Goal: Task Accomplishment & Management: Manage account settings

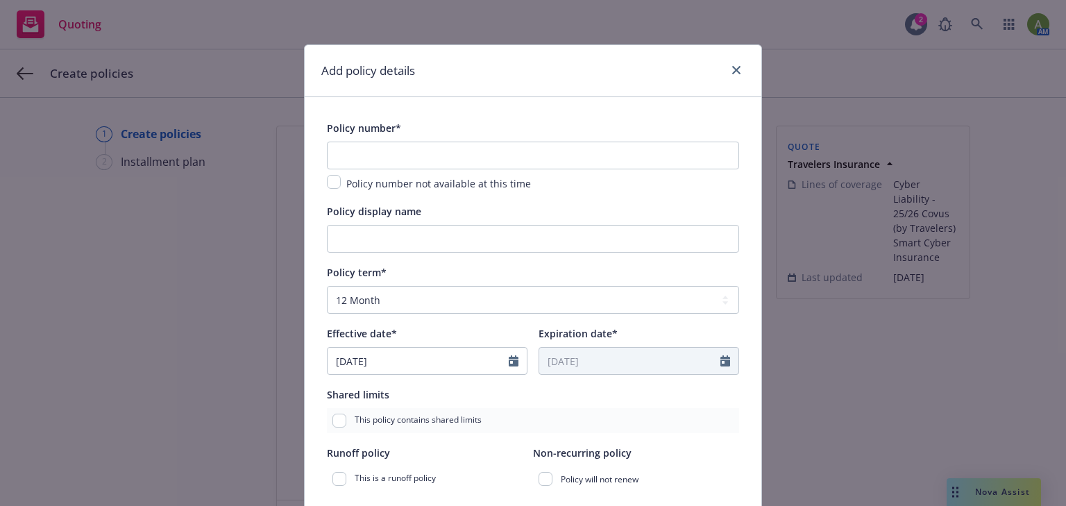
select select "12"
select select "CA"
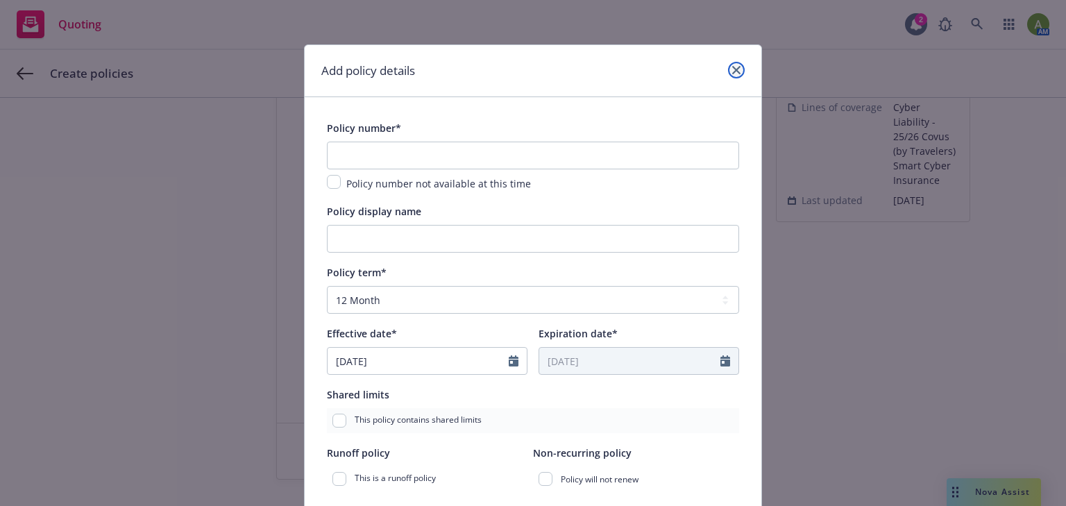
click at [738, 69] on link "close" at bounding box center [736, 70] width 17 height 17
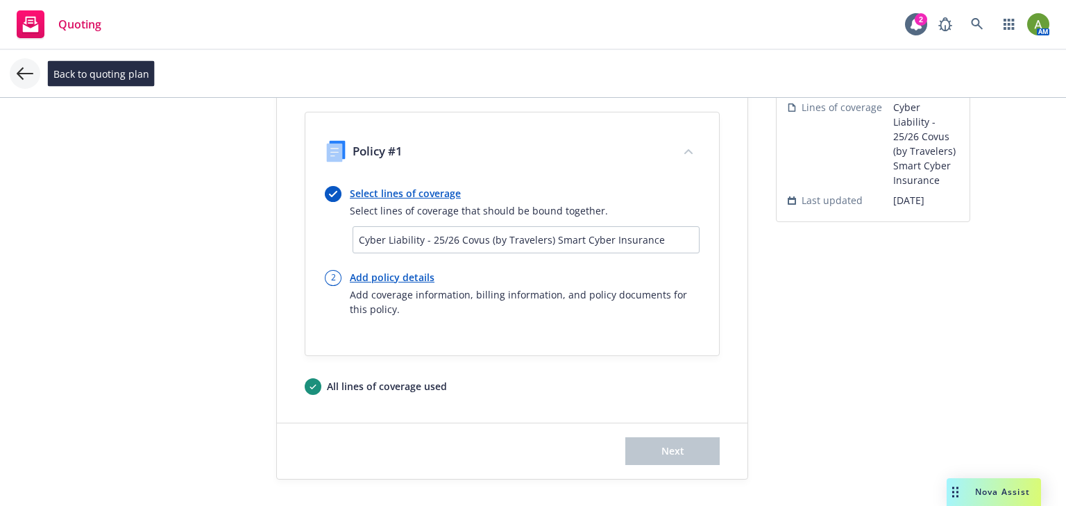
click at [17, 74] on icon at bounding box center [25, 73] width 17 height 12
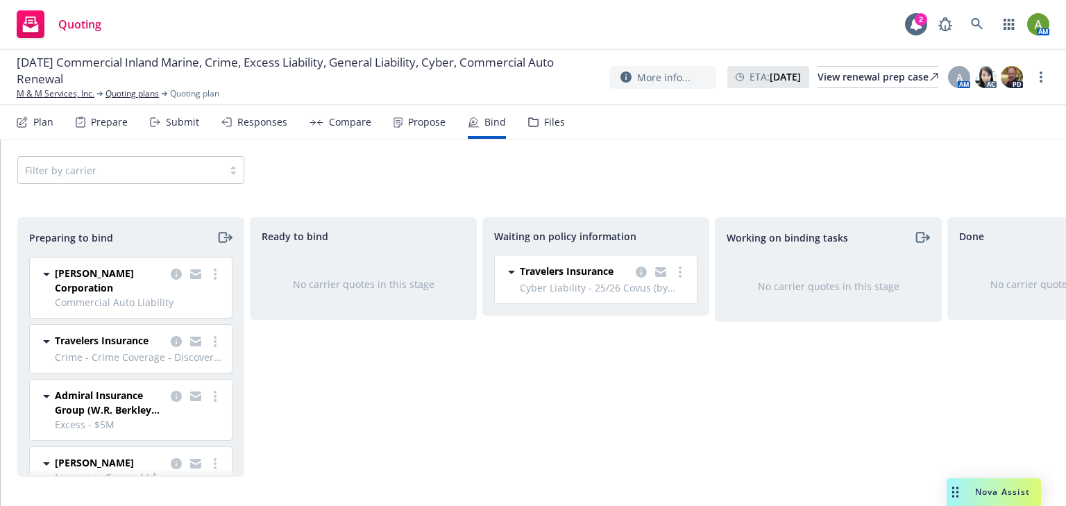
click at [417, 123] on div "Propose" at bounding box center [426, 122] width 37 height 11
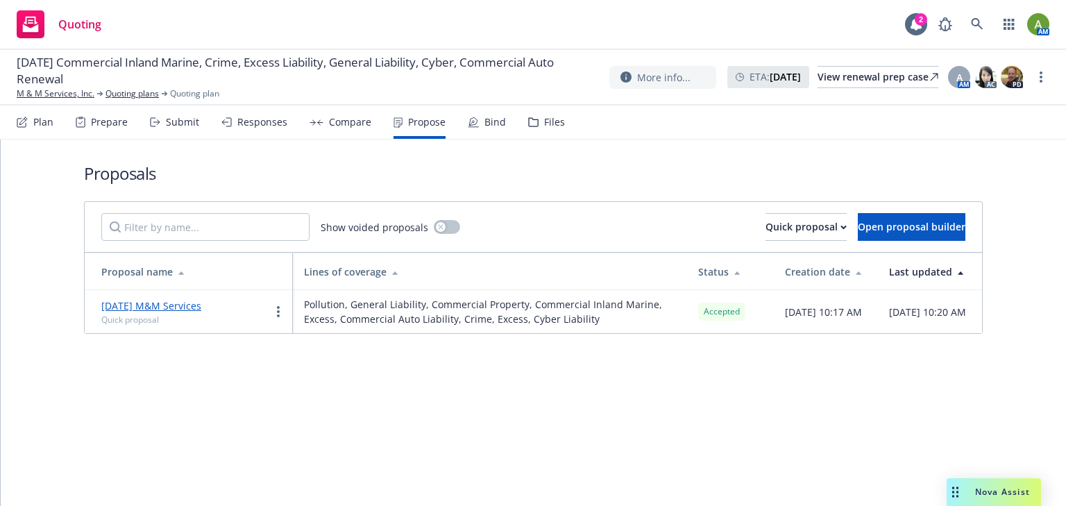
click at [486, 126] on div "Bind" at bounding box center [495, 122] width 22 height 11
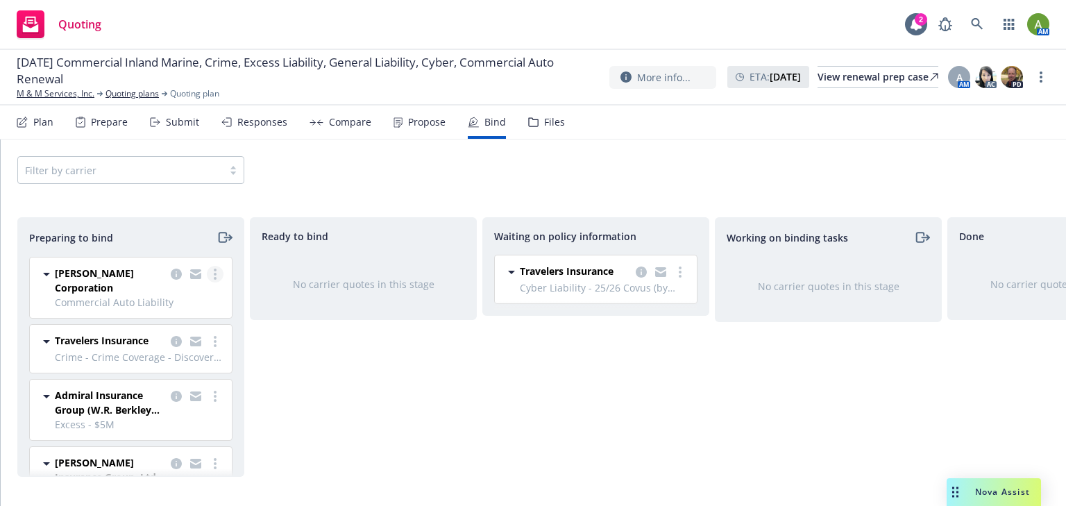
click at [210, 277] on link "more" at bounding box center [215, 274] width 17 height 17
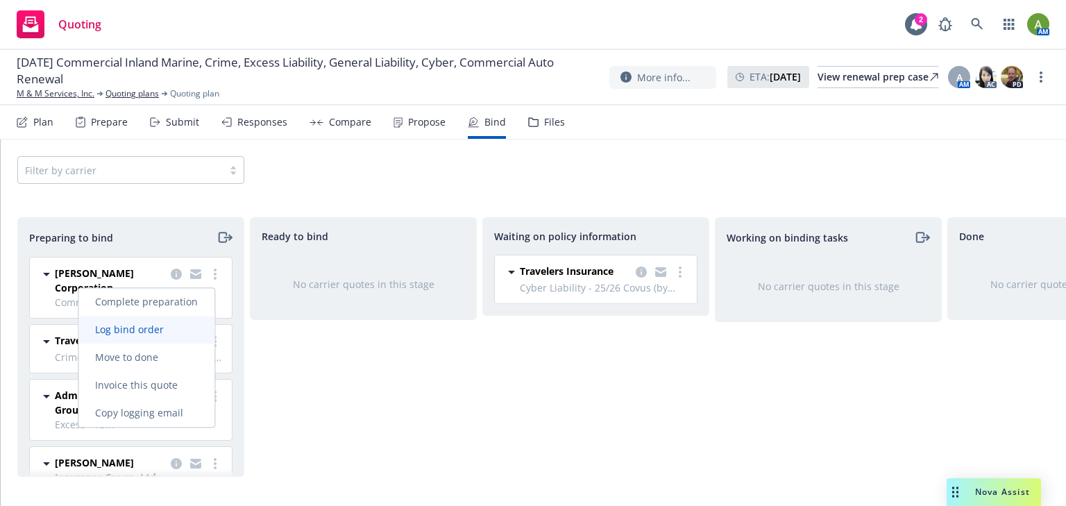
click at [172, 327] on span "Log bind order" at bounding box center [129, 329] width 102 height 13
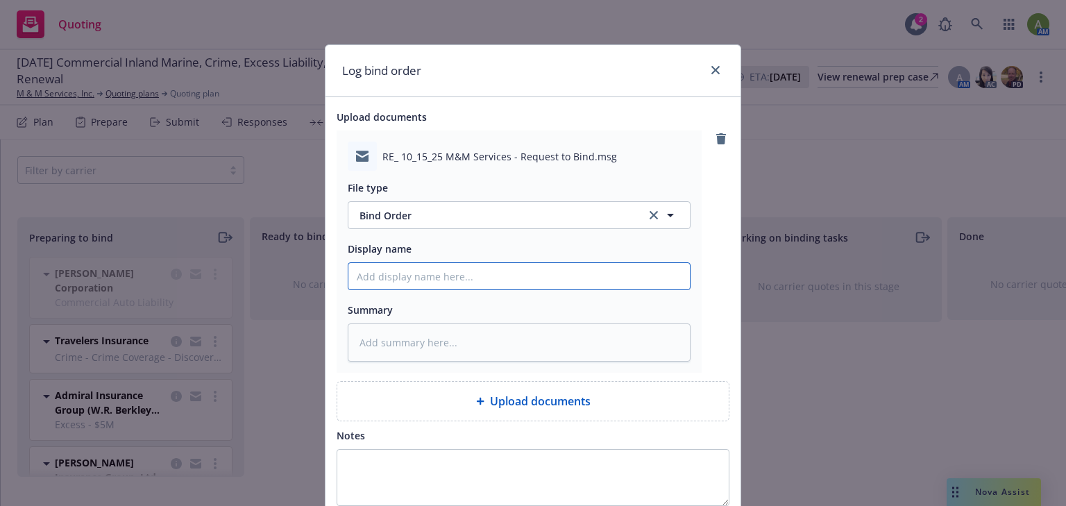
click at [411, 272] on input "Display name" at bounding box center [518, 276] width 341 height 26
type textarea "x"
type input "E"
type textarea "x"
type input "EM"
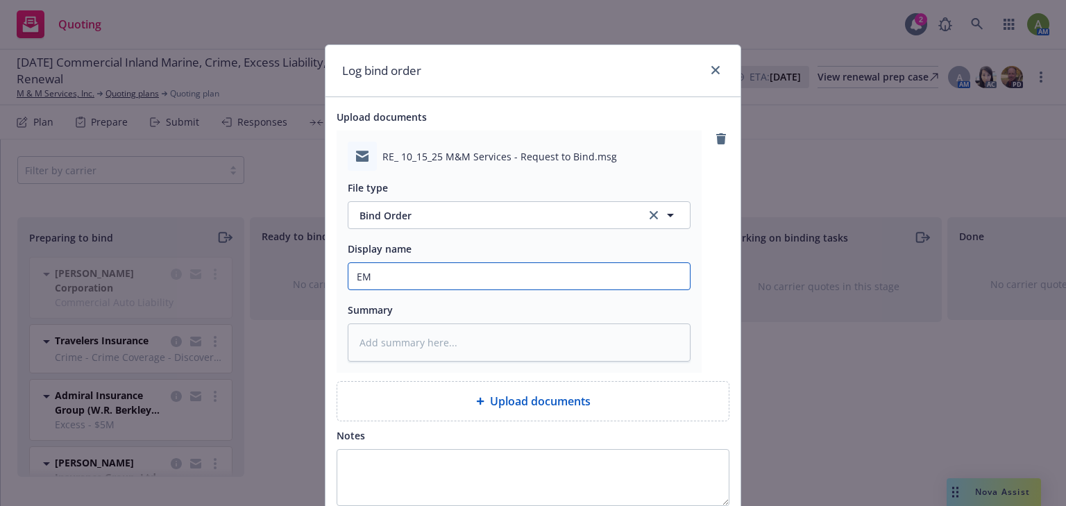
type textarea "x"
type input "EMF"
type textarea "x"
type input "EMFR"
type textarea "x"
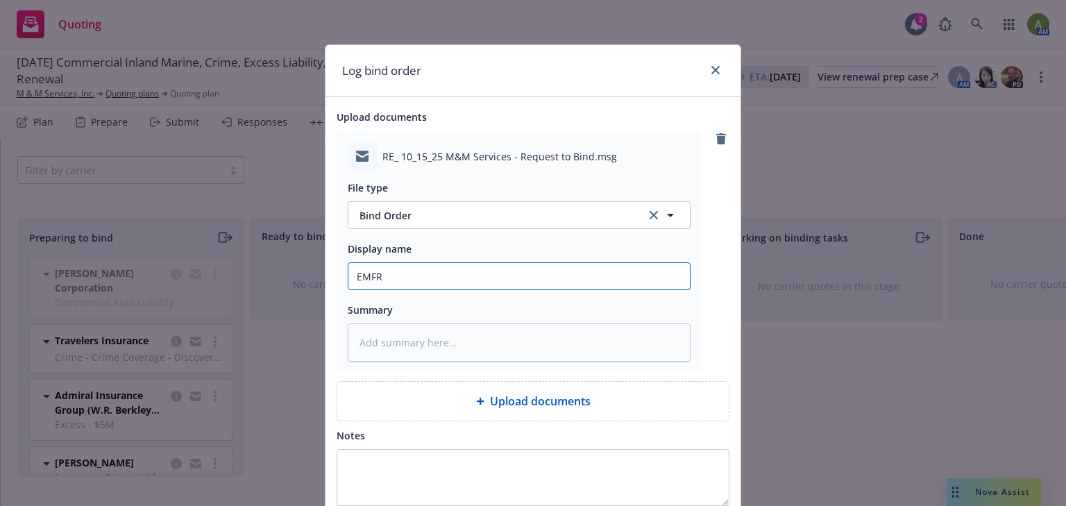
type input "EMFR"
type textarea "x"
type input "EMFR"
type textarea "x"
type input "EMF"
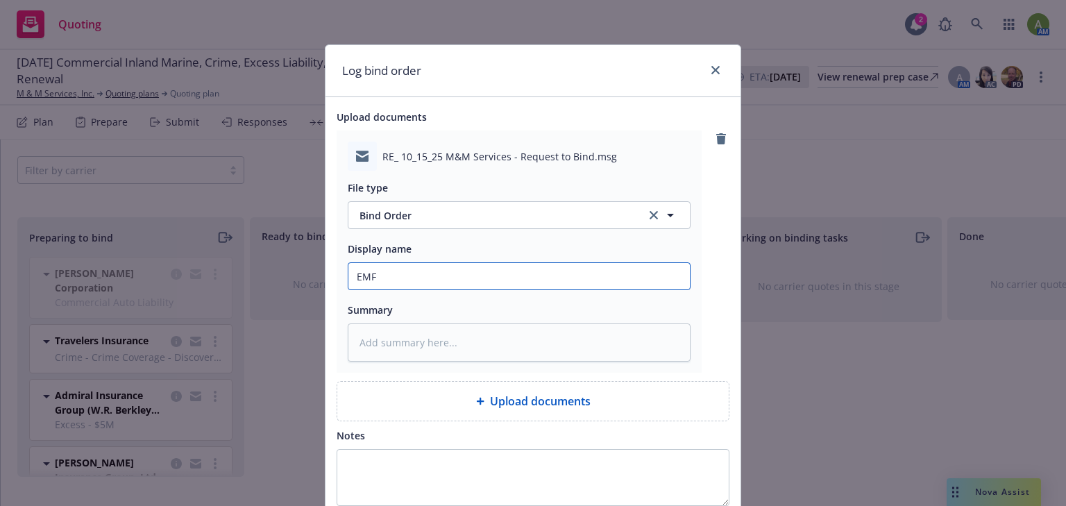
type textarea "x"
type input "EMFC"
type textarea "x"
type input "EMFC"
type textarea "x"
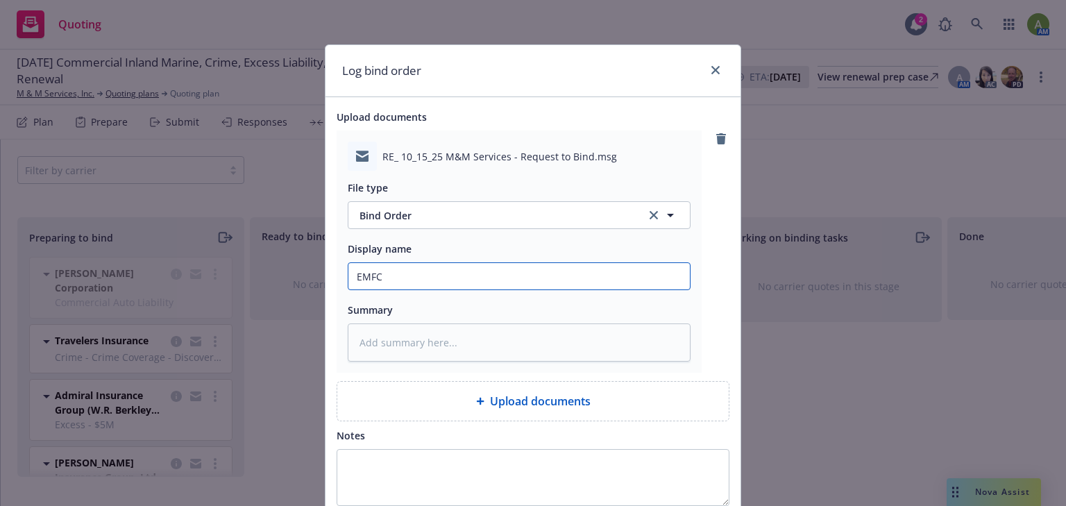
type input "EMFC -"
type textarea "x"
type input "EMFC -"
type textarea "x"
type input "EMFC - A"
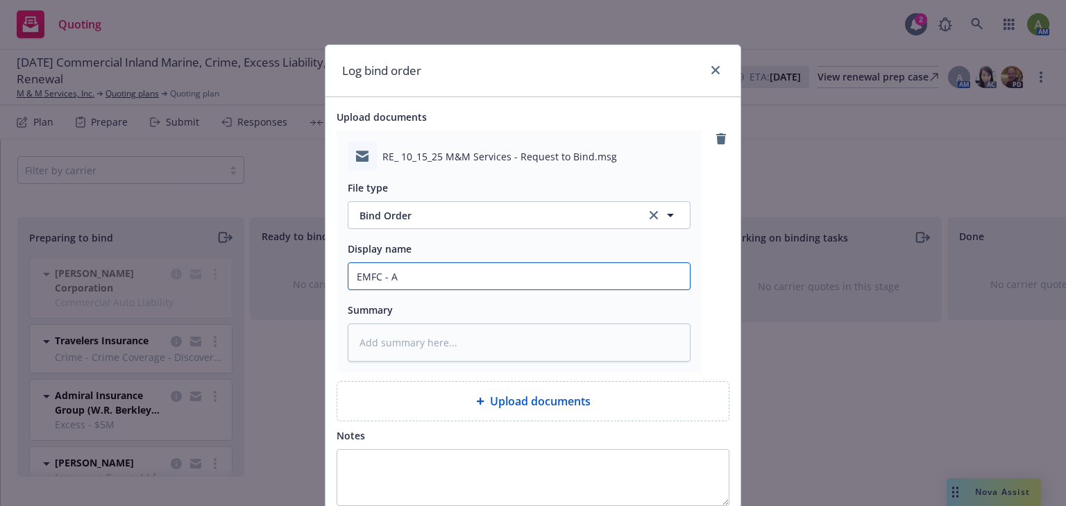
type textarea "x"
type input "EMFC - Am"
type textarea "x"
type input "EMFC - Amw"
type textarea "x"
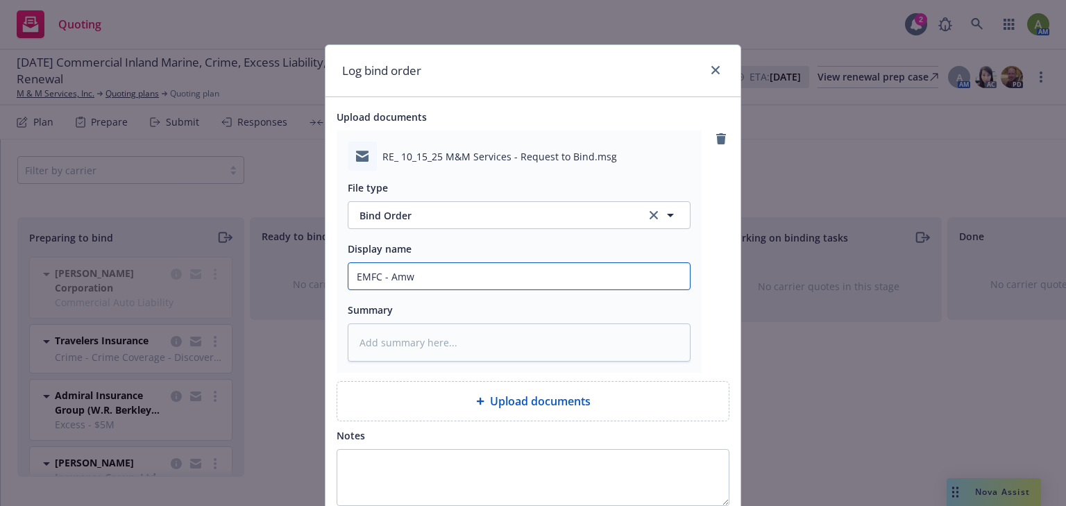
type input "EMFC - Amwi"
type textarea "x"
type input "EMFC - Amwin"
type textarea "x"
type input "EMFC - Amwins"
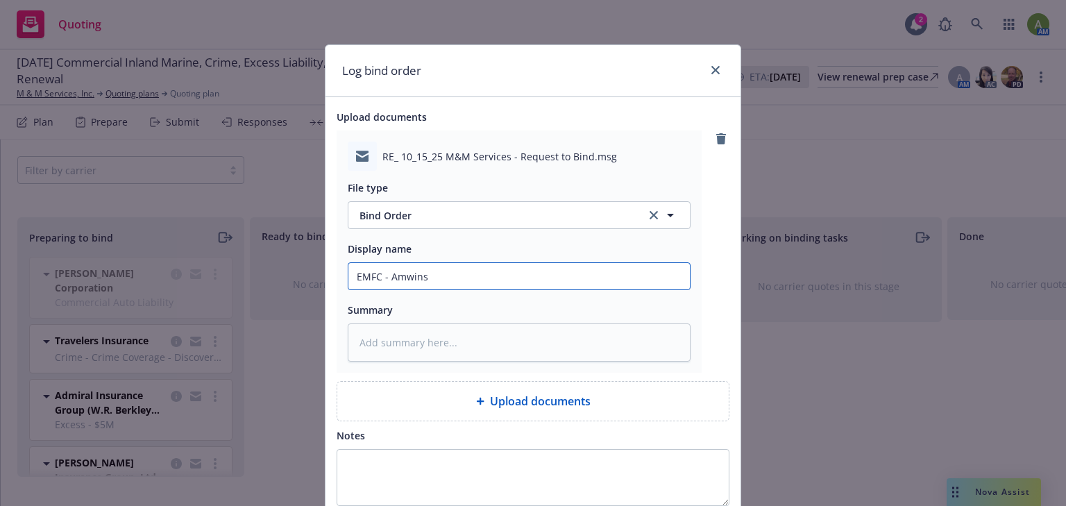
type textarea "x"
type input "EMFC - Amwins"
type textarea "x"
type input "EMFC - Amwins c"
type textarea "x"
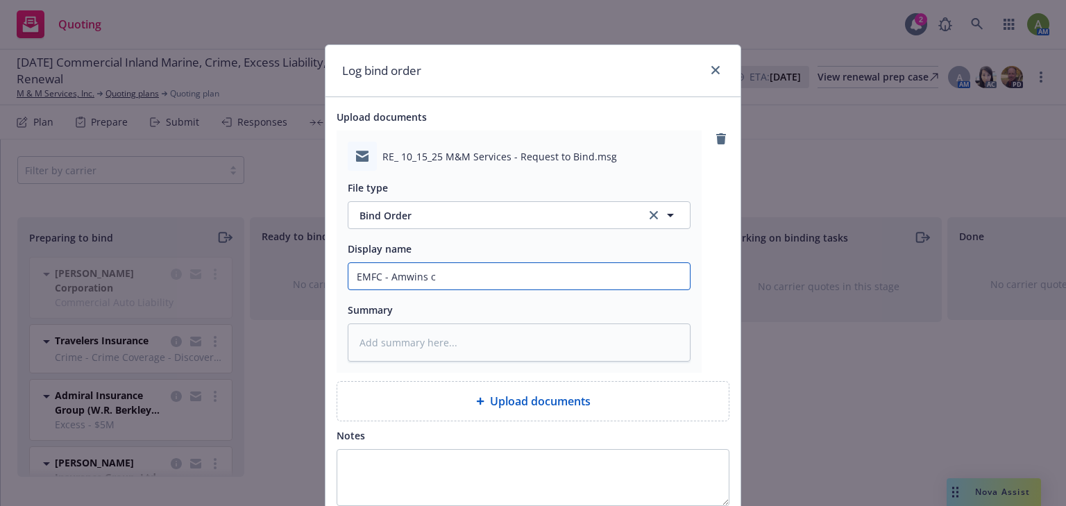
type input "EMFC - Amwins co"
type textarea "x"
type input "EMFC - Amwins con"
type textarea "x"
type input "EMFC - Amwins conf"
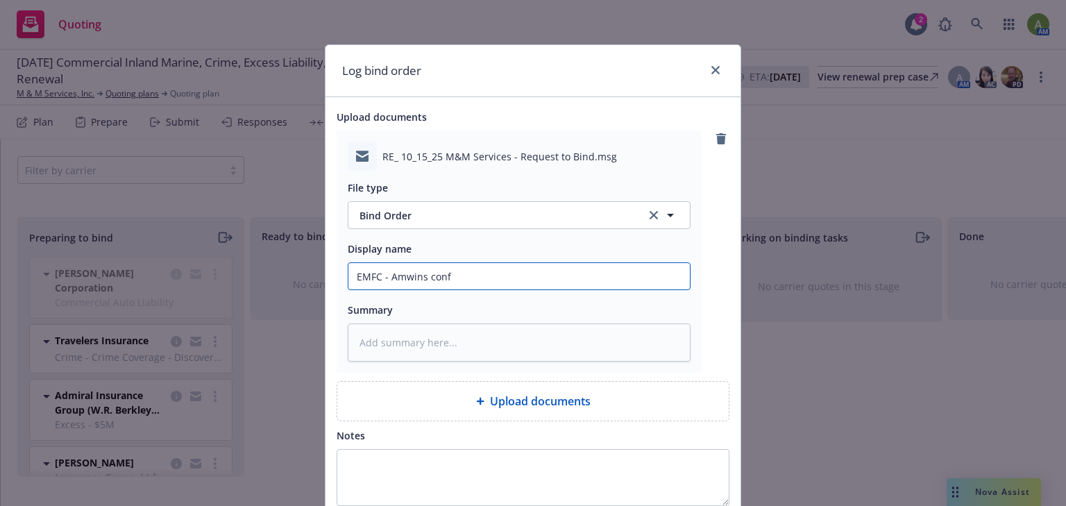
type textarea "x"
type input "EMFC - Amwins confi"
type textarea "x"
type input "EMFC - Amwins confir"
type textarea "x"
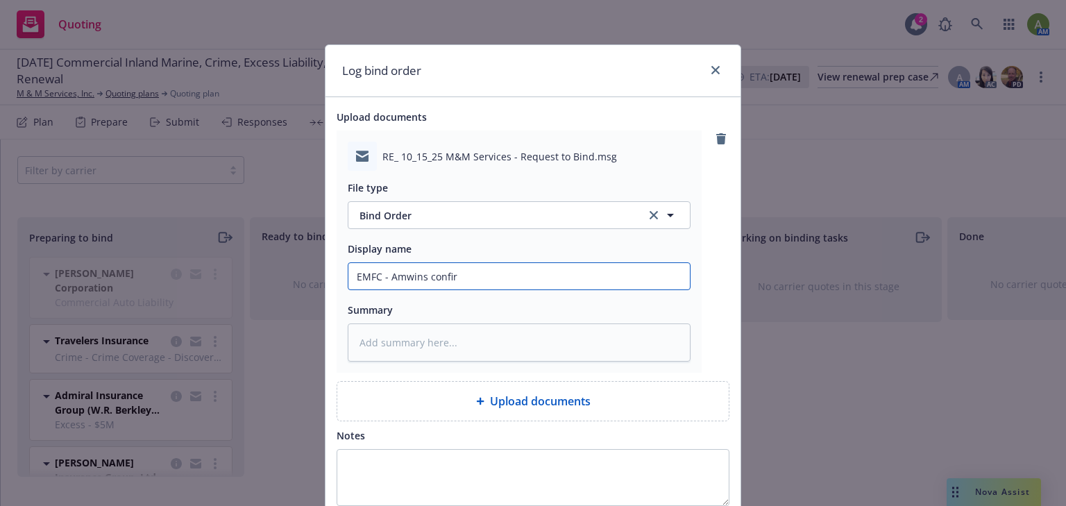
type input "EMFC - Amwins confirm"
type textarea "x"
type input "EMFC - Amwins confirm"
type textarea "x"
type input "EMFC - Amwins confirm p"
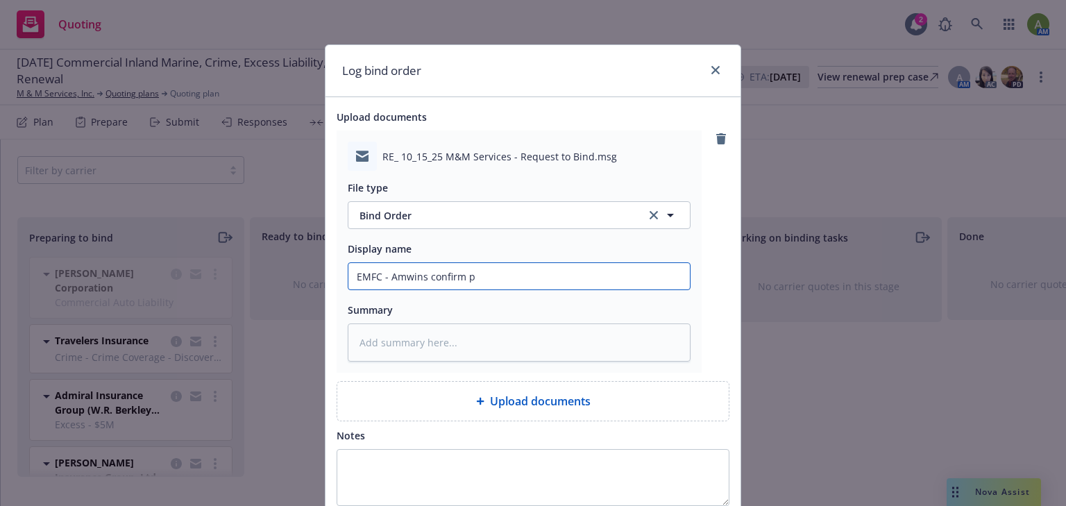
type textarea "x"
type input "EMFC - Amwins confirm po"
type textarea "x"
type input "EMFC - Amwins confirm pol"
type textarea "x"
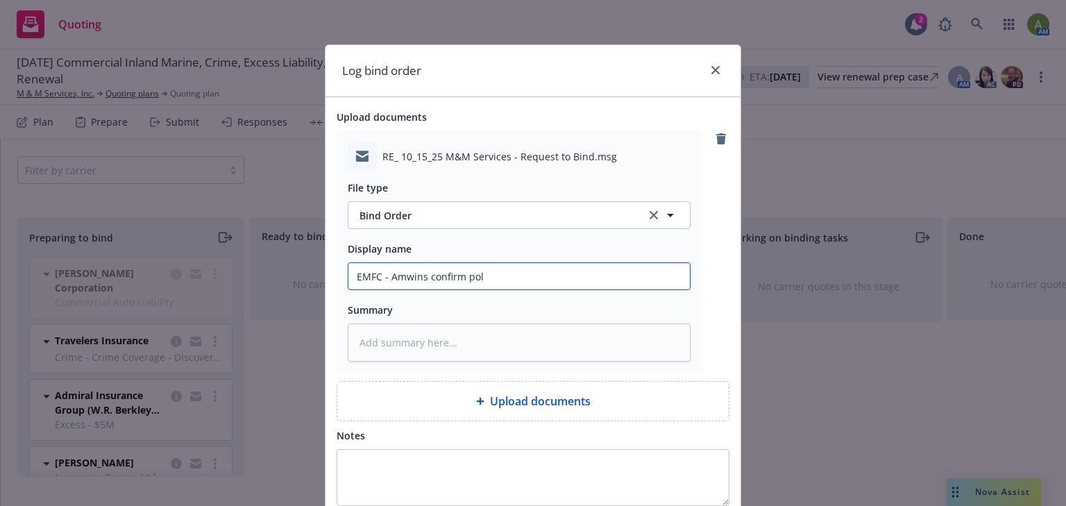
type input "EMFC - Amwins confirm poli"
type textarea "x"
type input "EMFC - Amwins confirm polic"
type textarea "x"
type input "EMFC - Amwins confirm policy"
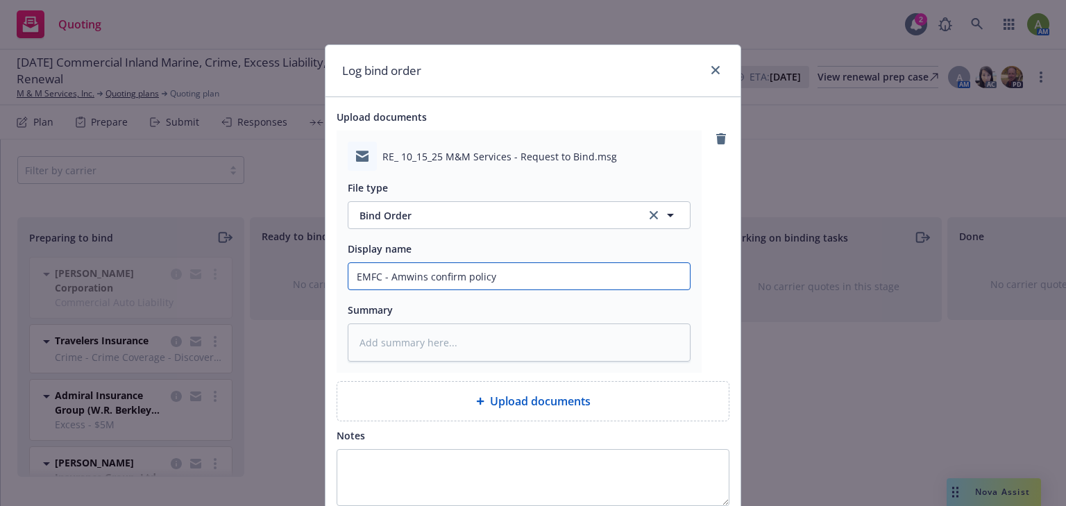
type textarea "x"
type input "EMFC - Amwins confirm policy"
type textarea "x"
type input "EMFC - Amwins confirm policy n"
type textarea "x"
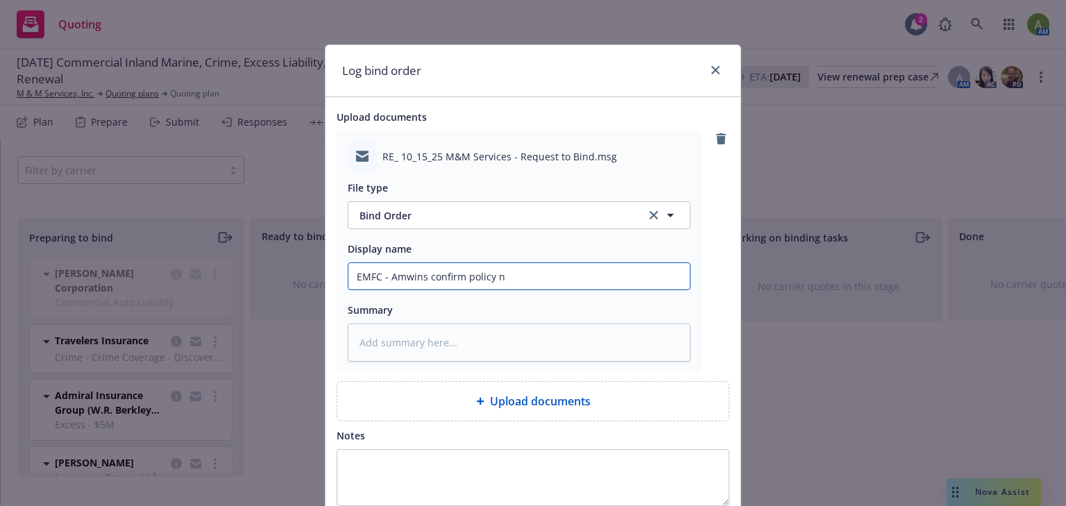
type input "EMFC - Amwins confirm policy nu"
type textarea "x"
type input "EMFC - Amwins confirm policy num"
type textarea "x"
type input "EMFC - Amwins confirm policy numb"
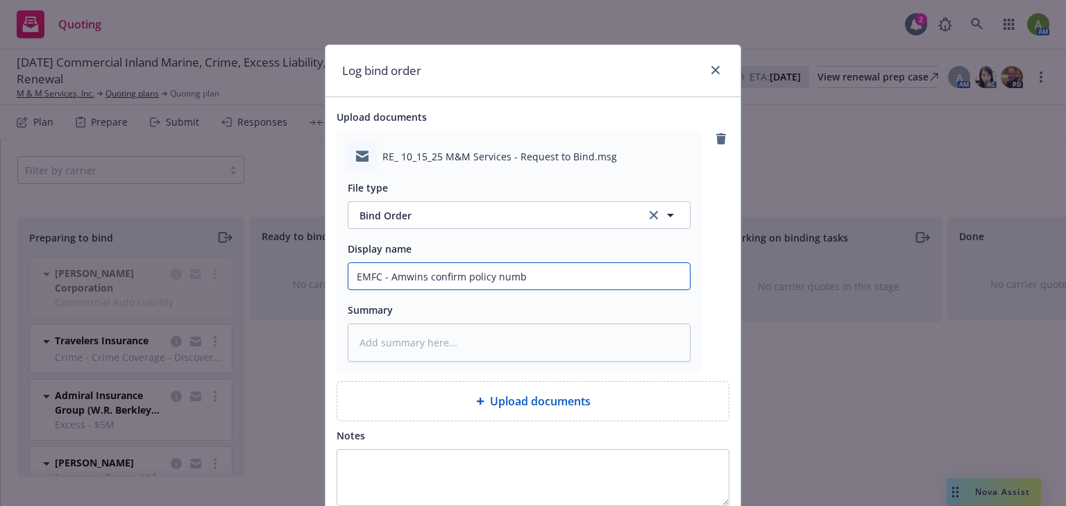
type textarea "x"
type input "EMFC - Amwins confirm policy numbe"
type textarea "x"
type input "EMFC - Amwins confirm policy number"
type textarea "x"
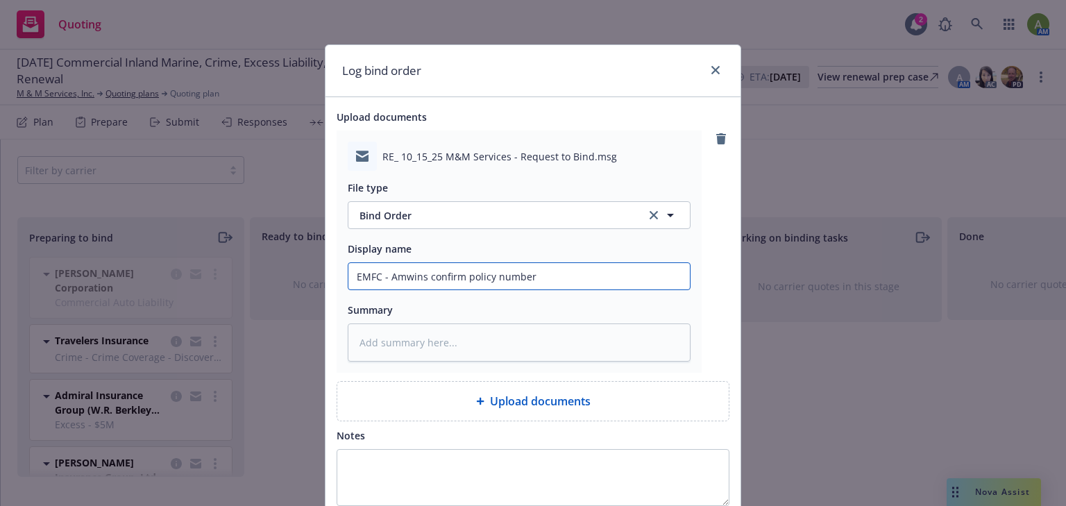
type input "EMFC - Amwins confirm policy number"
type textarea "x"
type input "EMFC - Amwins confirm policy number a"
type textarea "x"
type input "EMFC - Amwins confirm policy number an"
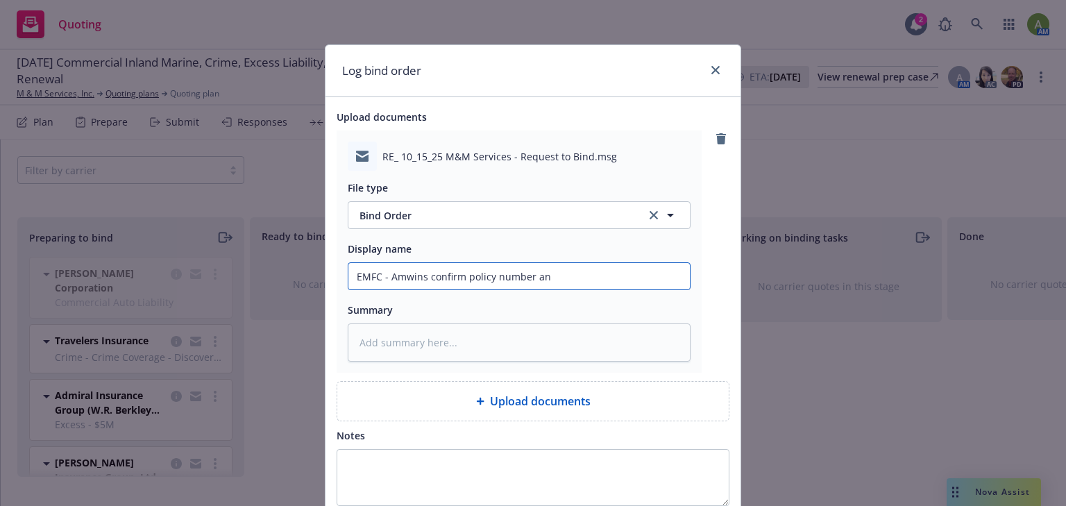
type textarea "x"
type input "EMFC - Amwins confirm policy number and"
type textarea "x"
type input "EMFC - Amwins confirm policy number and"
type textarea "x"
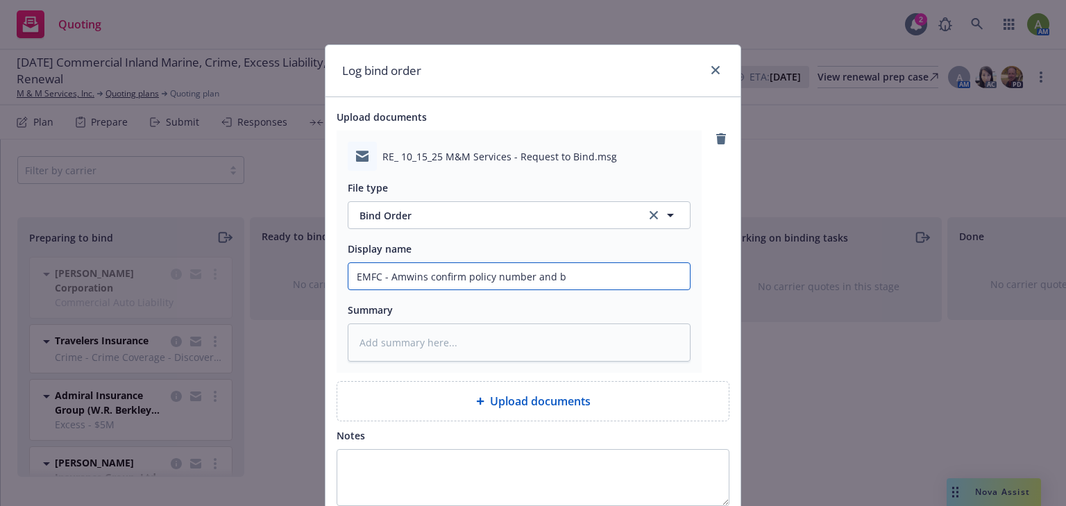
type input "EMFC - Amwins confirm policy number and bi"
type textarea "x"
type input "EMFC - Amwins confirm policy number and bind"
type textarea "x"
type input "EMFC - Amwins confirm policy number and bind"
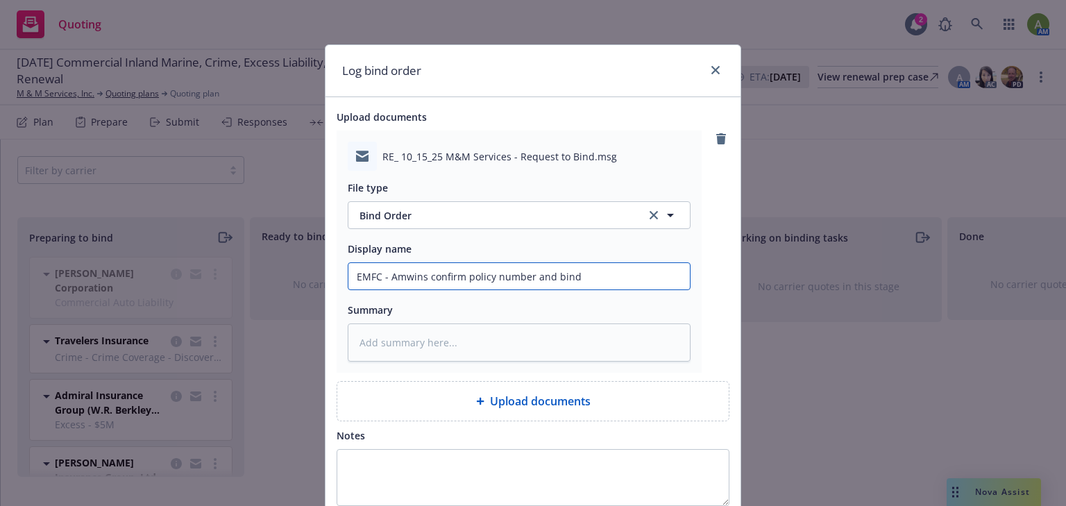
type textarea "x"
type input "EMFC - Amwins confirm policy number and bind or"
type textarea "x"
type input "EMFC - Amwins confirm policy number and bind ord"
type textarea "x"
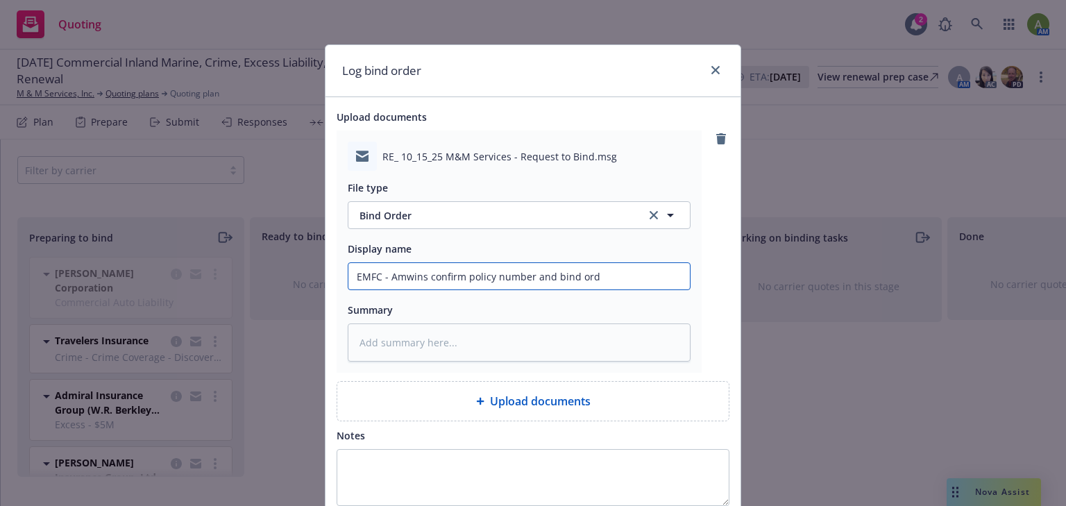
type input "EMFC - Amwins confirm policy number and bind orde"
type textarea "x"
type input "EMFC - Amwins confirm policy number and bind order"
type textarea "x"
type input "EMFC - Amwins confirm policy number and bind order"
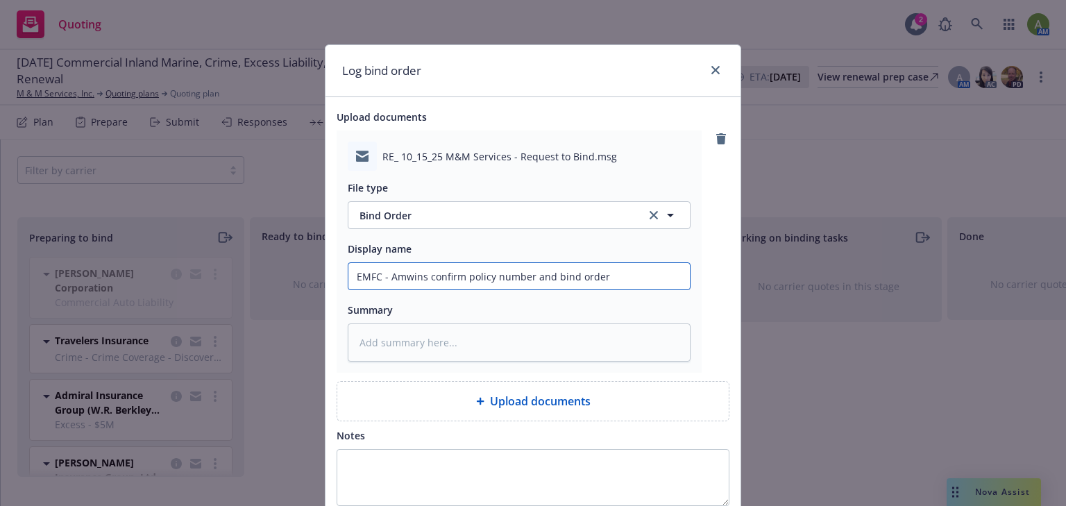
type textarea "x"
type input "EMFC - Amwins confirm policy number and bind order ("
type textarea "x"
type input "EMFC - Amwins confirm policy number and bind order (A"
type textarea "x"
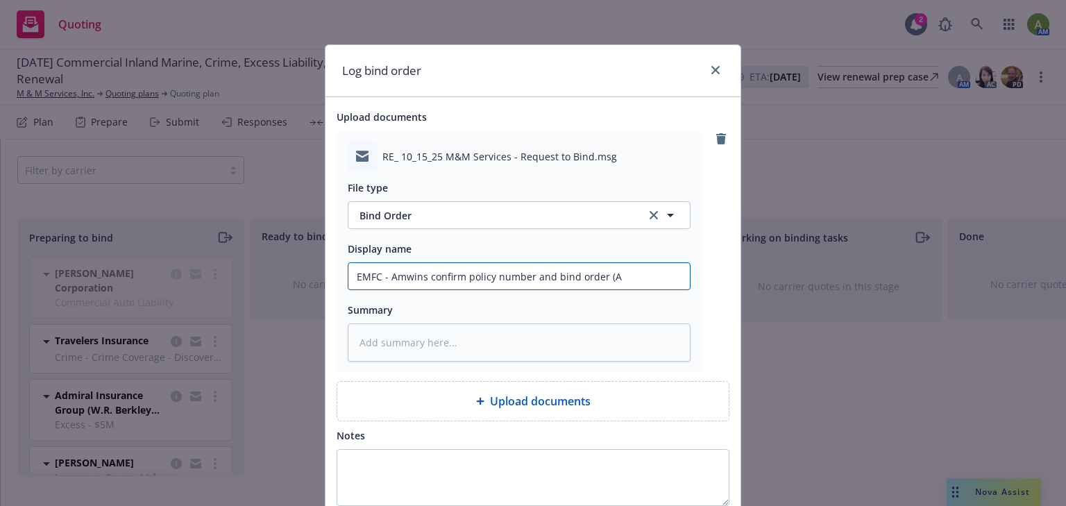
type input "EMFC - Amwins confirm policy number and bind order (Au"
type textarea "x"
type input "EMFC - Amwins confirm policy number and bind order (Aut"
type textarea "x"
type input "EMFC - Amwins confirm policy number and bind order (Auto"
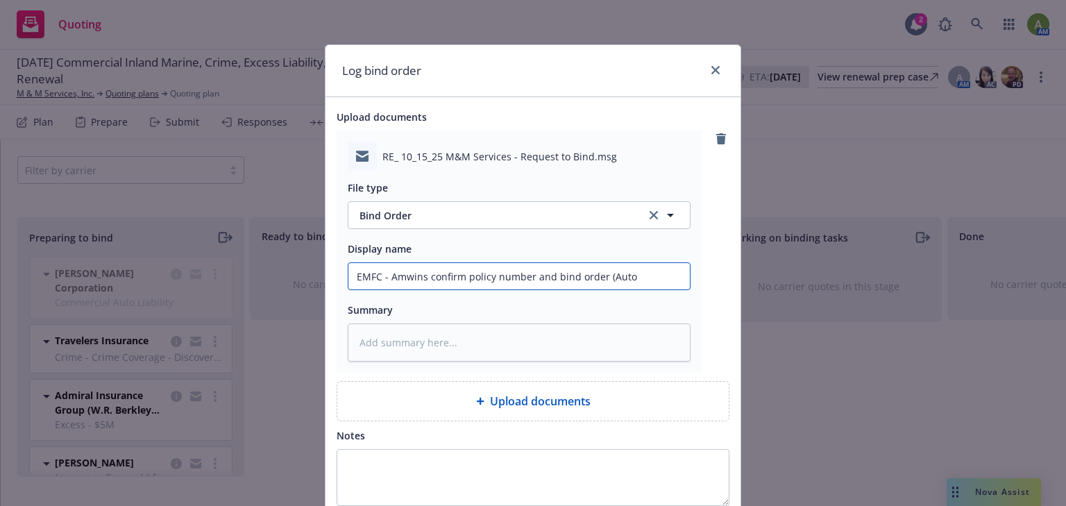
type textarea "x"
type input "EMFC - Amwins confirm policy number and bind order (Auto"
type textarea "x"
type input "EMFC - Amwins confirm policy number and bind order (Auto w"
type textarea "x"
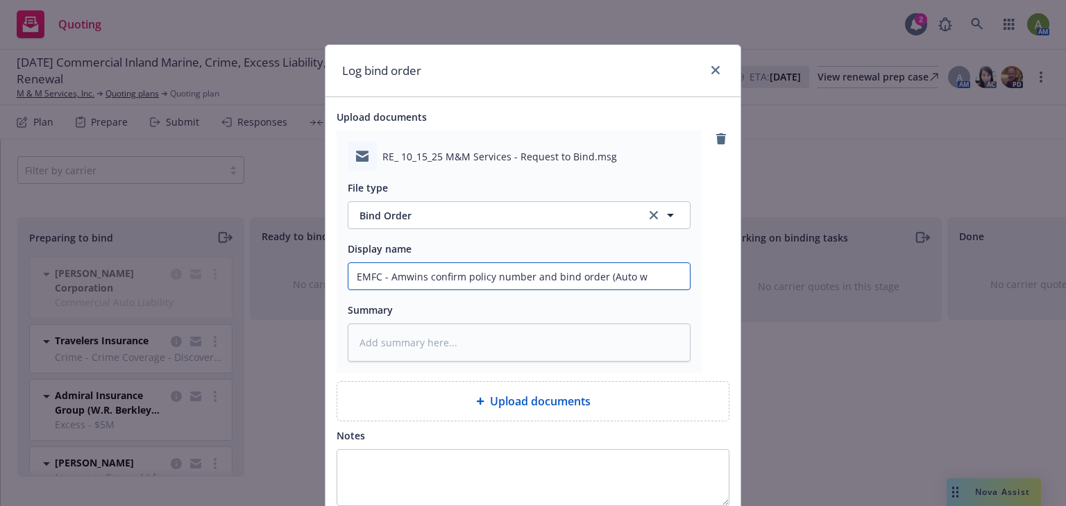
type input "EMFC - Amwins confirm policy number and bind order (Auto w/"
type textarea "x"
type input "EMFC - Amwins confirm policy number and bind order (Auto w/"
type textarea "x"
type input "EMFC - Amwins confirm policy number and bind order (Auto w/ K"
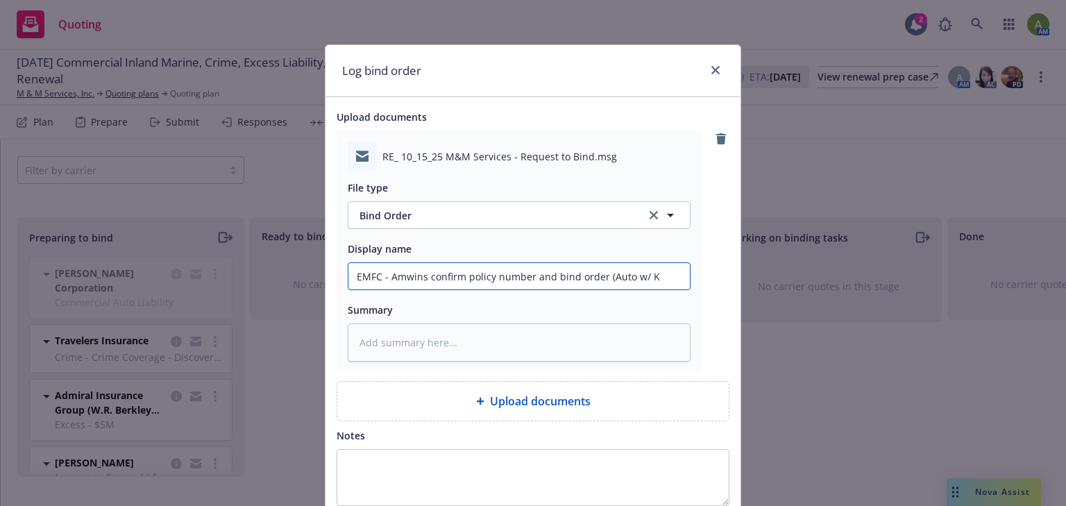
type textarea "x"
type input "EMFC - Amwins confirm policy number and bind order (Auto w/ Ke"
type textarea "x"
type input "EMFC - Amwins confirm policy number and bind order (Auto w/ Key"
type textarea "x"
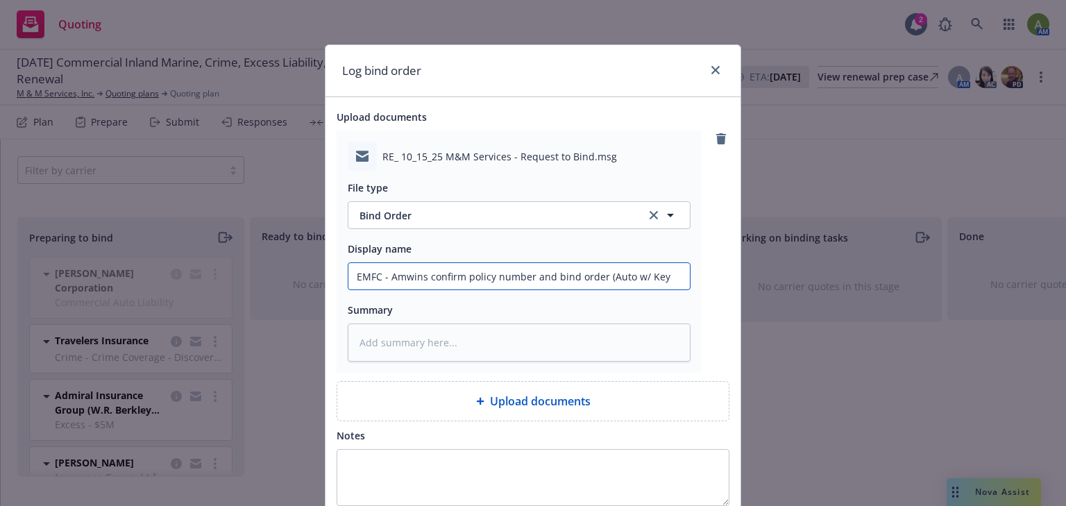
type input "EMFC - Amwins confirm policy number and bind order (Auto w/ Key"
type textarea "x"
type input "EMFC - Amwins confirm policy number and bind order (Auto w/ Key R"
type textarea "x"
type input "EMFC - Amwins confirm policy number and bind order (Auto w/ Key Ri"
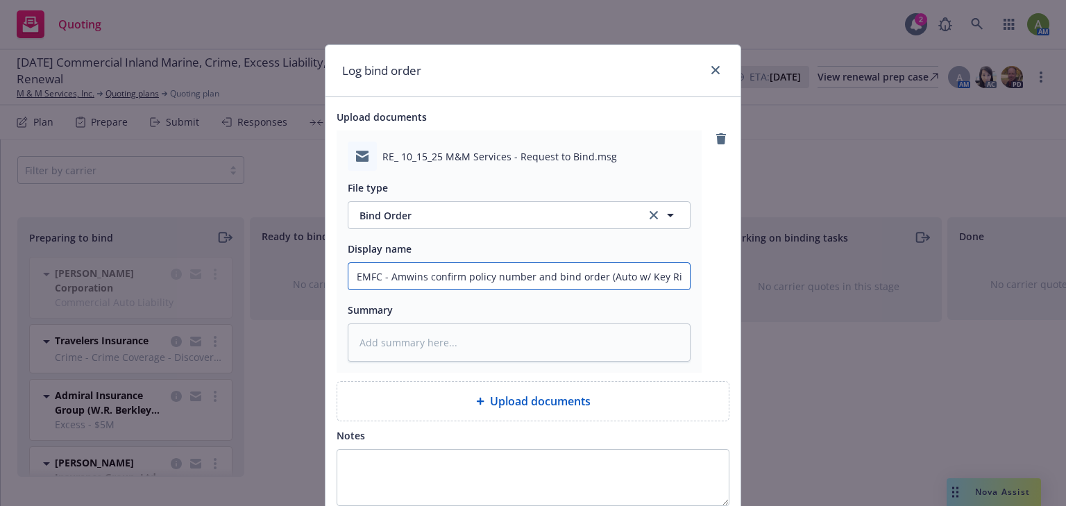
type textarea "x"
type input "EMFC - Amwins confirm policy number and bind order (Auto w/ Key Ris"
type textarea "x"
type input "EMFC - Amwins confirm policy number and bind order (Auto w/ Key Risk"
type textarea "x"
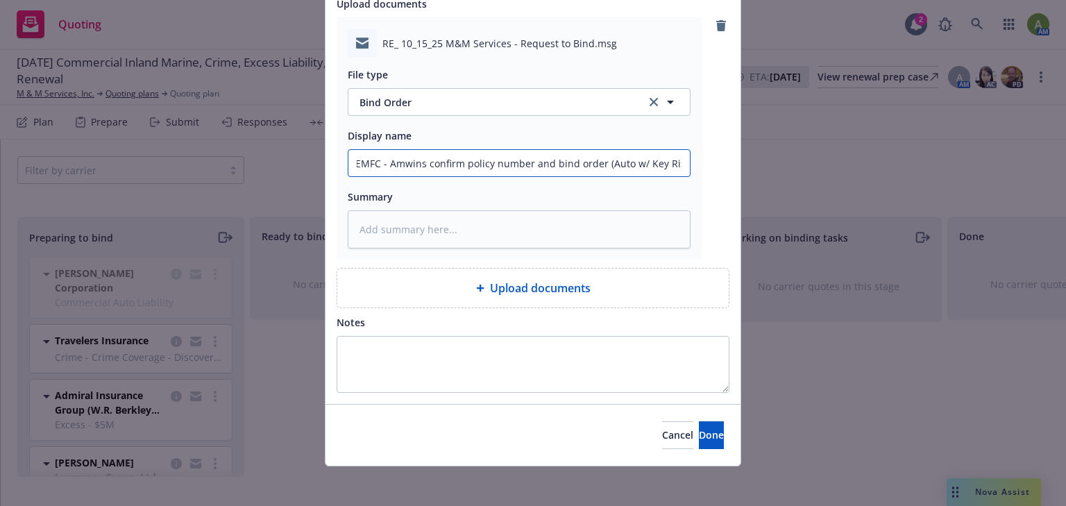
scroll to position [117, 0]
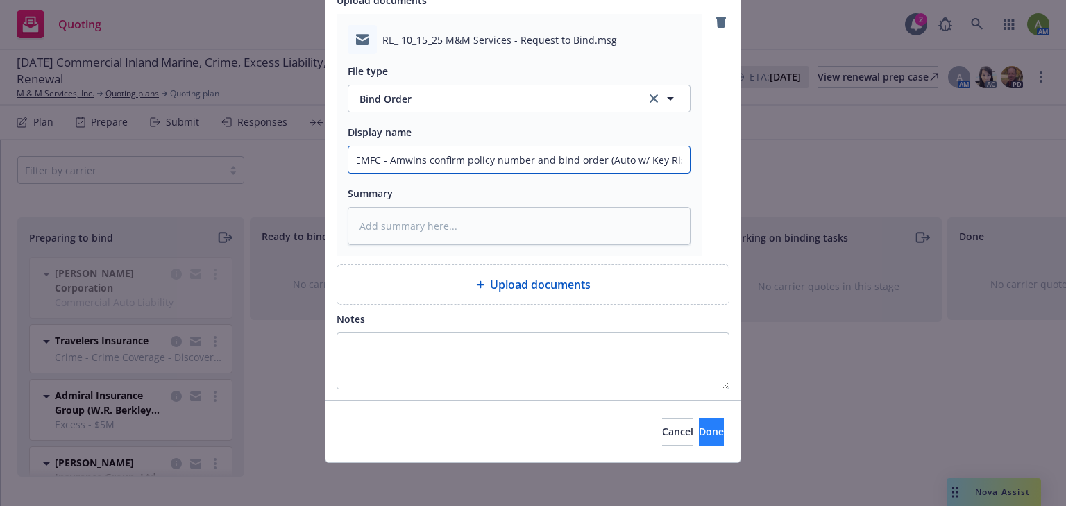
type input "EMFC - Amwins confirm policy number and bind order (Auto w/ Key Risk)"
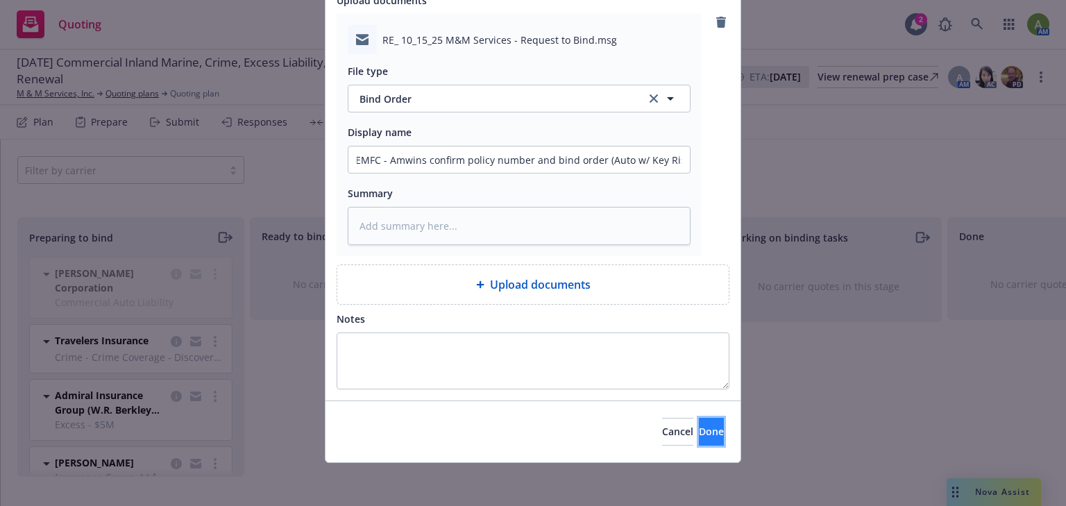
scroll to position [0, 0]
click at [699, 426] on button "Done" at bounding box center [711, 432] width 25 height 28
type textarea "x"
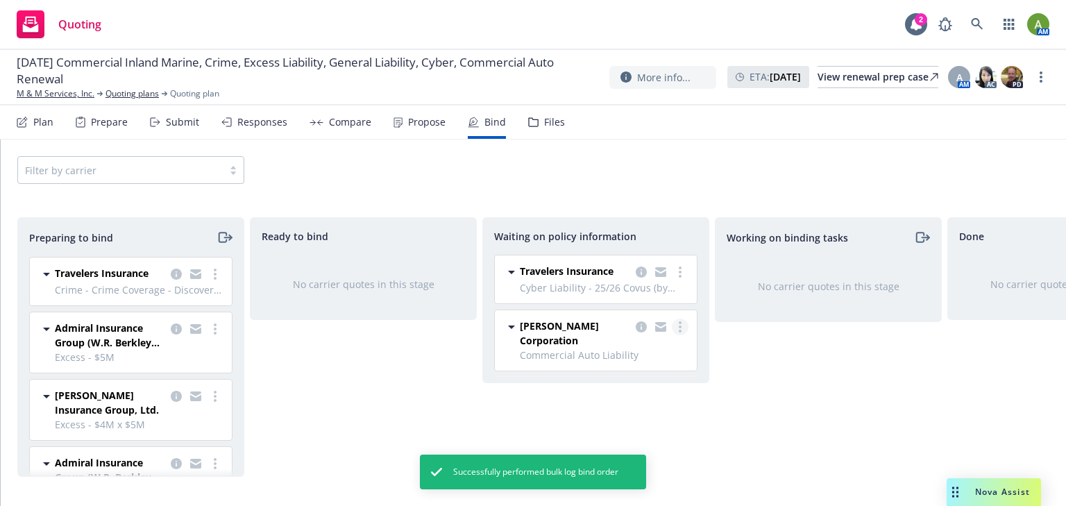
click at [679, 327] on icon "more" at bounding box center [680, 326] width 3 height 11
click at [647, 350] on span "Create policies" at bounding box center [613, 354] width 102 height 13
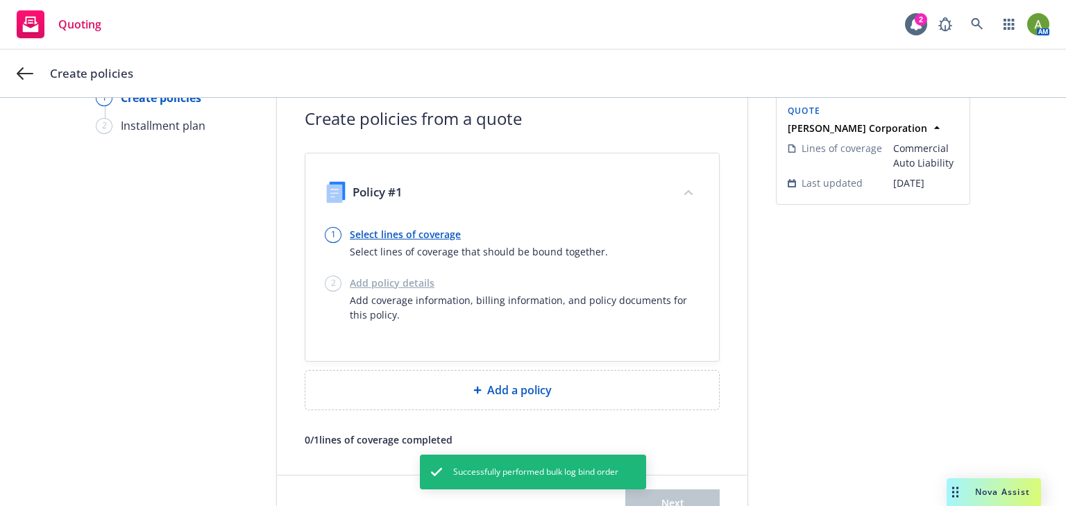
scroll to position [88, 0]
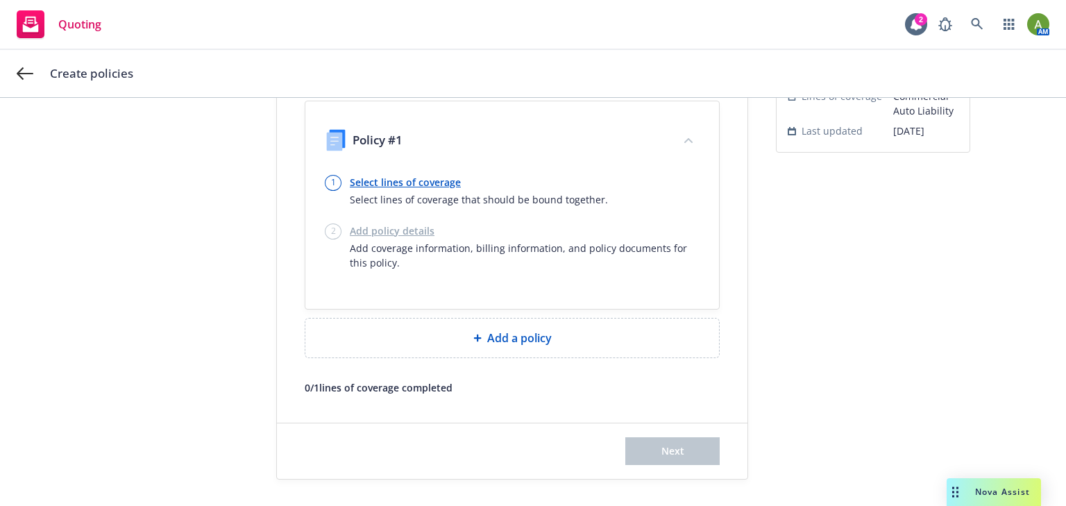
click at [398, 180] on link "Select lines of coverage" at bounding box center [479, 182] width 258 height 15
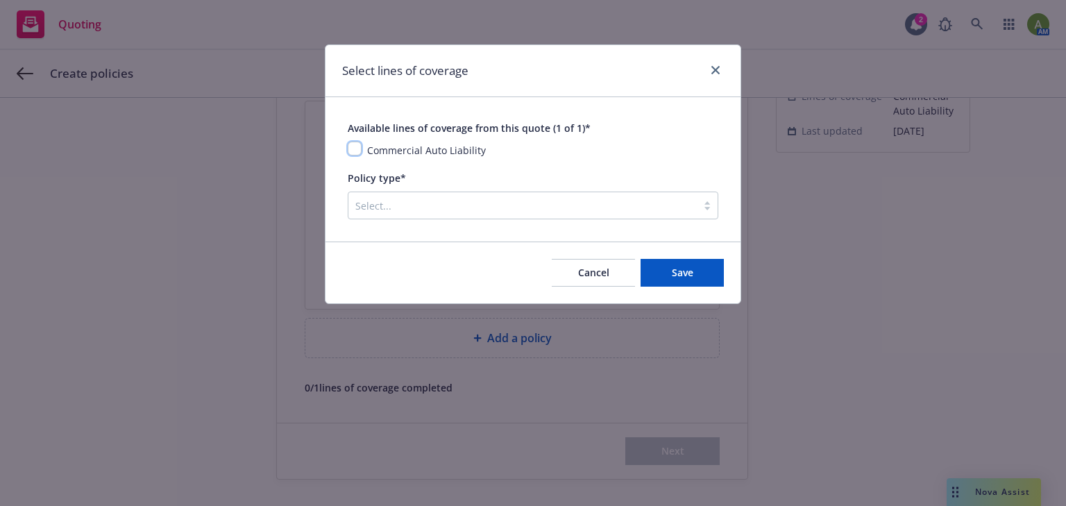
click at [353, 145] on input "checkbox" at bounding box center [355, 149] width 14 height 14
checkbox input "true"
click at [679, 273] on span "Save" at bounding box center [683, 272] width 22 height 13
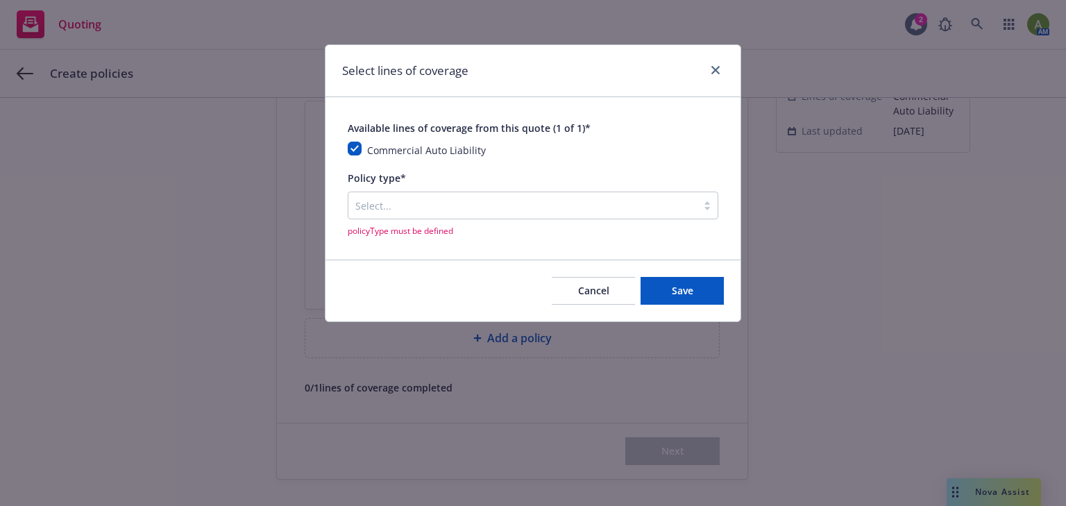
click at [591, 197] on div at bounding box center [522, 205] width 334 height 17
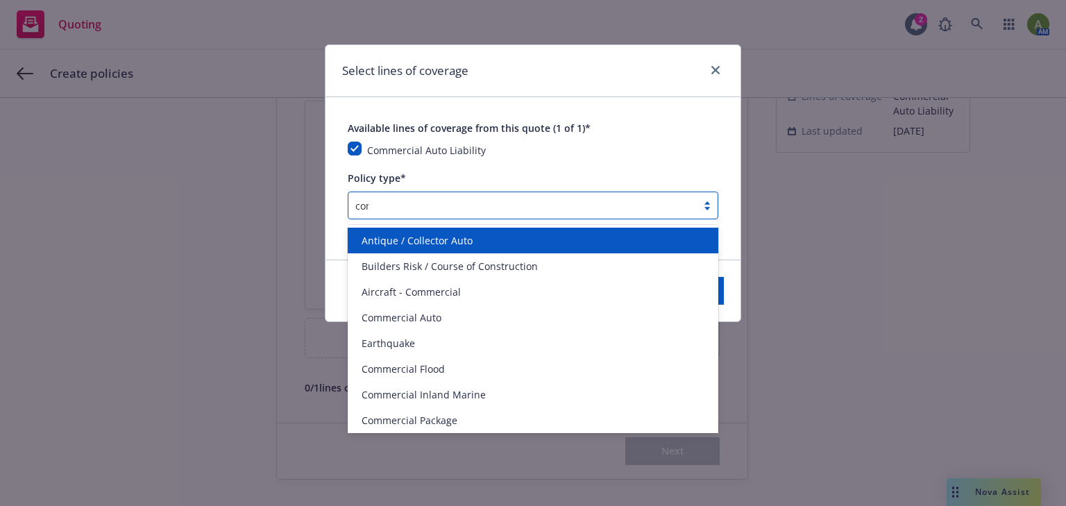
type input "comm"
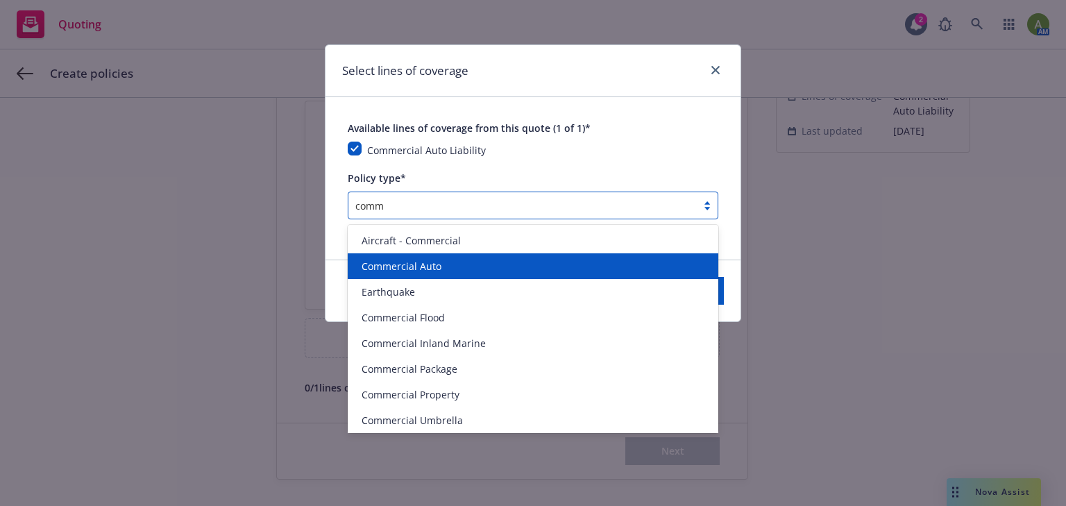
click at [463, 272] on div "Commercial Auto" at bounding box center [533, 266] width 354 height 15
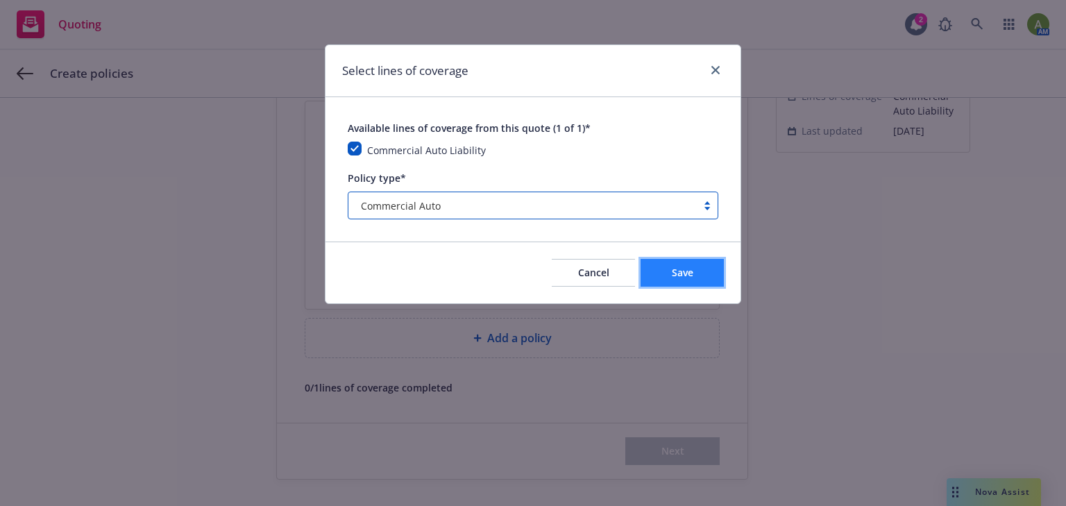
click at [666, 269] on button "Save" at bounding box center [682, 273] width 83 height 28
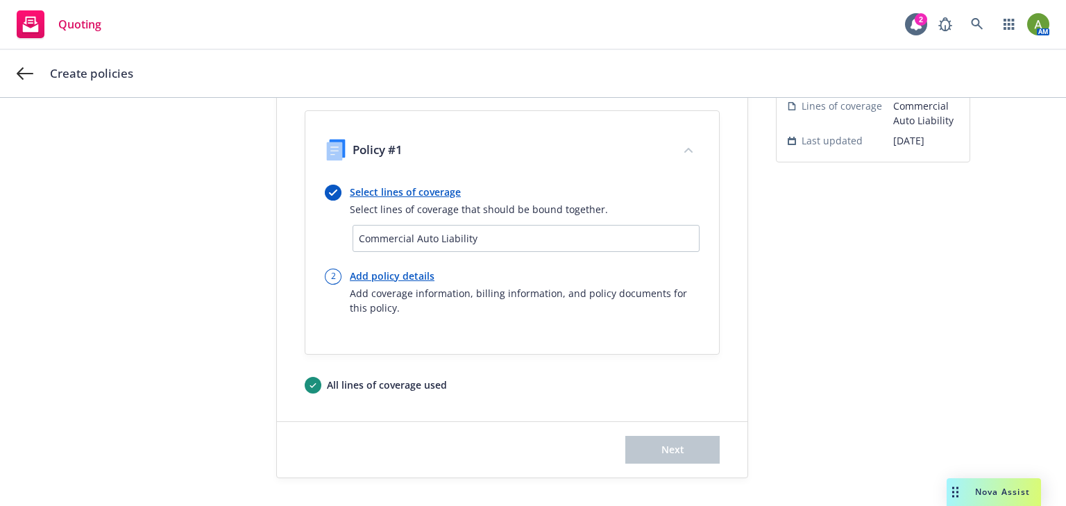
scroll to position [77, 0]
click at [389, 276] on link "Add policy details" at bounding box center [525, 277] width 350 height 15
select select "12"
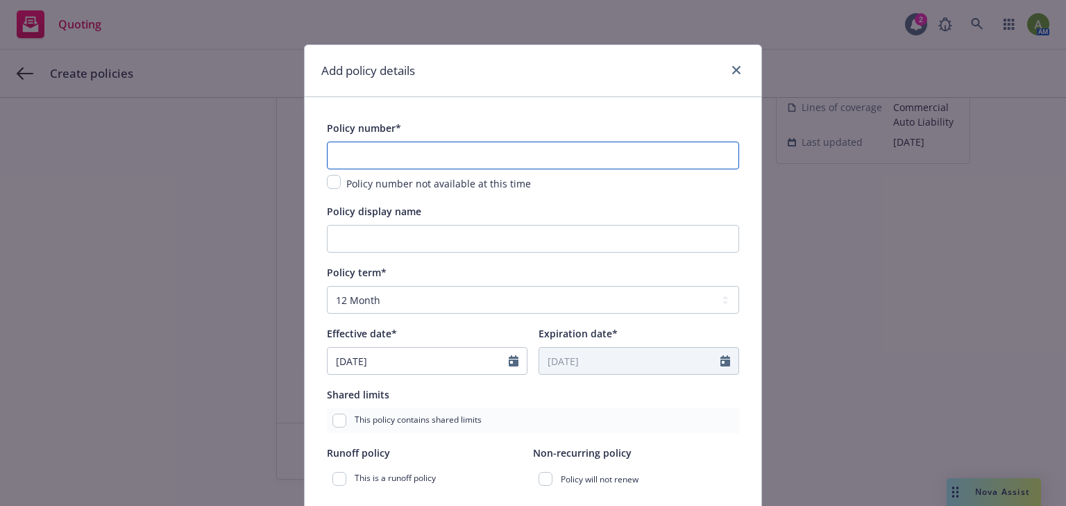
click at [343, 155] on input "text" at bounding box center [533, 156] width 412 height 28
type input "BAP2030344-16"
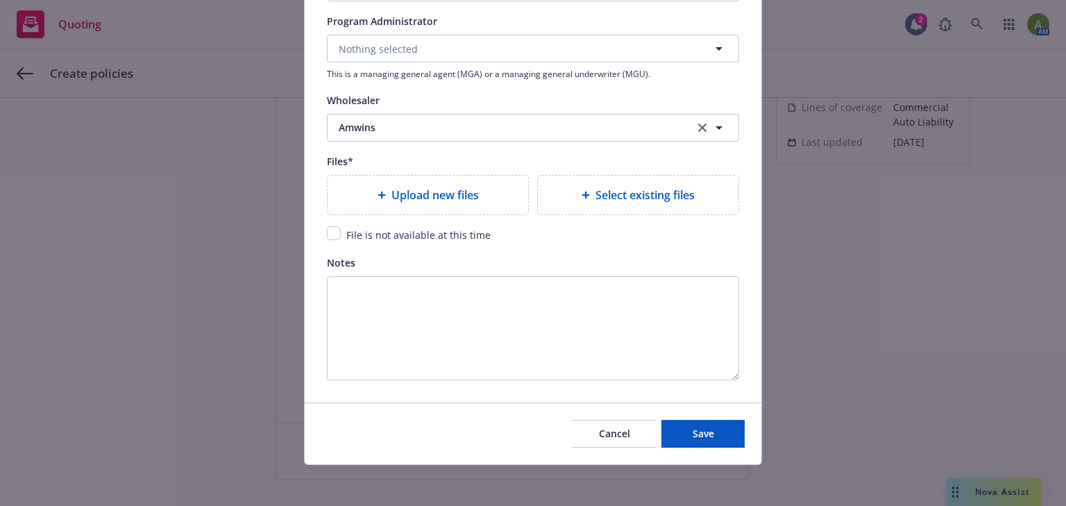
scroll to position [1612, 0]
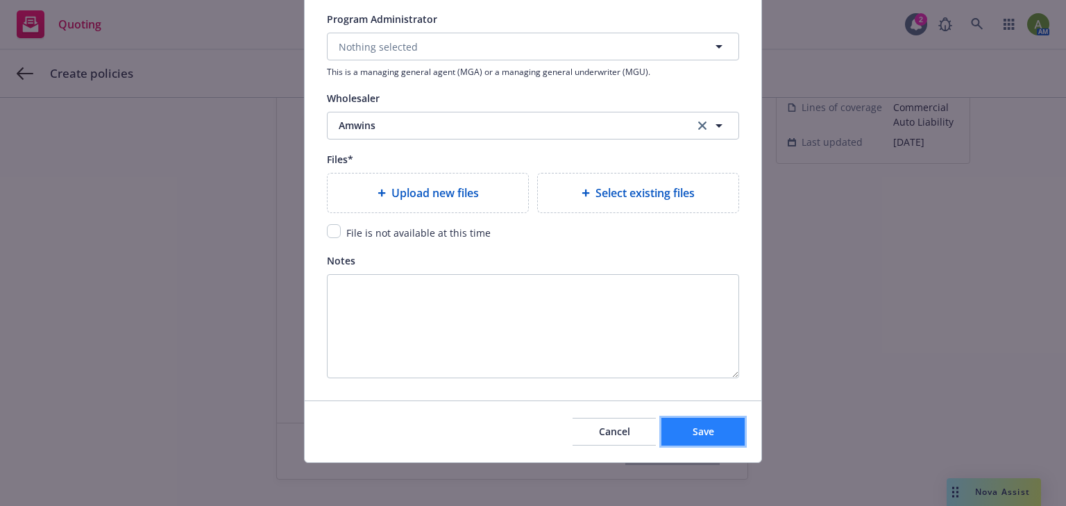
click at [695, 431] on span "Save" at bounding box center [704, 431] width 22 height 13
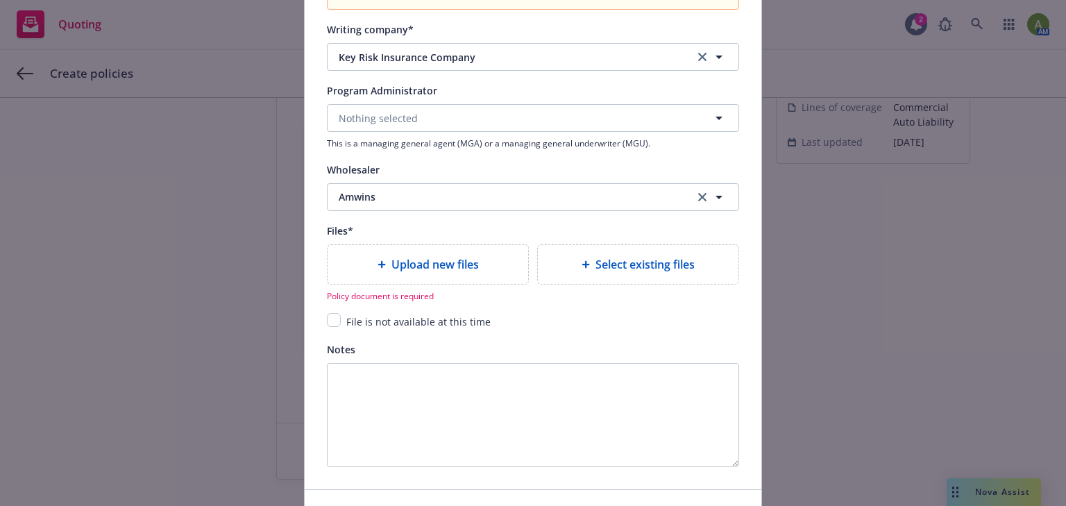
scroll to position [1518, 0]
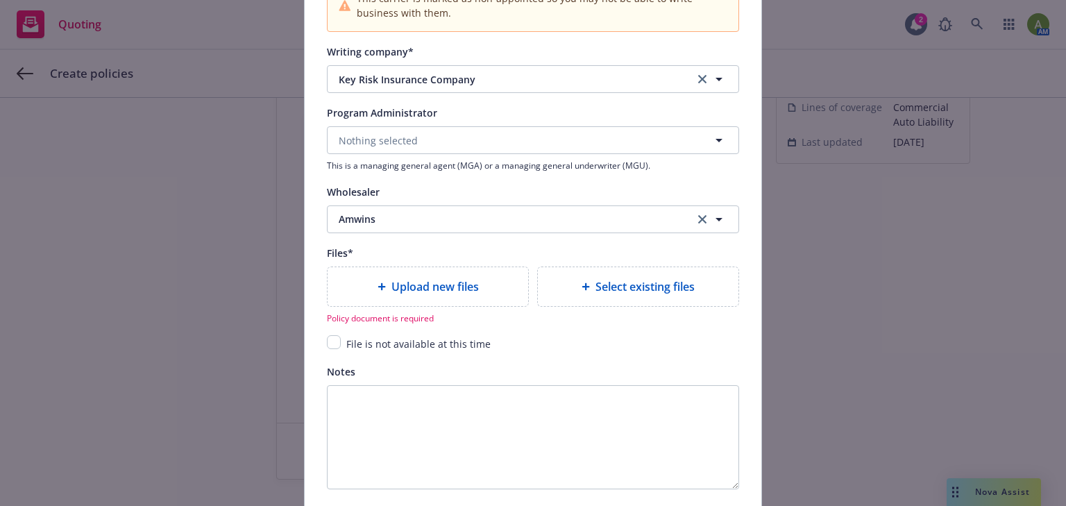
click at [596, 287] on span "Select existing files" at bounding box center [644, 286] width 99 height 17
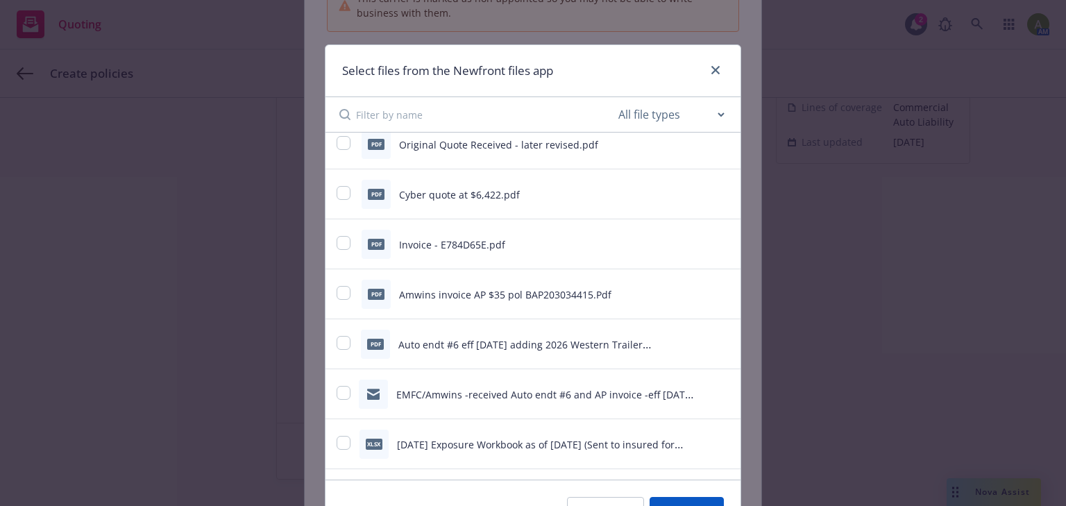
scroll to position [444, 0]
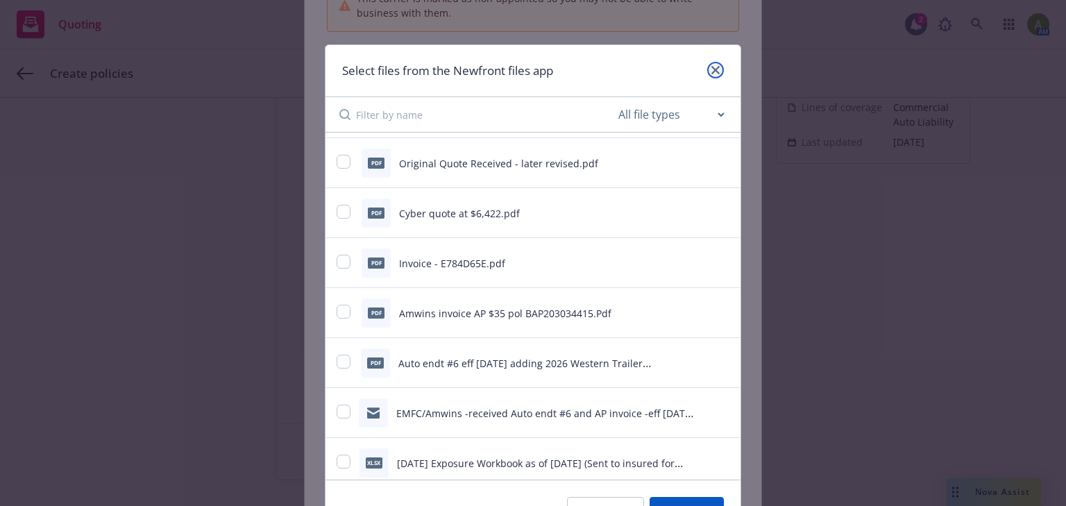
click at [711, 73] on icon "close" at bounding box center [715, 70] width 8 height 8
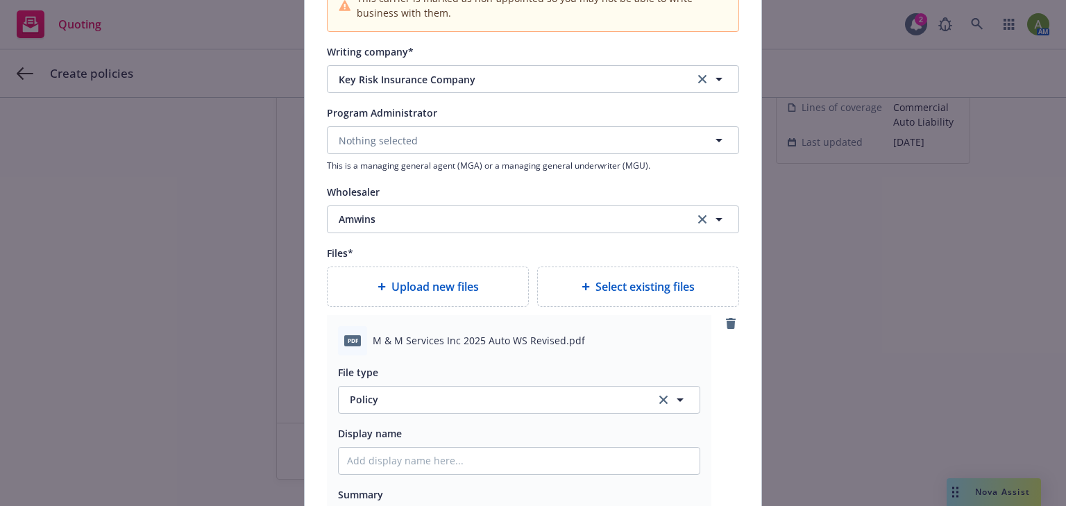
click at [435, 286] on span "Upload new files" at bounding box center [434, 286] width 87 height 17
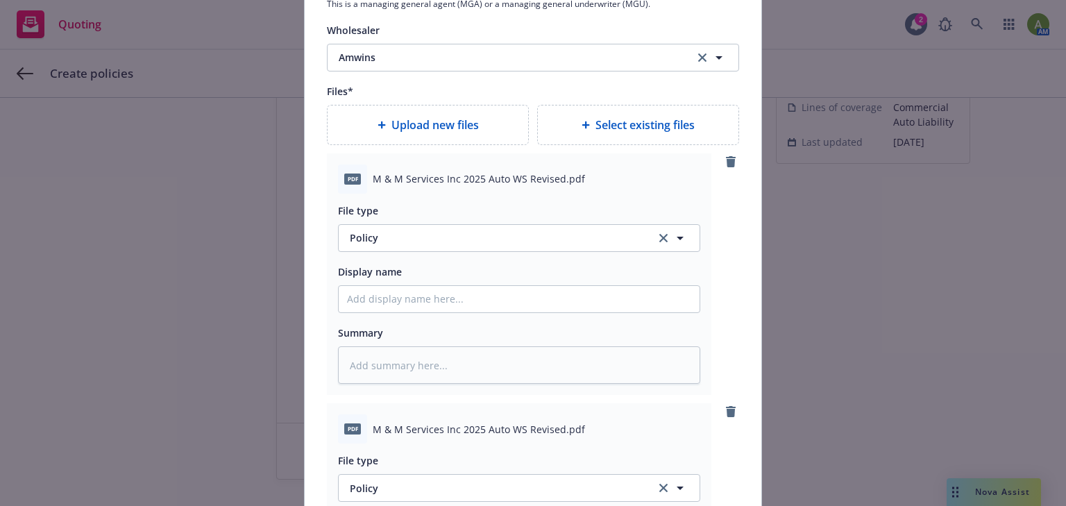
scroll to position [1685, 0]
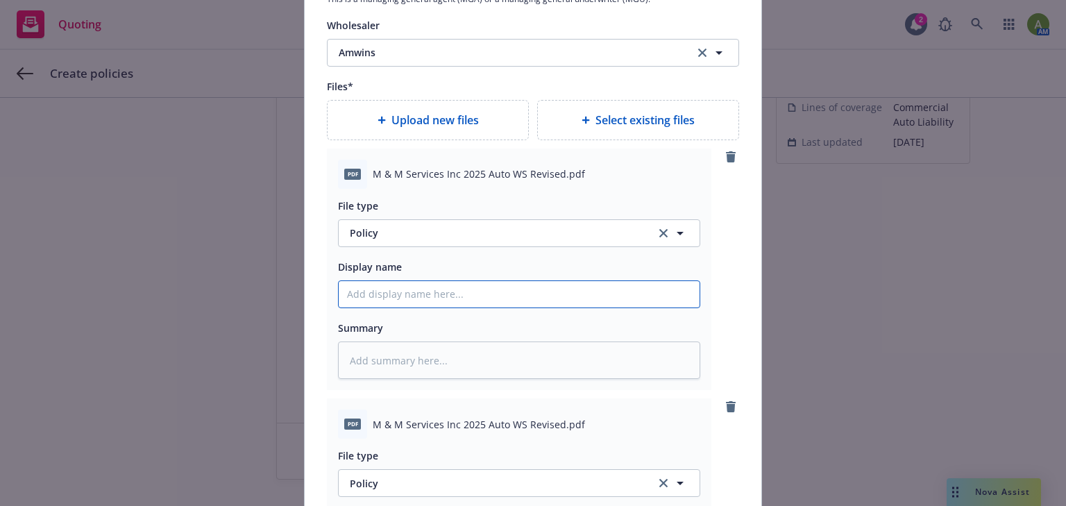
click at [396, 292] on input "Policy display name" at bounding box center [519, 294] width 361 height 26
type textarea "x"
type input "1"
type textarea "x"
type input "10"
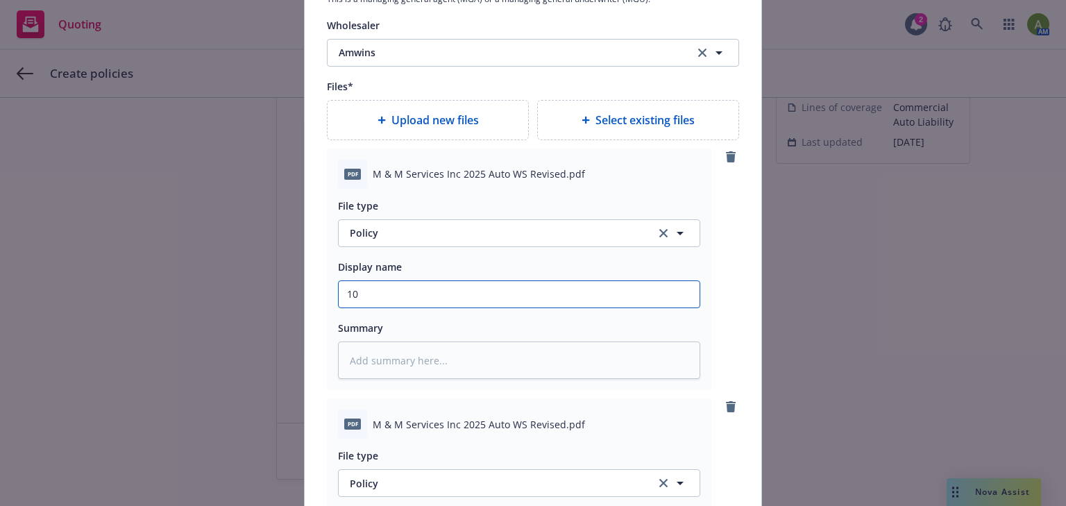
type textarea "x"
type input "10/4"
type textarea "x"
type input "10/41"
type textarea "x"
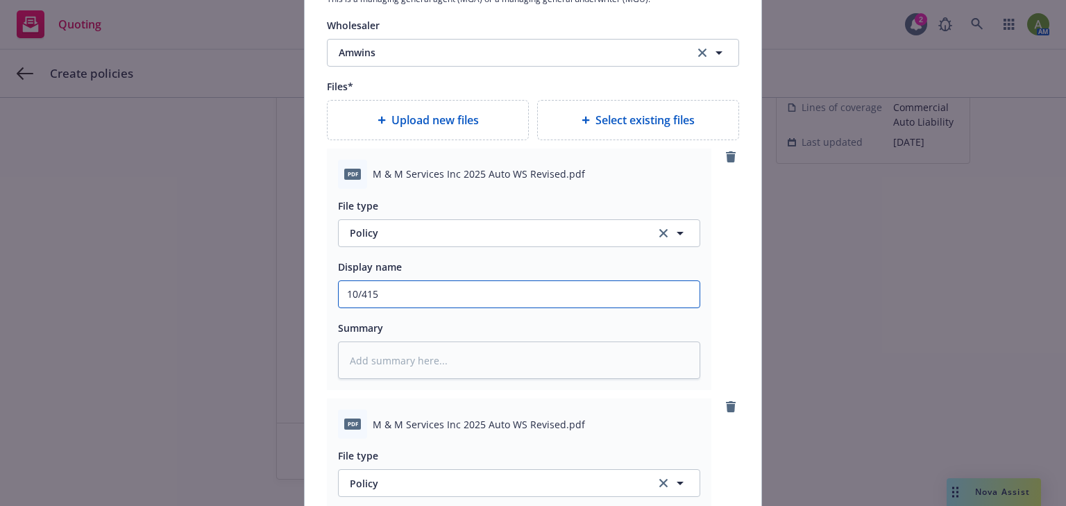
type input "10/41"
type textarea "x"
type input "10/4"
type textarea "x"
type input "10/"
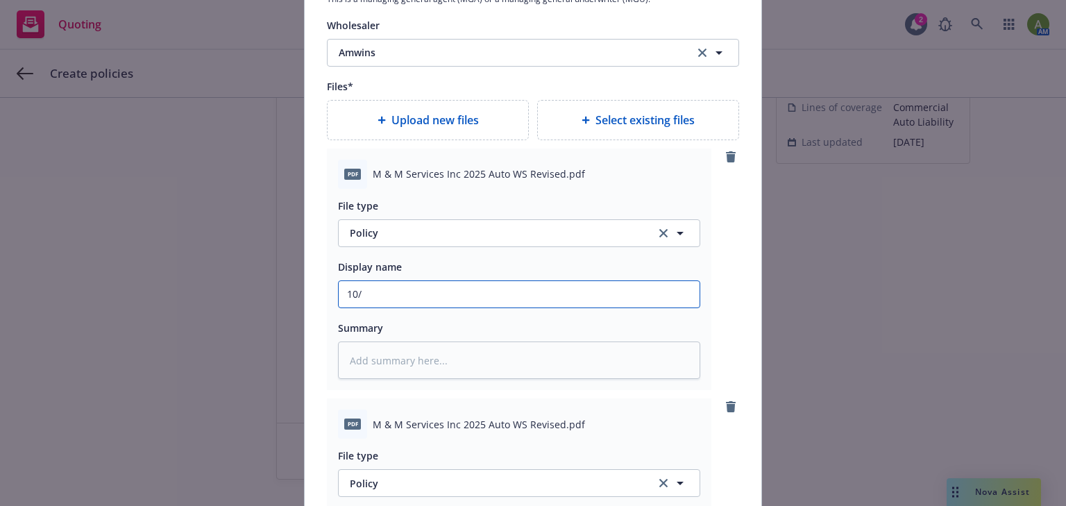
type textarea "x"
type input "10/1"
type textarea "x"
type input "10/15"
type textarea "x"
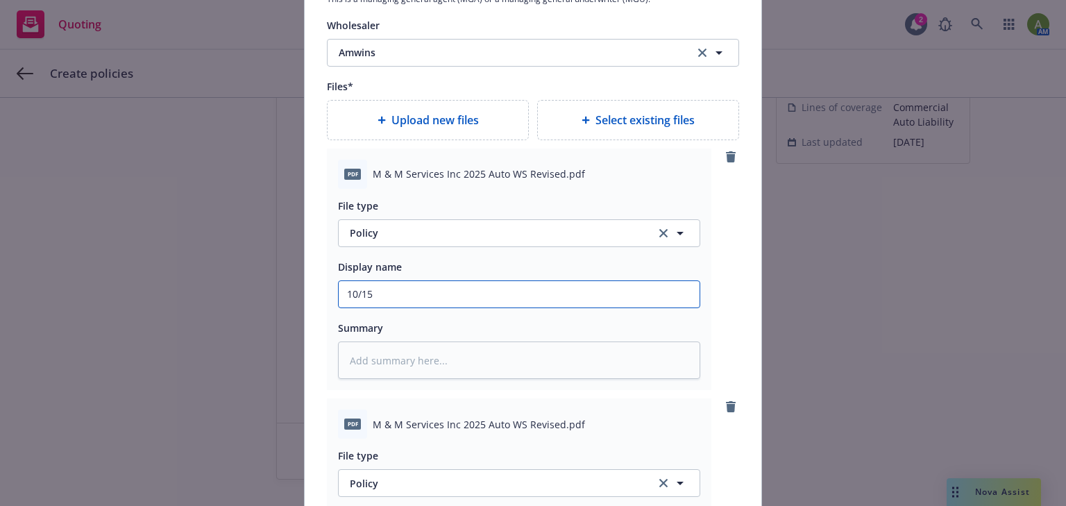
type input "10/15/"
type textarea "x"
type input "10/15/2"
type textarea "x"
type input "[DATE]"
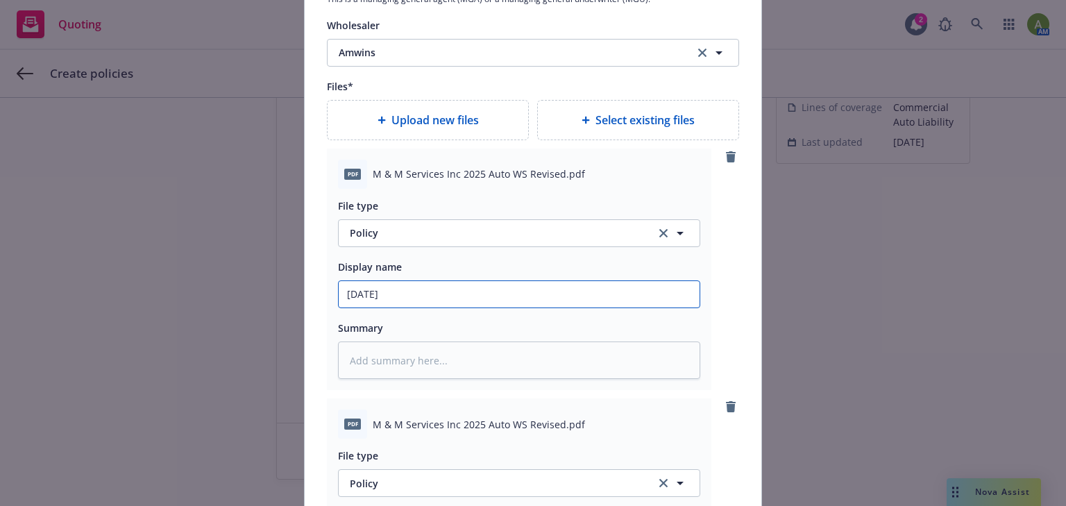
type textarea "x"
type input "[DATE]"
type textarea "x"
type input "[DATE] A"
type textarea "x"
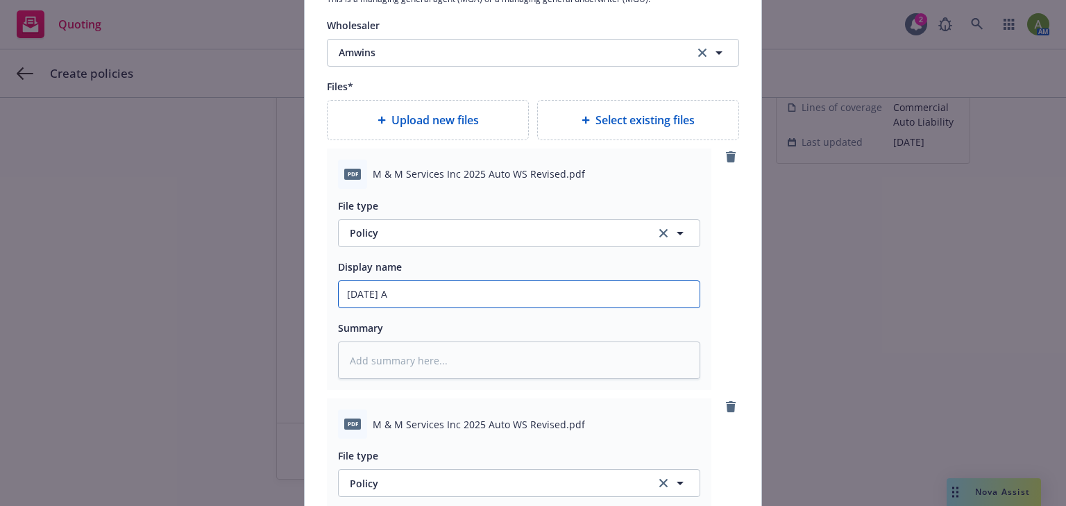
type input "[DATE] Au"
type textarea "x"
type input "[DATE] Auo"
type textarea "x"
type input "[DATE] Auot"
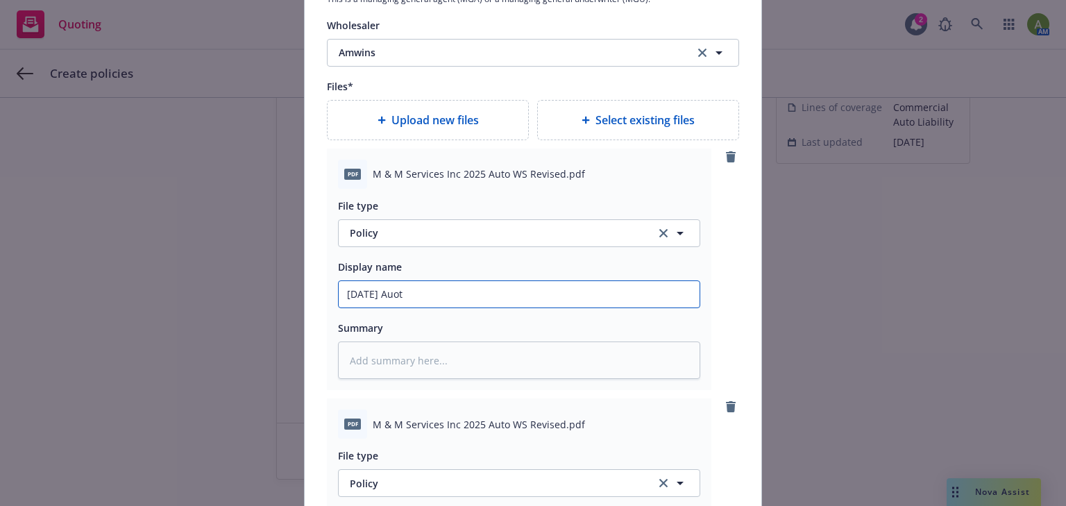
type textarea "x"
type input "[DATE] Auot"
type textarea "x"
type input "[DATE] Auot -"
type textarea "x"
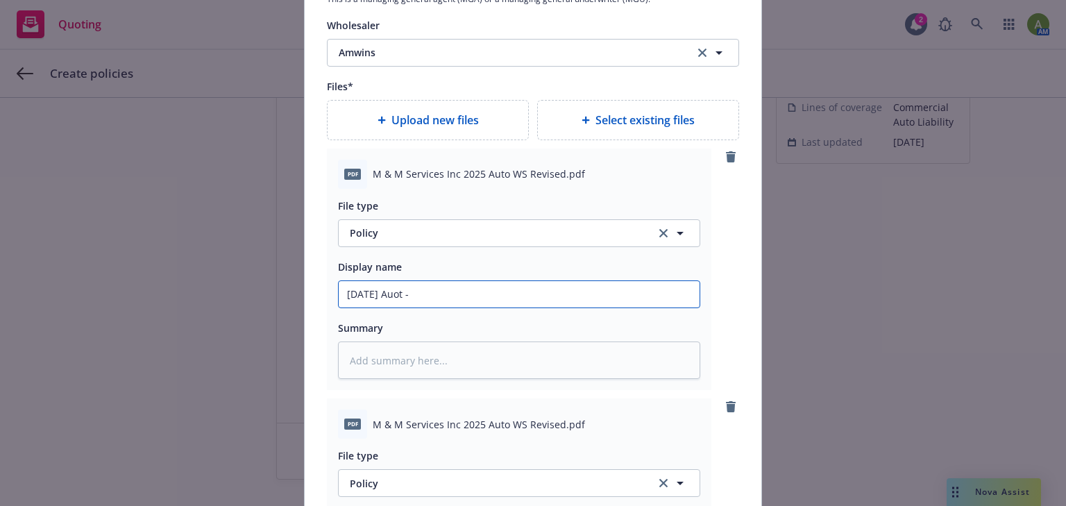
type input "[DATE] Auot -"
type textarea "x"
type input "[DATE] Auot -"
type textarea "x"
type input "[DATE] Auot"
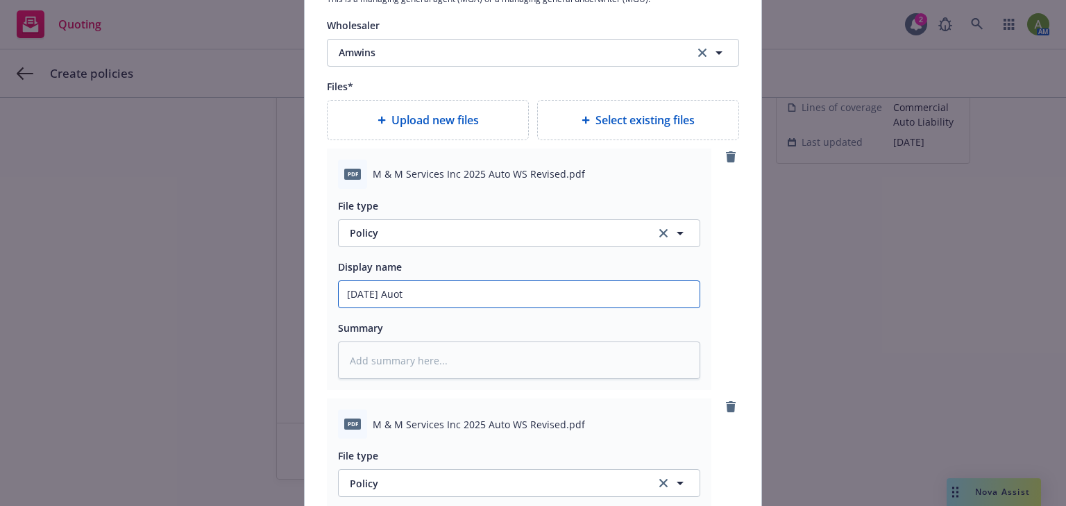
type textarea "x"
type input "[DATE] Auot"
type textarea "x"
type input "[DATE] Auo"
type textarea "x"
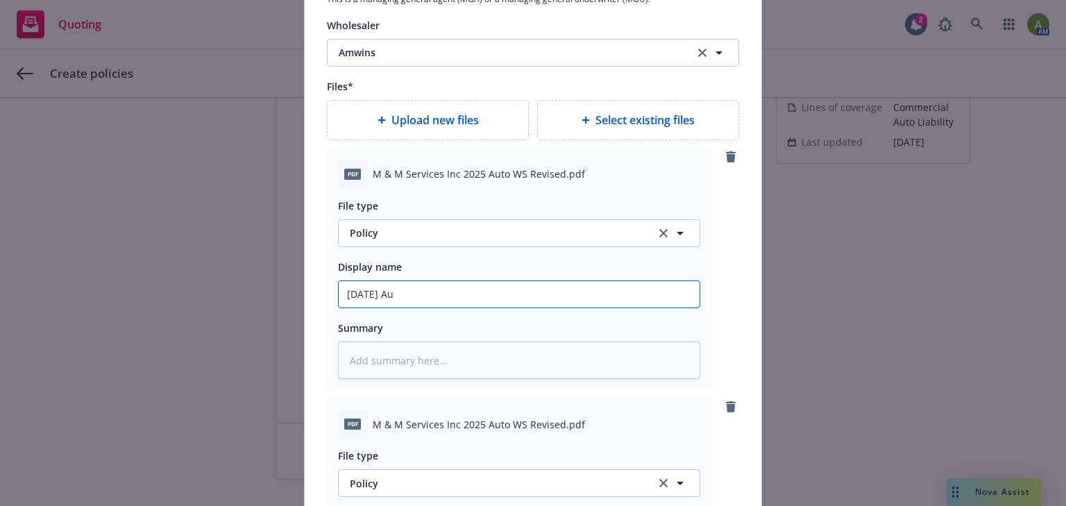
type input "[DATE] Aut"
type textarea "x"
type input "[DATE] Auto"
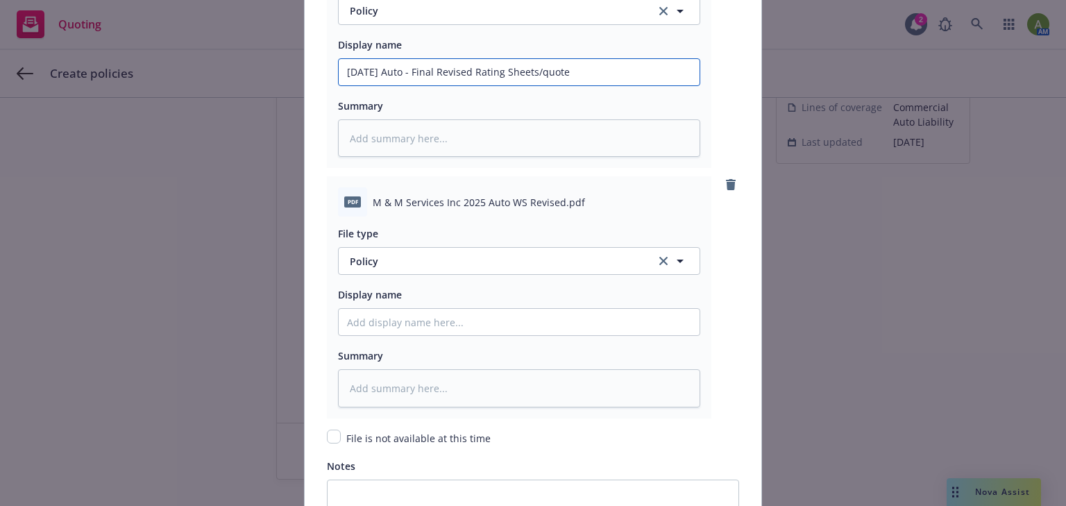
scroll to position [1851, 0]
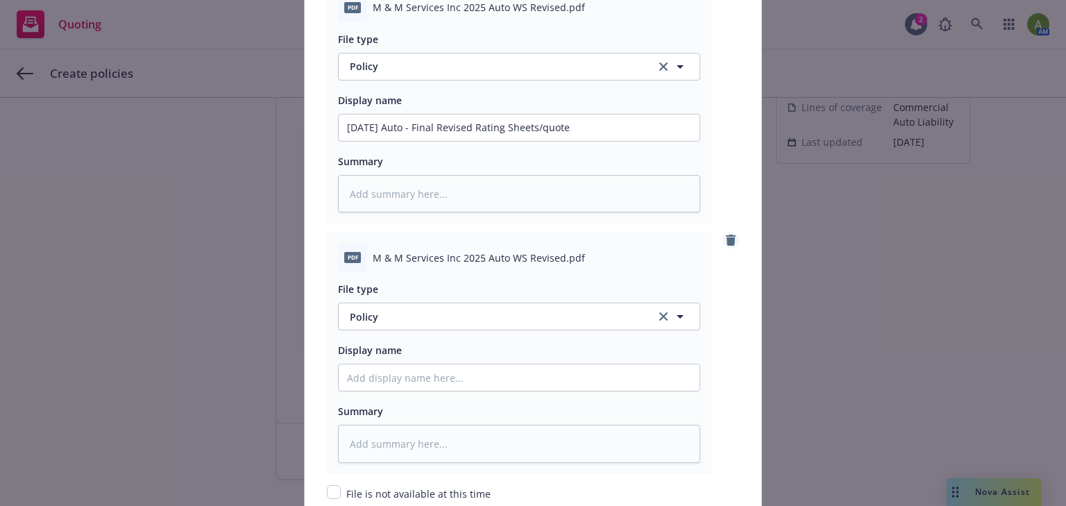
click at [731, 241] on icon "remove" at bounding box center [730, 240] width 11 height 11
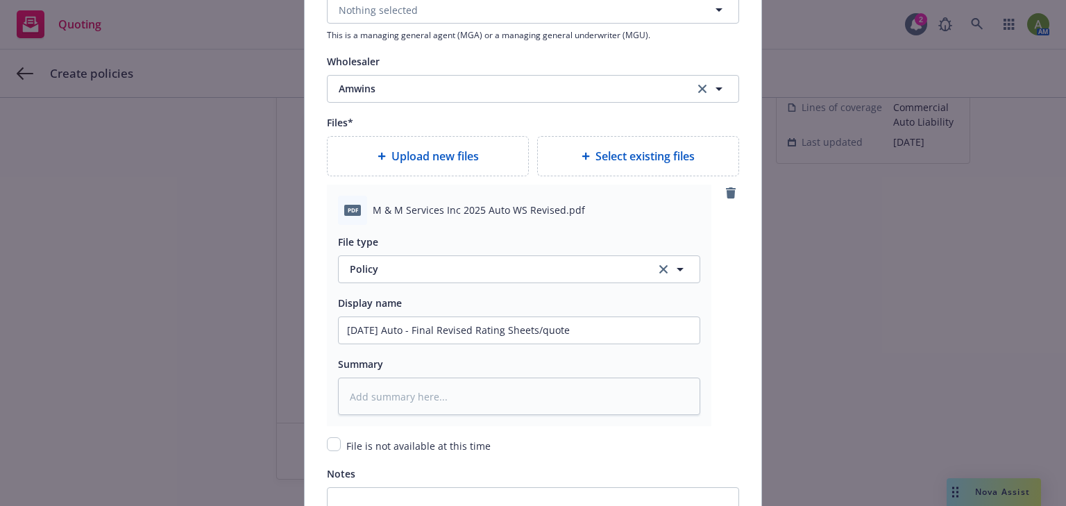
scroll to position [1629, 0]
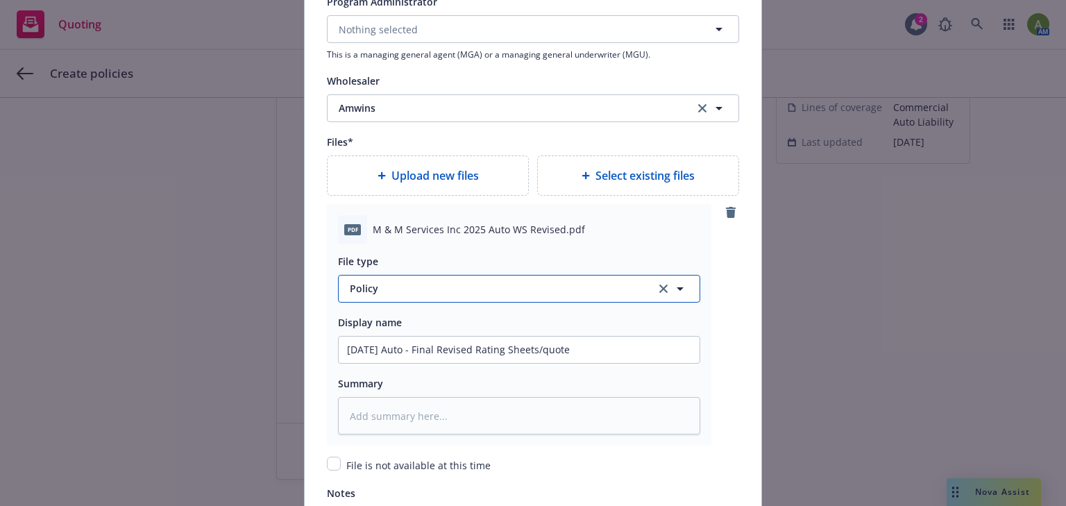
click at [677, 287] on icon "button" at bounding box center [680, 288] width 7 height 3
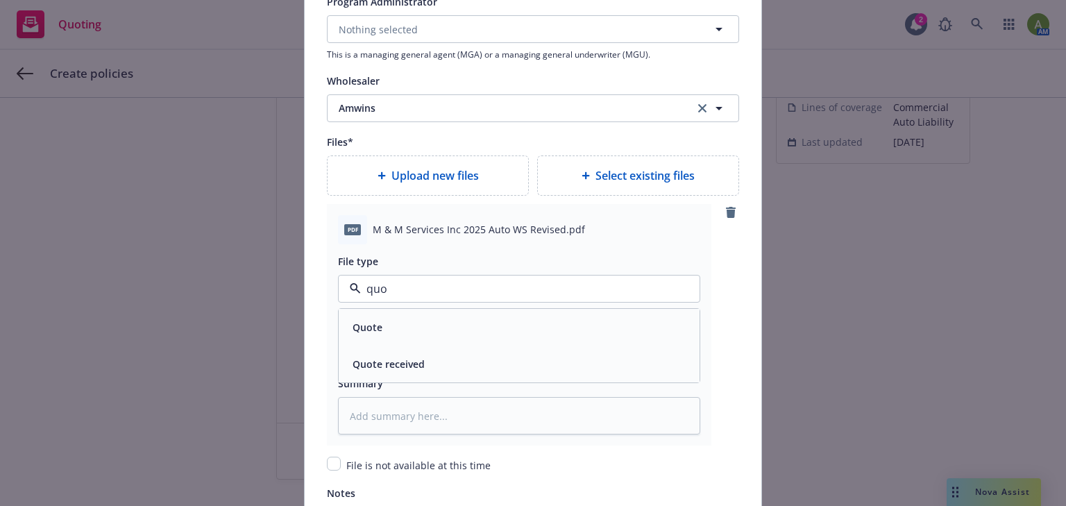
click at [346, 337] on div "Quote" at bounding box center [519, 327] width 361 height 37
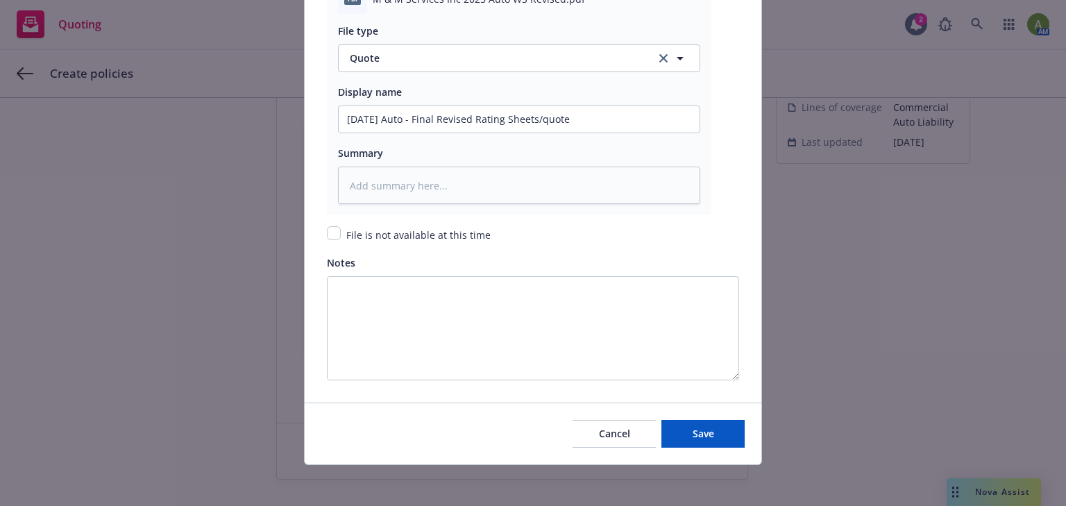
scroll to position [1863, 0]
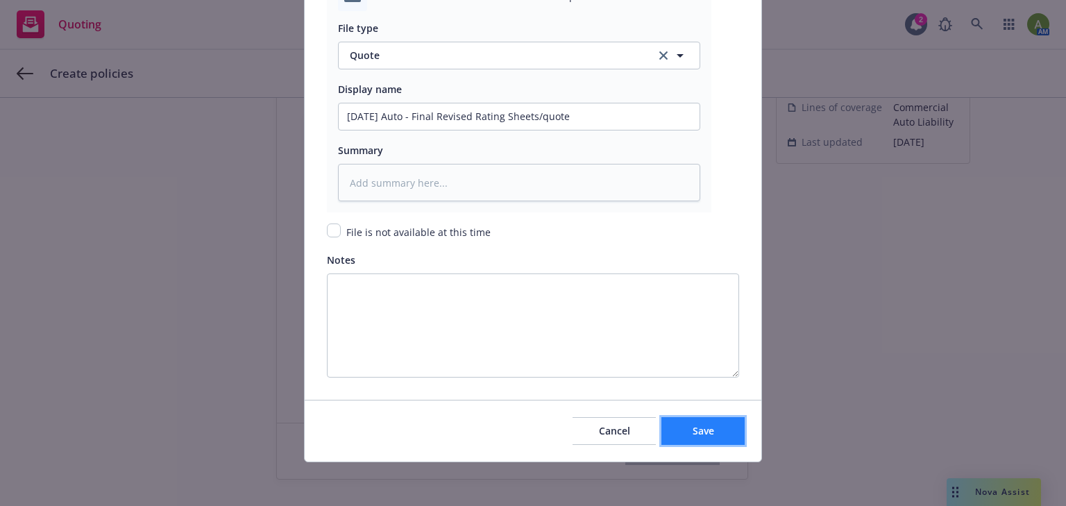
click at [693, 430] on span "Save" at bounding box center [704, 430] width 22 height 13
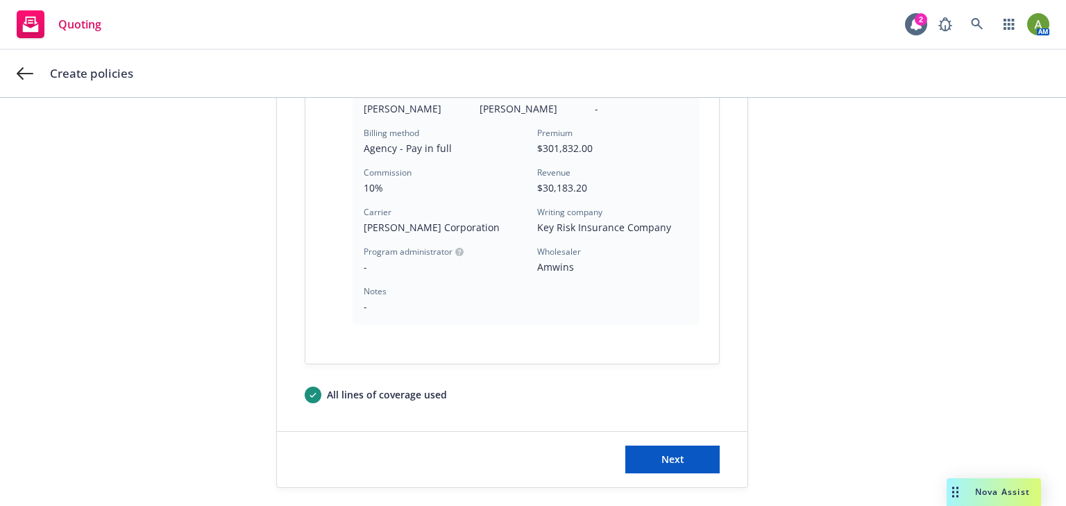
scroll to position [452, 0]
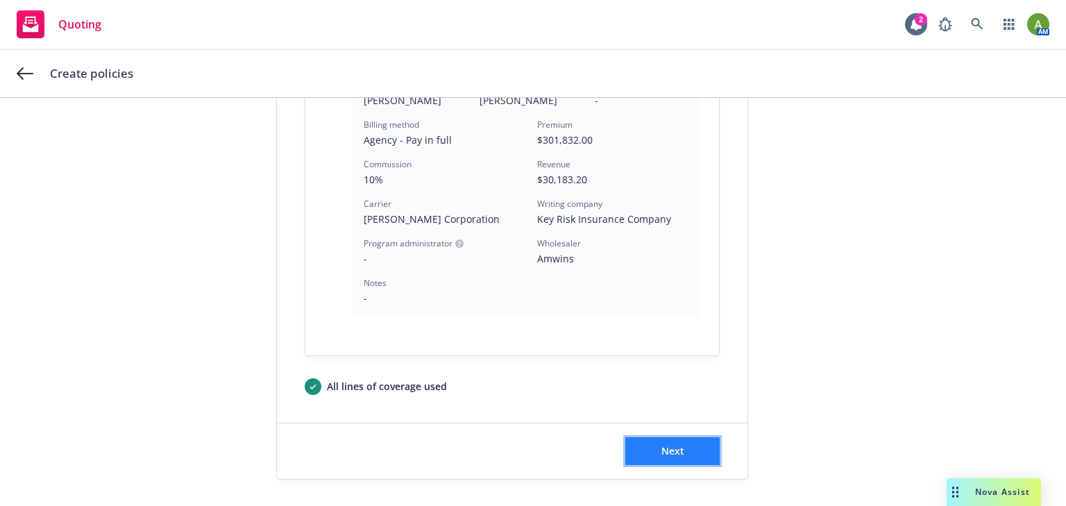
click at [663, 450] on span "Next" at bounding box center [672, 450] width 23 height 13
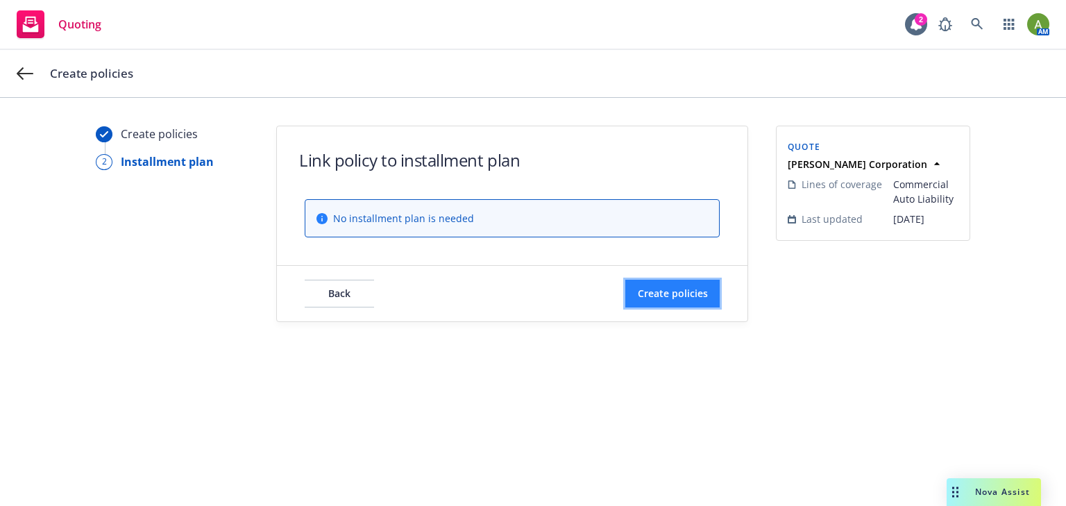
click at [661, 291] on span "Create policies" at bounding box center [673, 293] width 70 height 13
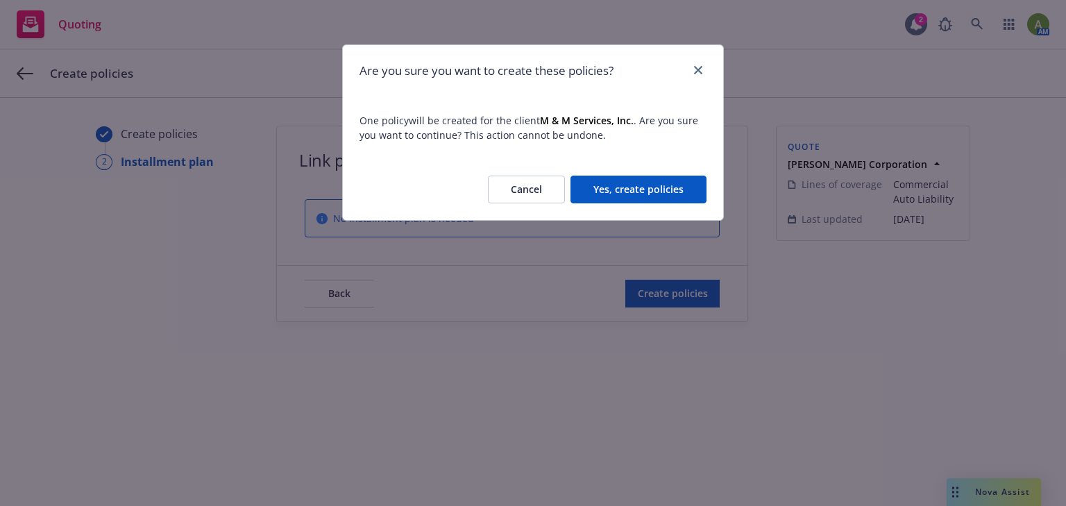
click at [638, 187] on button "Yes, create policies" at bounding box center [638, 190] width 136 height 28
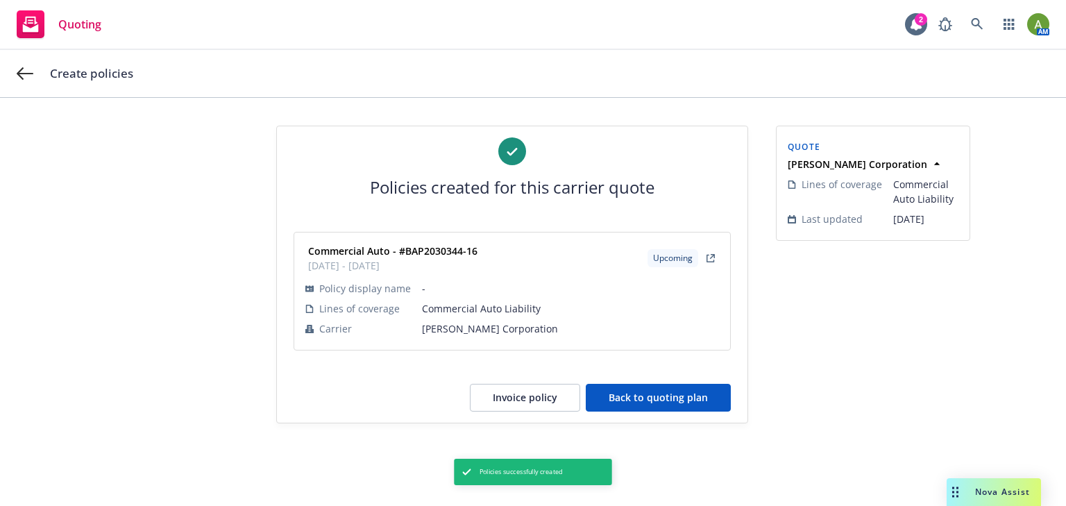
click at [681, 397] on button "Back to quoting plan" at bounding box center [658, 398] width 145 height 28
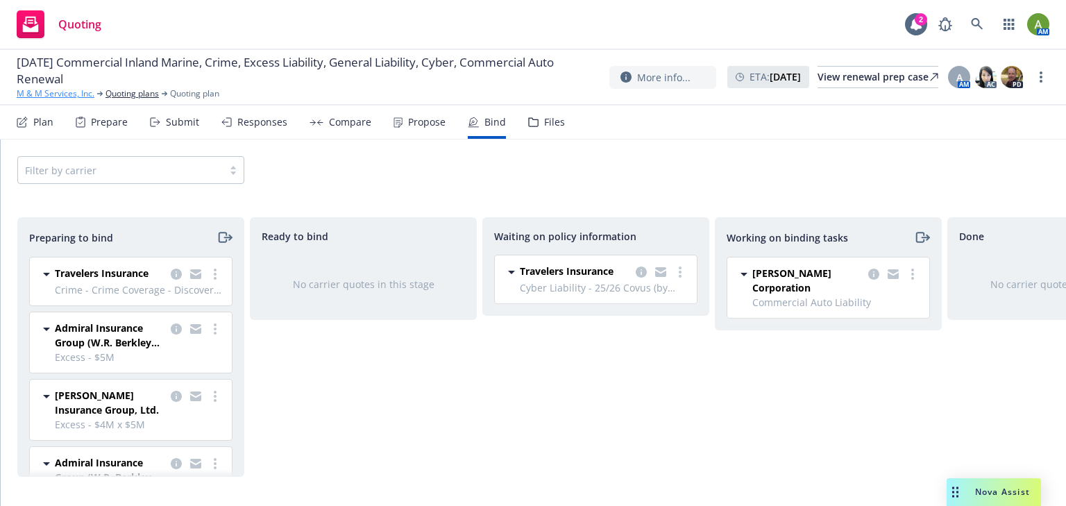
click at [65, 98] on link "M & M Services, Inc." at bounding box center [56, 93] width 78 height 12
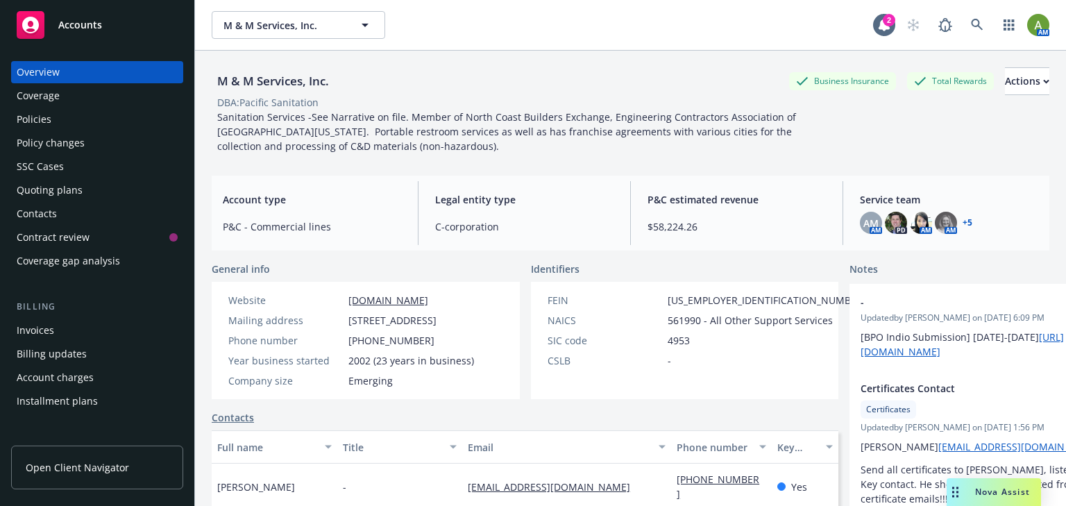
click at [41, 123] on div "Policies" at bounding box center [34, 119] width 35 height 22
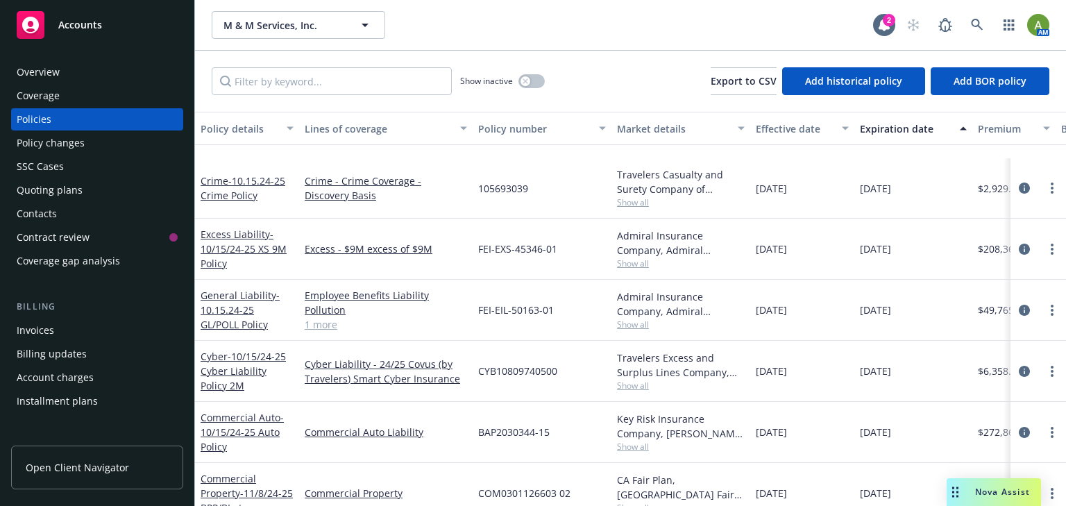
scroll to position [111, 0]
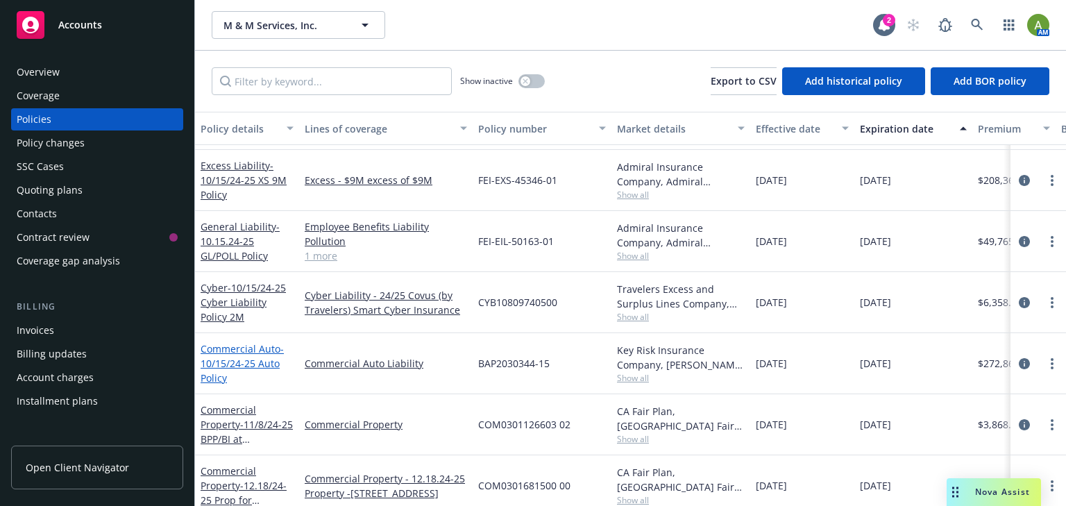
click at [250, 362] on span "- 10/15/24-25 Auto Policy" at bounding box center [242, 363] width 83 height 42
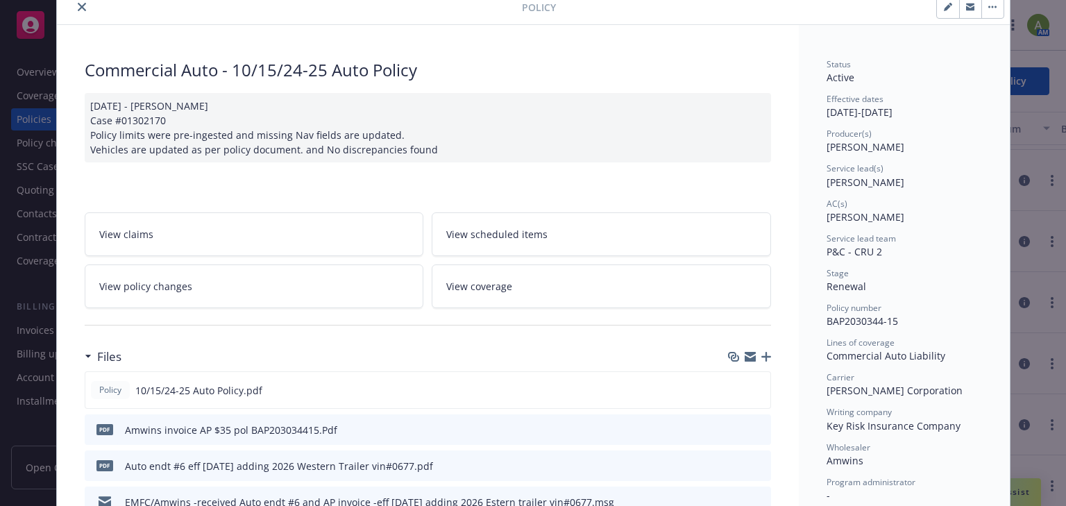
scroll to position [56, 0]
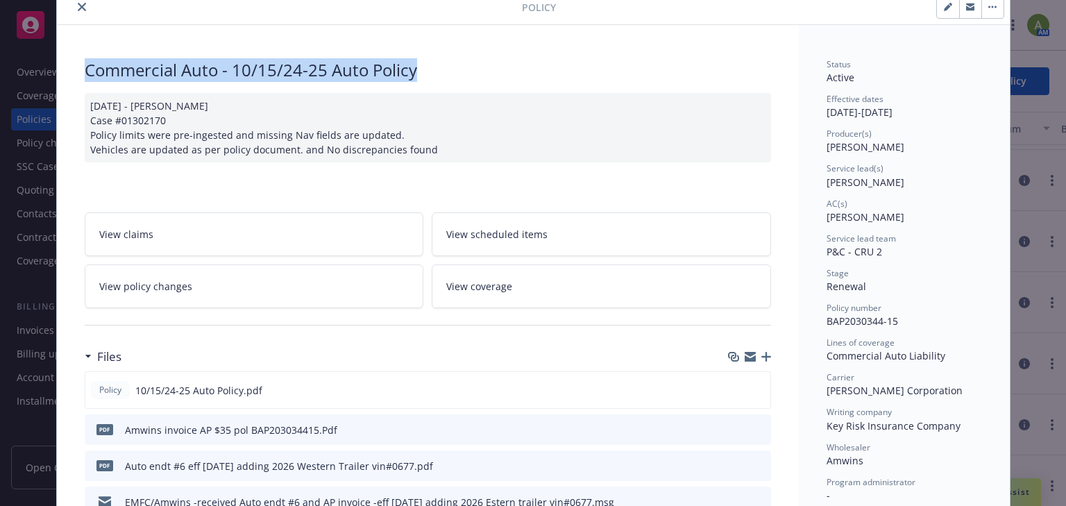
drag, startPoint x: 438, startPoint y: 64, endPoint x: 53, endPoint y: 58, distance: 384.5
copy div "Commercial Auto - 10/15/24-25 Auto Policy"
click at [74, 10] on button "close" at bounding box center [82, 7] width 17 height 17
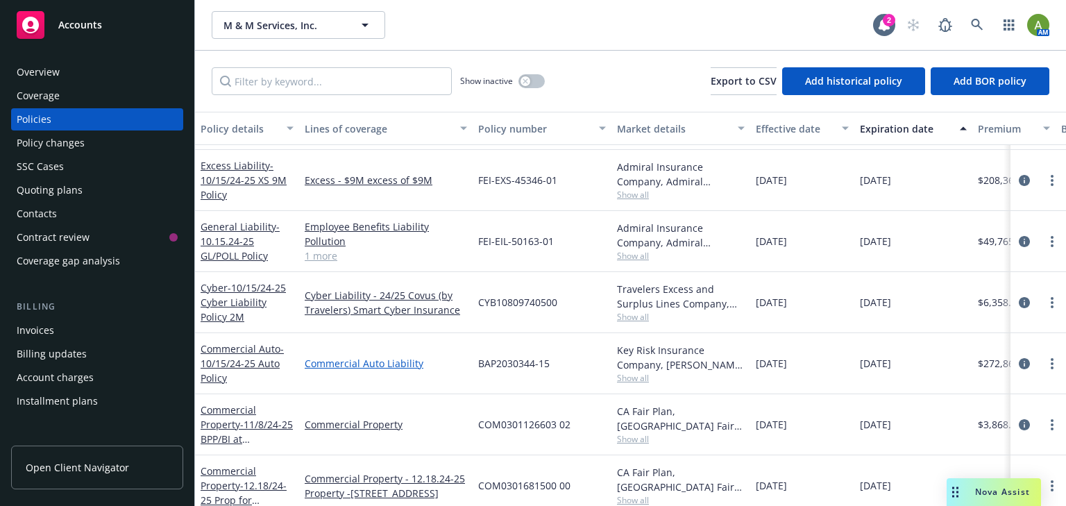
click at [335, 364] on link "Commercial Auto Liability" at bounding box center [386, 363] width 162 height 15
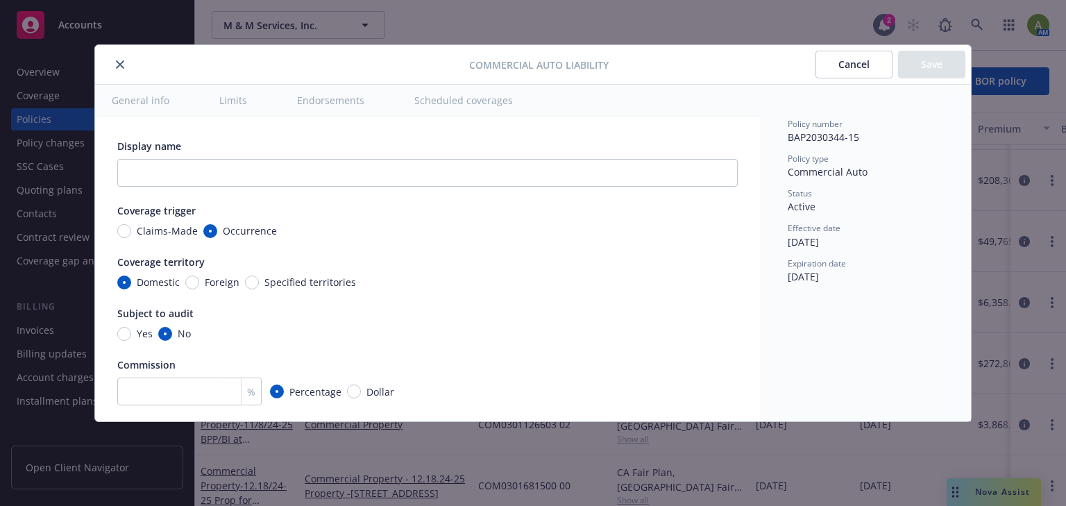
type textarea "x"
click at [122, 63] on icon "close" at bounding box center [120, 64] width 8 height 8
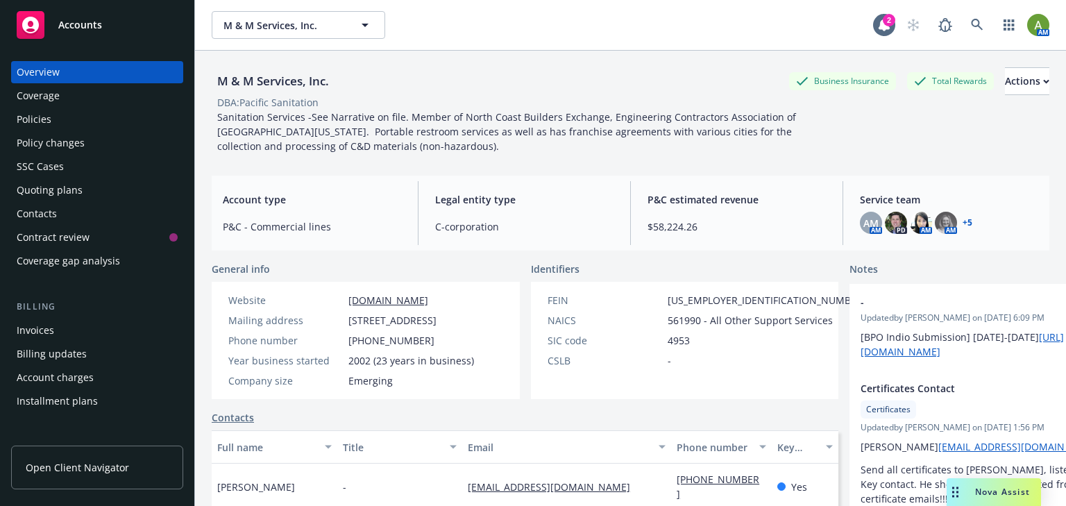
click at [58, 125] on div "Policies" at bounding box center [97, 119] width 161 height 22
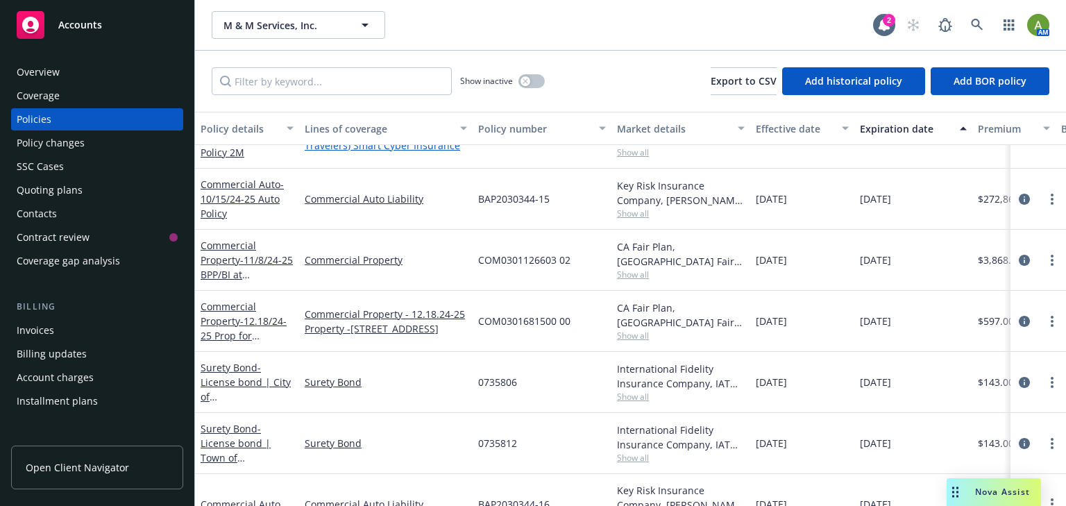
scroll to position [295, 0]
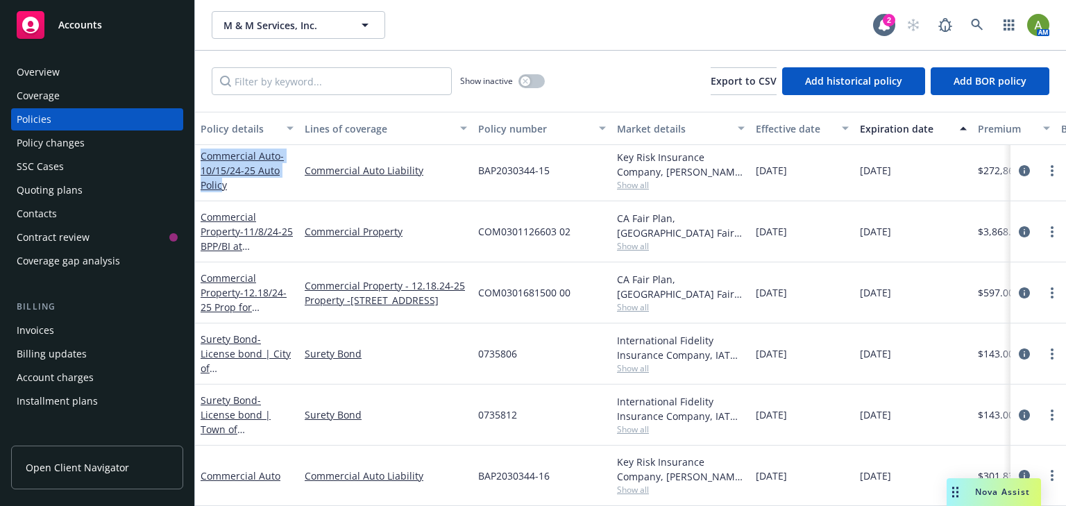
drag, startPoint x: 222, startPoint y: 180, endPoint x: 199, endPoint y: 154, distance: 34.4
click at [199, 154] on div "Commercial Auto - 10/15/24-25 Auto Policy" at bounding box center [247, 170] width 104 height 61
copy link "Commercial Auto - 10/15/24-25 Auto Polic"
click at [229, 469] on link "Commercial Auto" at bounding box center [241, 475] width 80 height 13
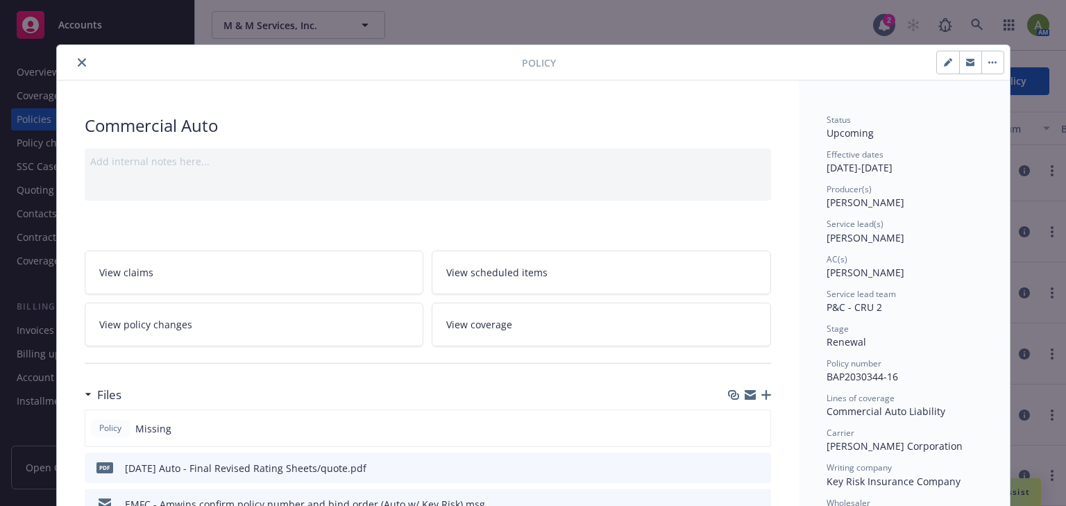
click at [943, 71] on button "button" at bounding box center [948, 62] width 22 height 22
select select "RENEWAL"
select select "12"
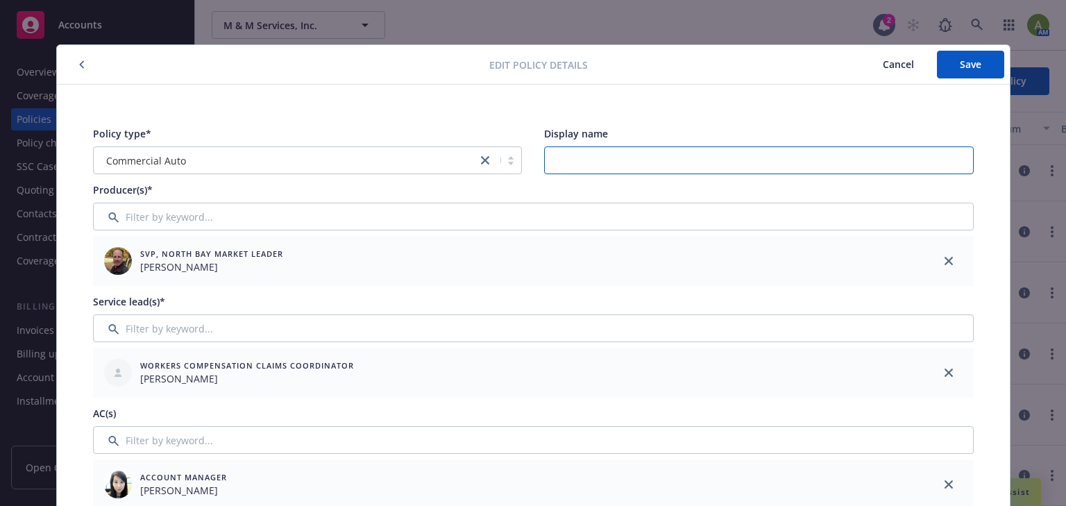
click at [580, 158] on input "Display name" at bounding box center [759, 160] width 430 height 28
paste input "Commercial Auto - 10/15/24-25 Auto Polic"
click at [675, 156] on input "Commercial Auto - 10/15/24-25 Auto Polic" at bounding box center [759, 160] width 430 height 28
click at [752, 156] on input "Commercial Auto - 10/15/25-26 Auto Polic" at bounding box center [759, 160] width 430 height 28
type input "Commercial Auto - 10/15/25-26 Auto Policy"
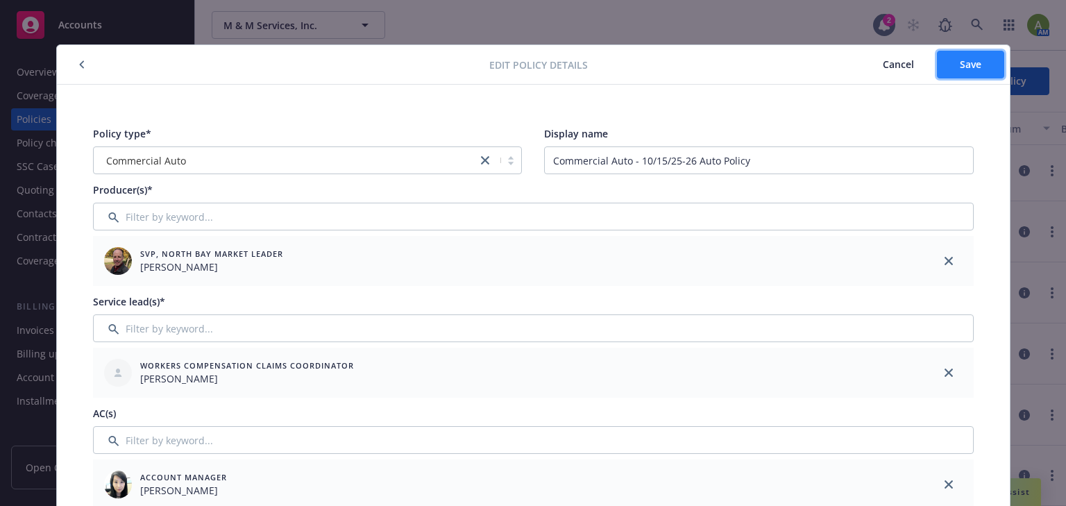
click at [946, 60] on button "Save" at bounding box center [970, 65] width 67 height 28
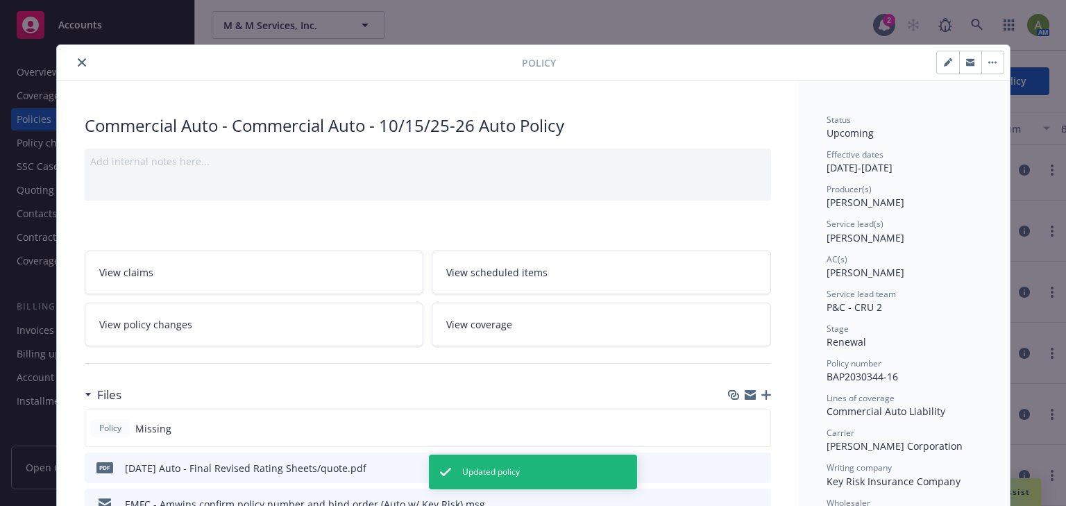
click at [78, 66] on icon "close" at bounding box center [82, 62] width 8 height 8
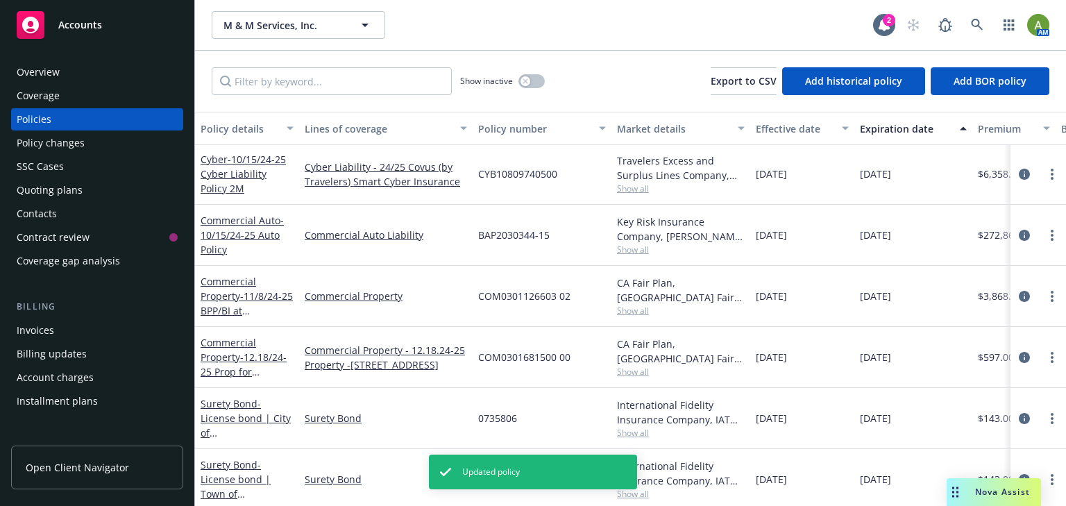
scroll to position [296, 0]
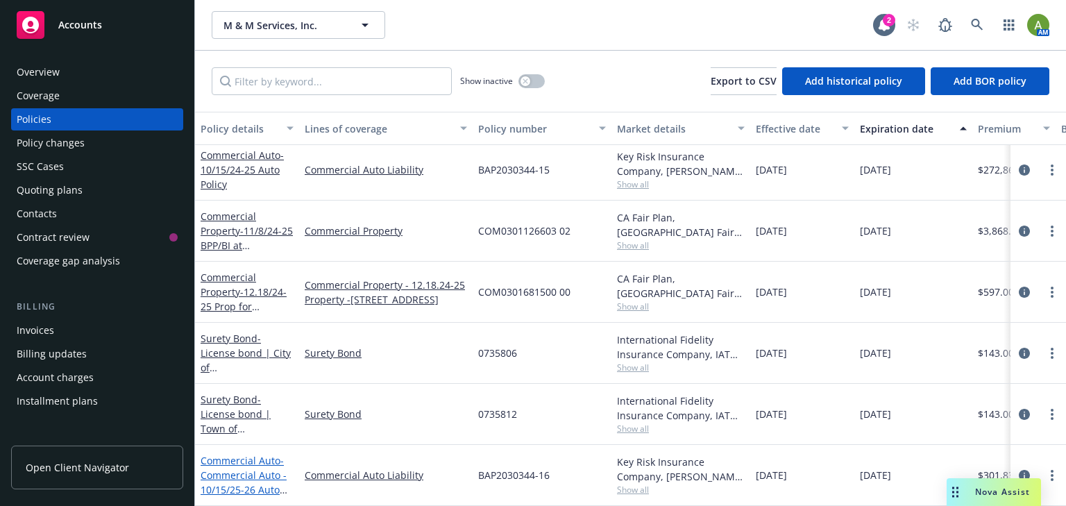
click at [241, 470] on span "- Commercial Auto - 10/15/25-26 Auto Policy" at bounding box center [244, 482] width 87 height 57
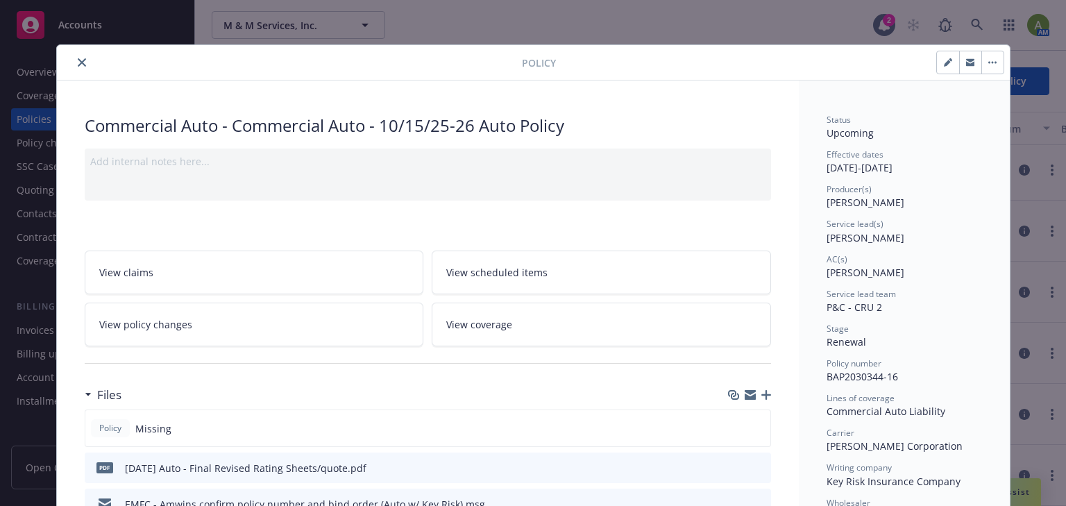
click at [521, 272] on span "View scheduled items" at bounding box center [496, 272] width 101 height 15
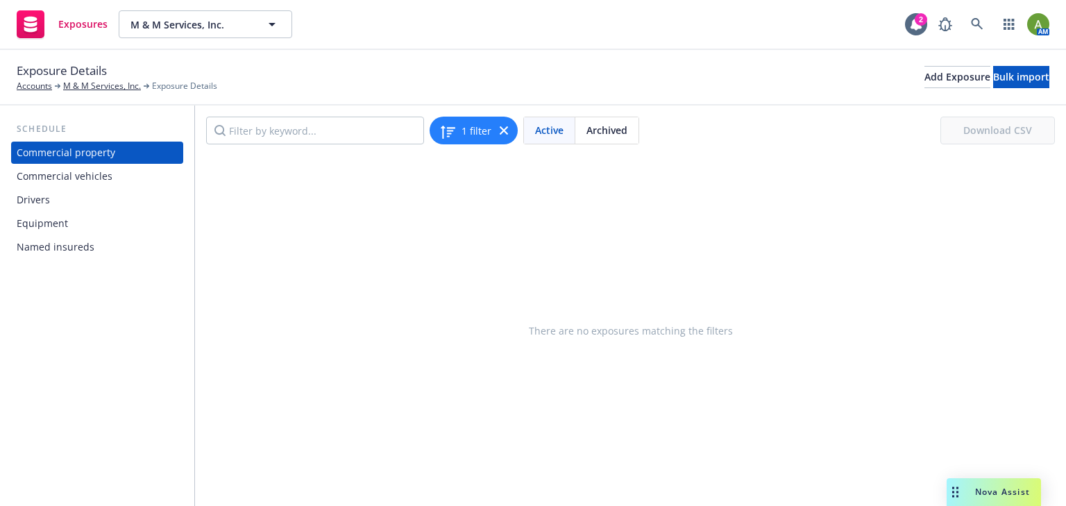
click at [104, 177] on div "Commercial vehicles" at bounding box center [65, 176] width 96 height 22
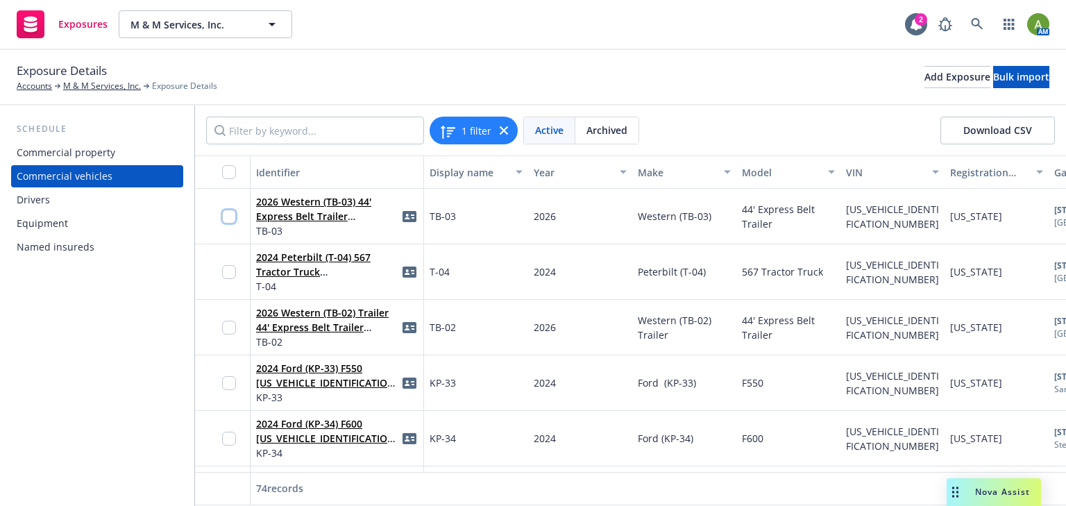
click at [228, 217] on input "checkbox" at bounding box center [229, 217] width 14 height 14
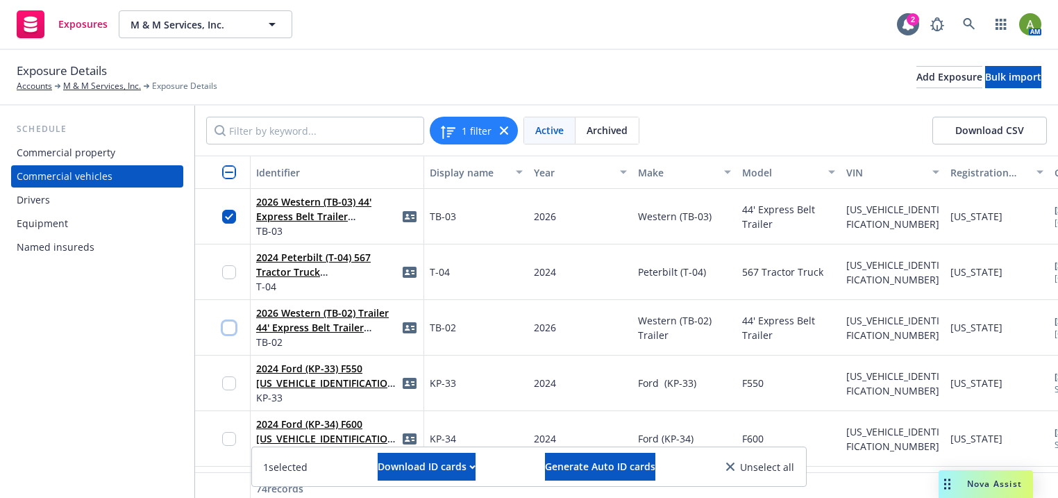
click at [230, 328] on input "checkbox" at bounding box center [229, 328] width 14 height 14
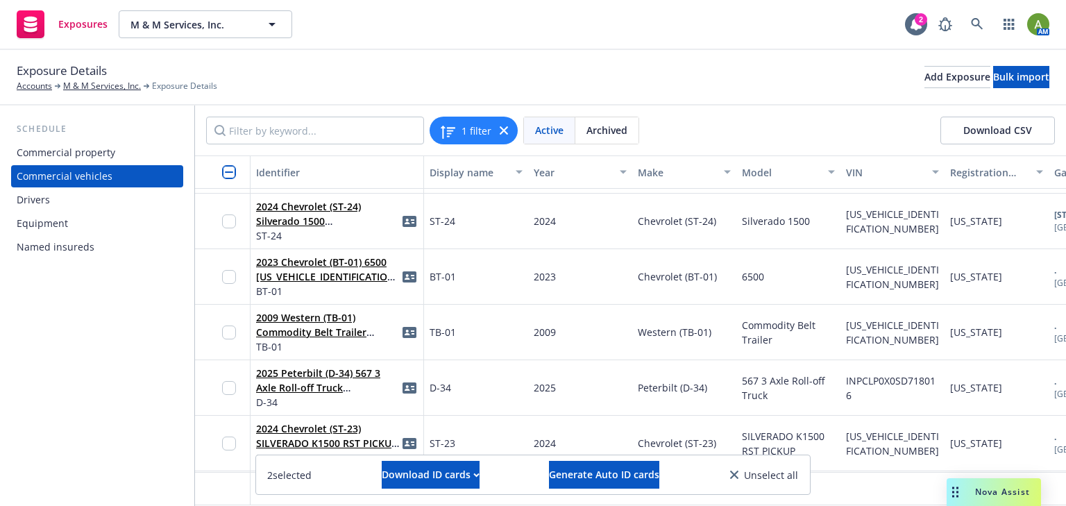
scroll to position [333, 0]
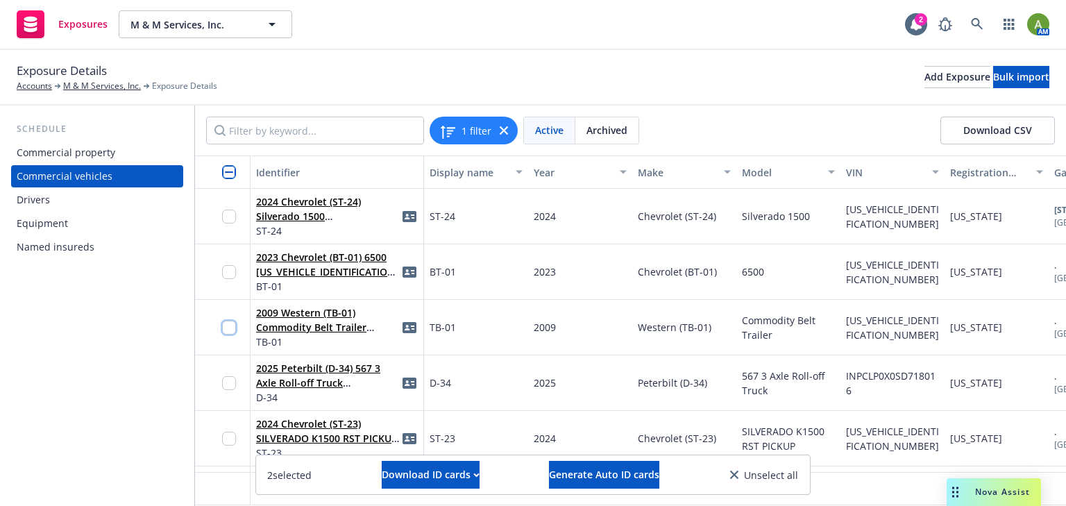
click at [228, 328] on input "checkbox" at bounding box center [229, 328] width 14 height 14
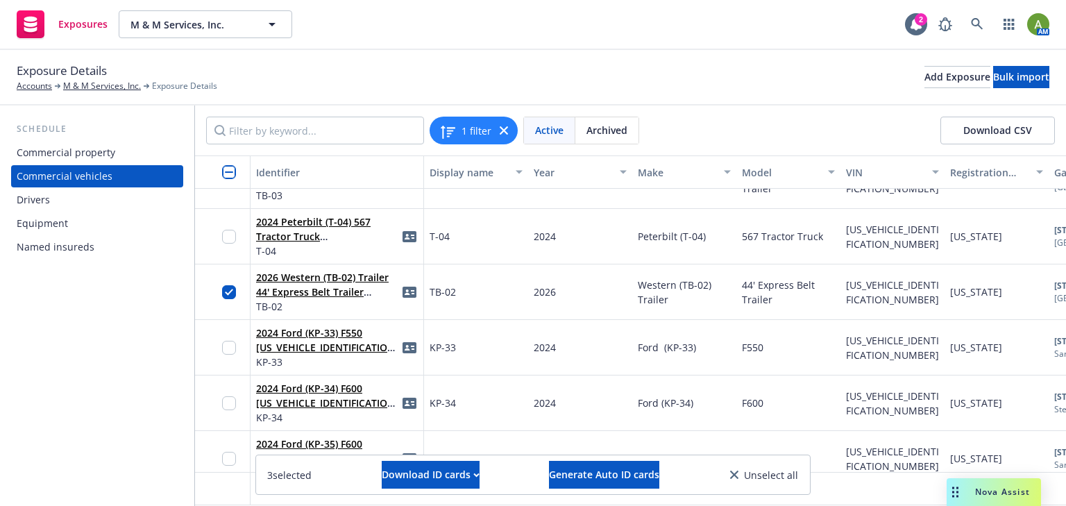
scroll to position [0, 0]
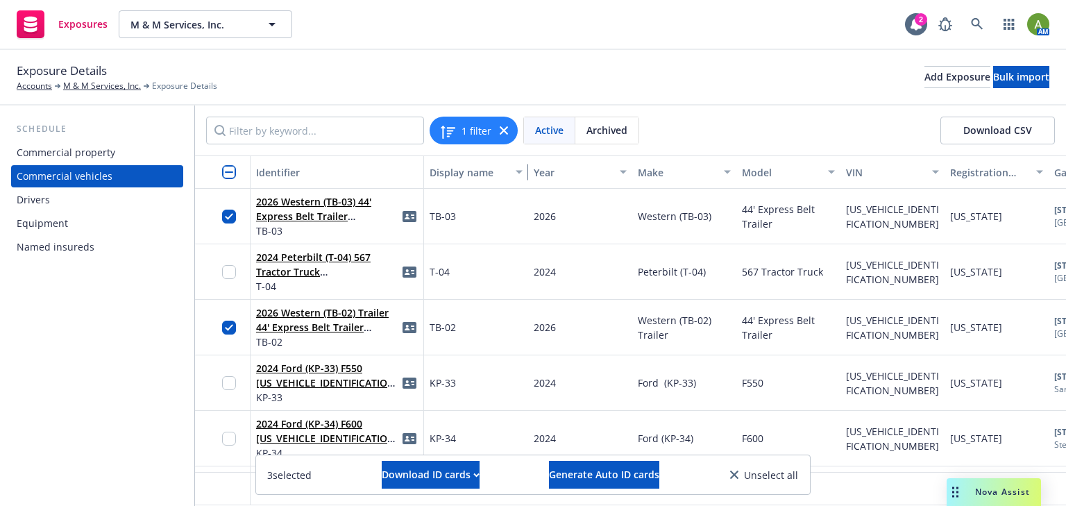
click at [521, 173] on div "button" at bounding box center [521, 172] width 7 height 32
click at [520, 173] on div "button" at bounding box center [521, 172] width 7 height 32
click at [480, 176] on div "Display name" at bounding box center [469, 172] width 78 height 15
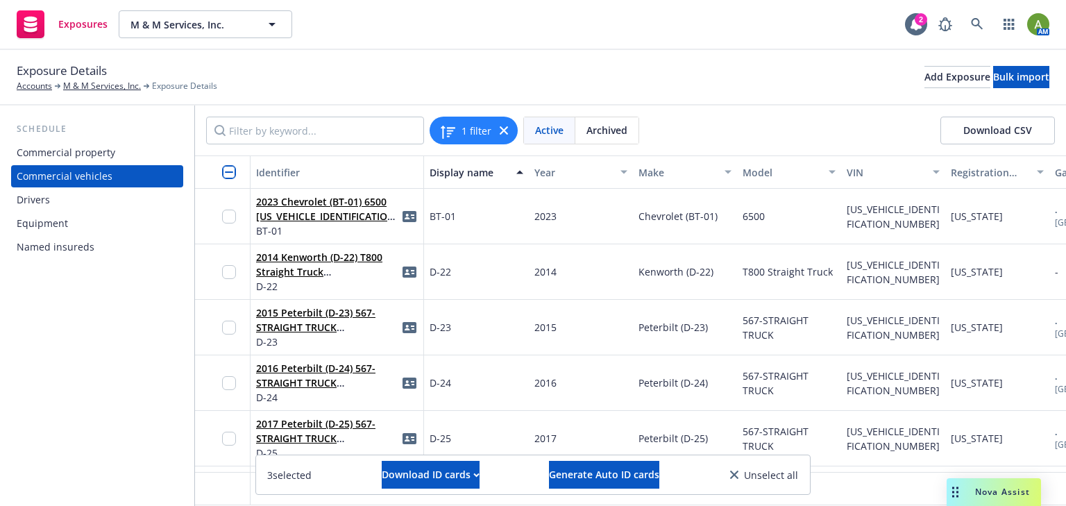
click at [233, 167] on input "checkbox" at bounding box center [229, 172] width 14 height 14
click at [231, 169] on input "checkbox" at bounding box center [229, 172] width 14 height 14
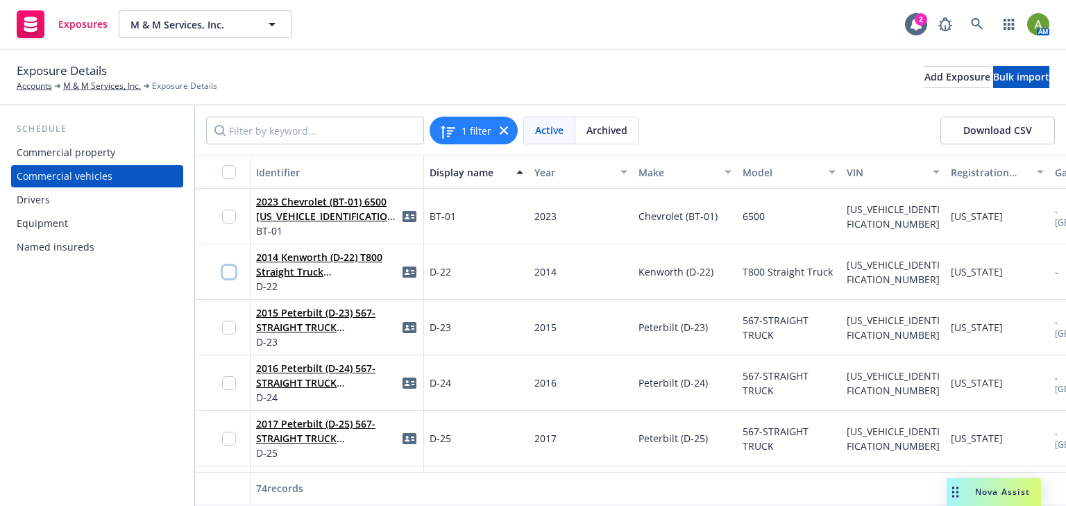
click at [232, 272] on input "checkbox" at bounding box center [229, 272] width 14 height 14
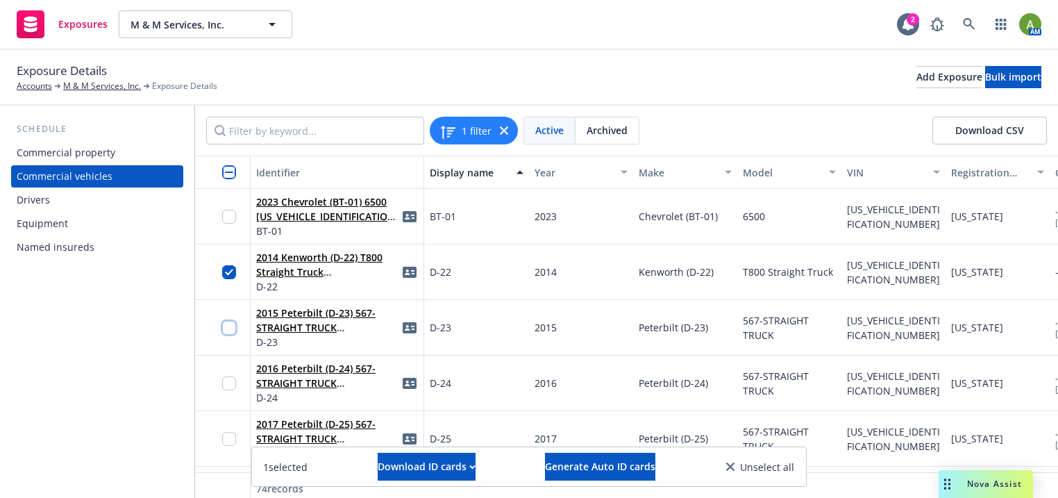
click at [228, 328] on input "checkbox" at bounding box center [229, 328] width 14 height 14
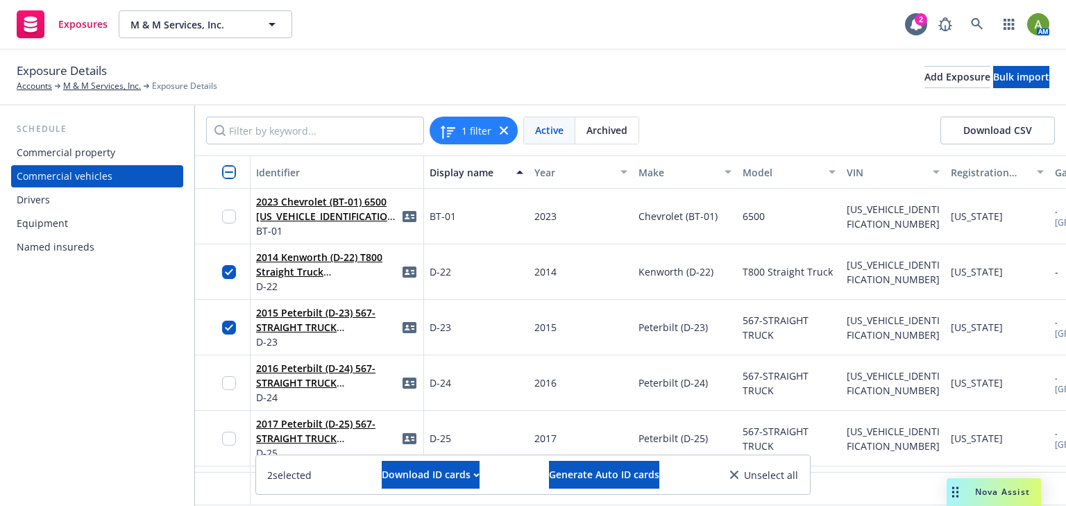
drag, startPoint x: 230, startPoint y: 373, endPoint x: 232, endPoint y: 383, distance: 10.6
click at [230, 374] on div at bounding box center [233, 383] width 22 height 38
click at [232, 383] on input "checkbox" at bounding box center [229, 383] width 14 height 14
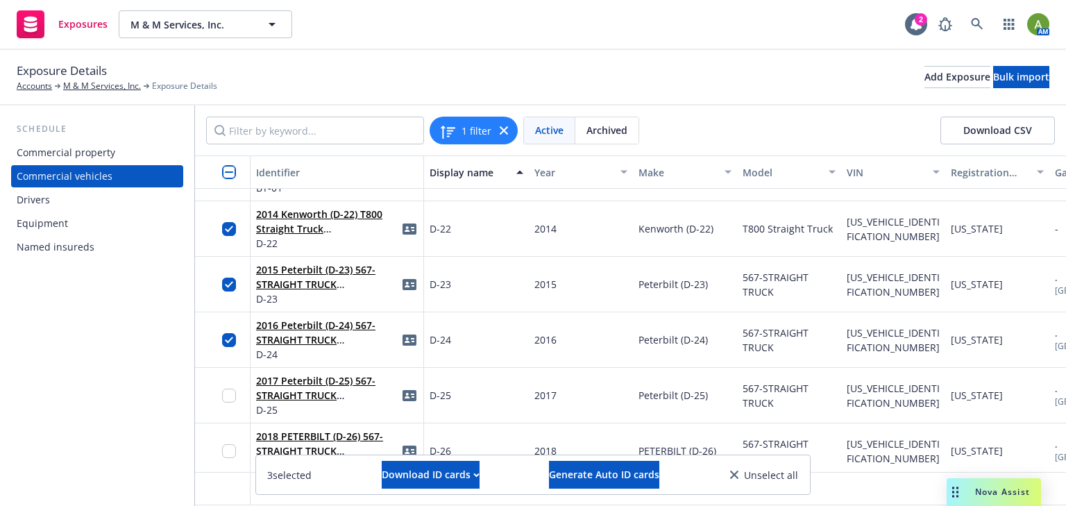
scroll to position [111, 0]
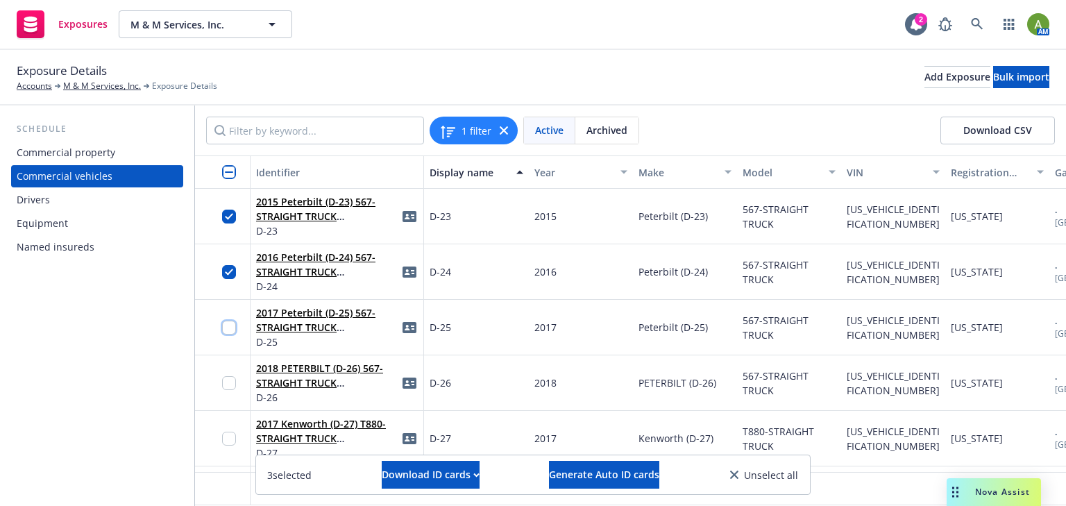
click at [226, 328] on input "checkbox" at bounding box center [229, 328] width 14 height 14
click at [233, 380] on input "checkbox" at bounding box center [229, 383] width 14 height 14
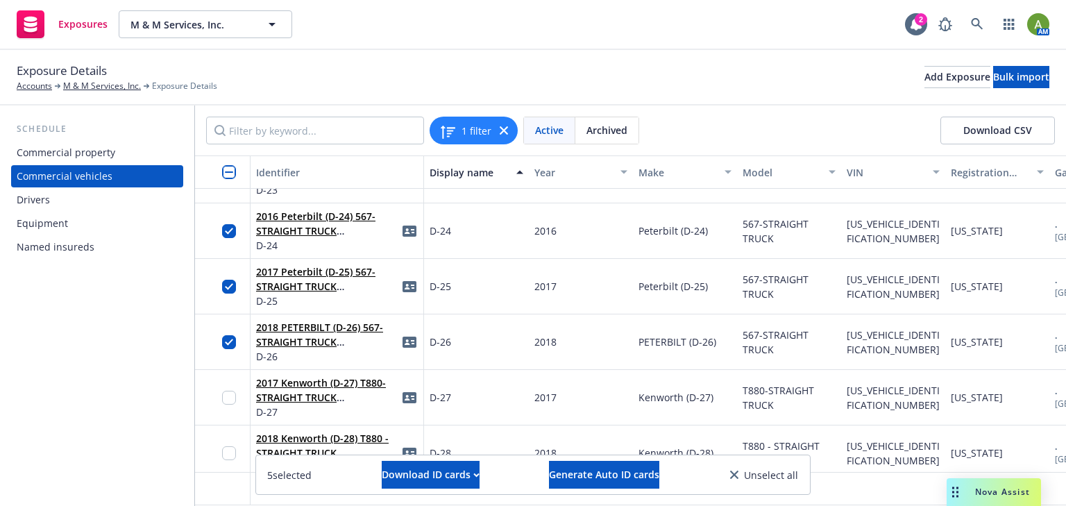
scroll to position [222, 0]
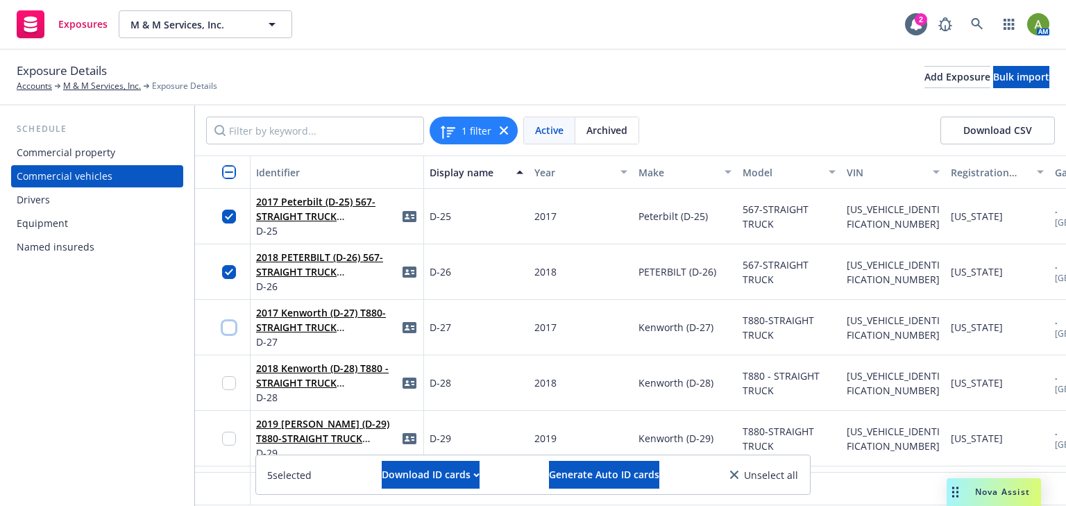
click at [231, 327] on input "checkbox" at bounding box center [229, 328] width 14 height 14
click at [237, 377] on div at bounding box center [233, 383] width 22 height 38
click at [232, 380] on input "checkbox" at bounding box center [229, 383] width 14 height 14
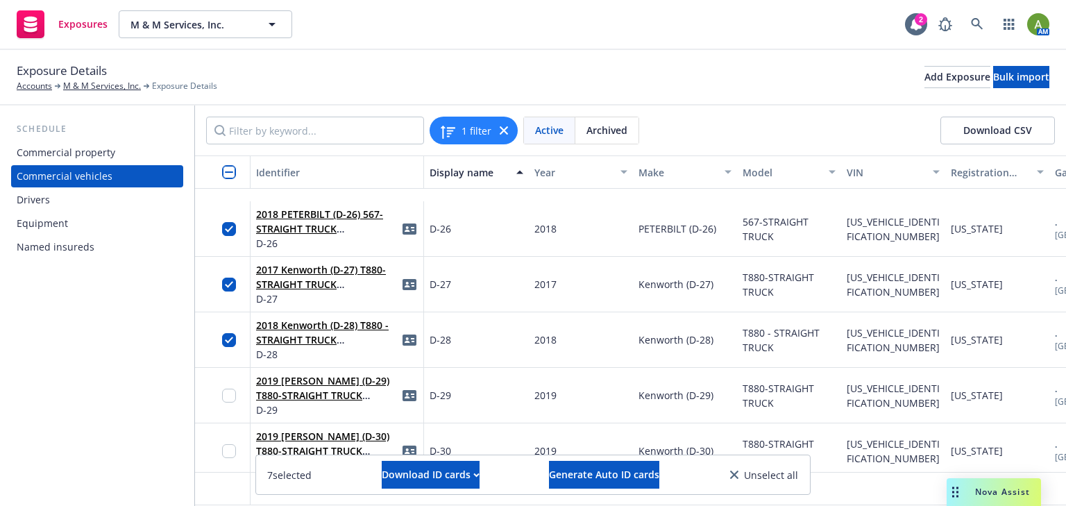
scroll to position [333, 0]
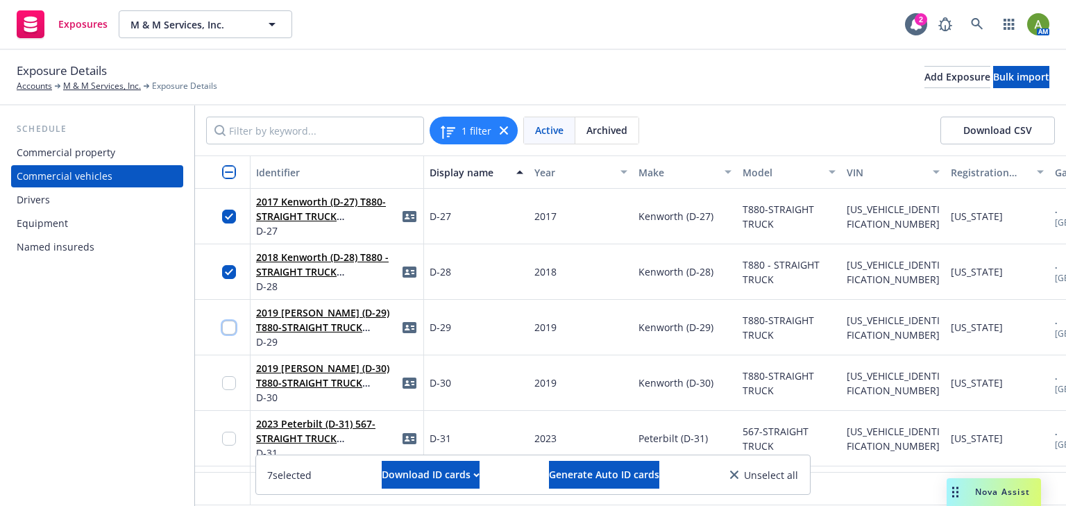
click at [228, 328] on input "checkbox" at bounding box center [229, 328] width 14 height 14
click at [226, 385] on input "checkbox" at bounding box center [229, 383] width 14 height 14
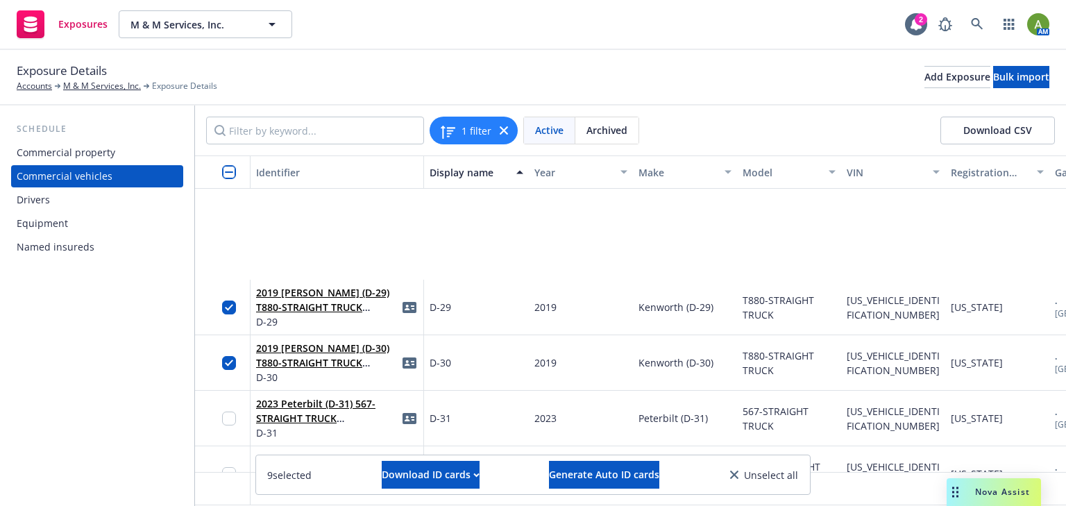
scroll to position [500, 0]
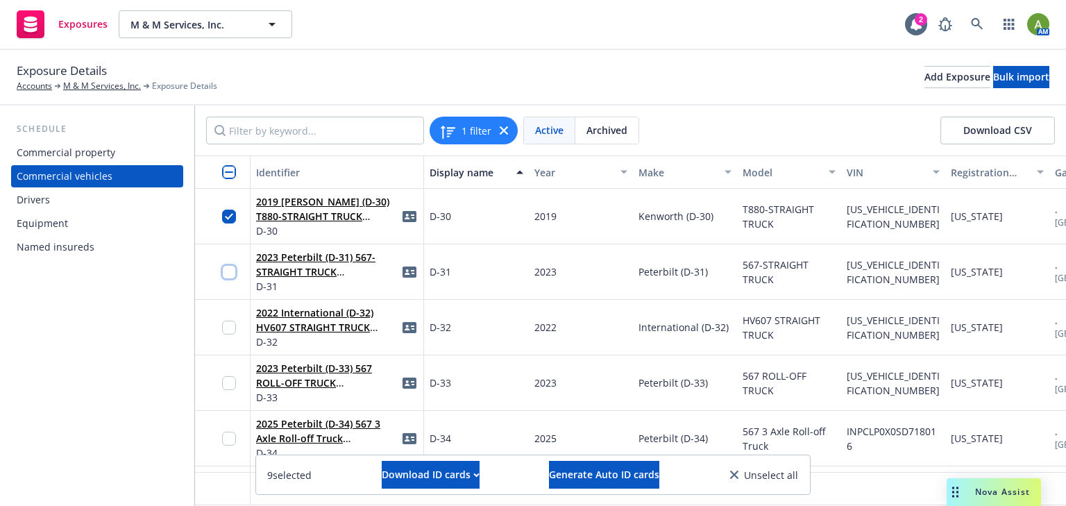
click at [232, 269] on input "checkbox" at bounding box center [229, 272] width 14 height 14
click at [234, 330] on input "checkbox" at bounding box center [229, 328] width 14 height 14
click at [226, 382] on input "checkbox" at bounding box center [229, 383] width 14 height 14
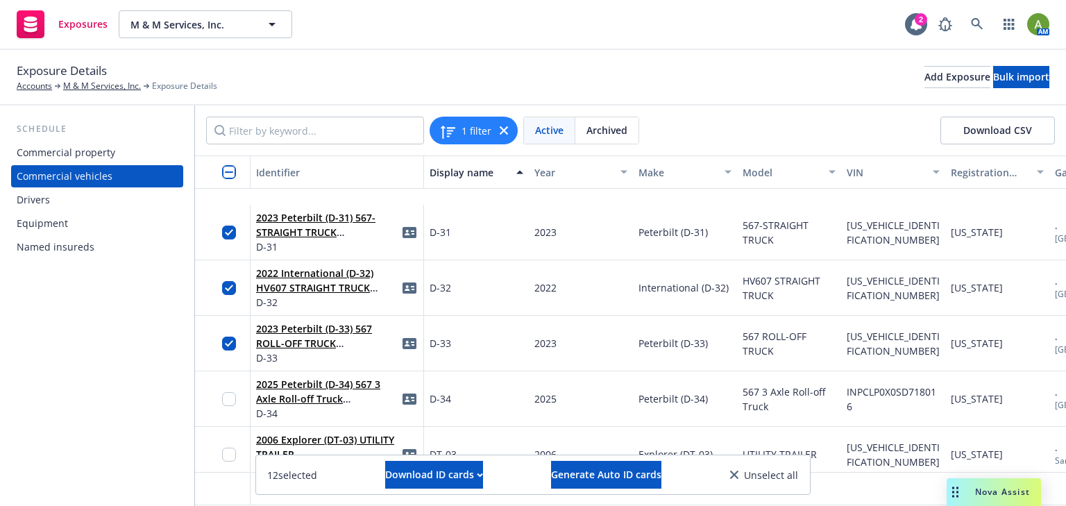
scroll to position [611, 0]
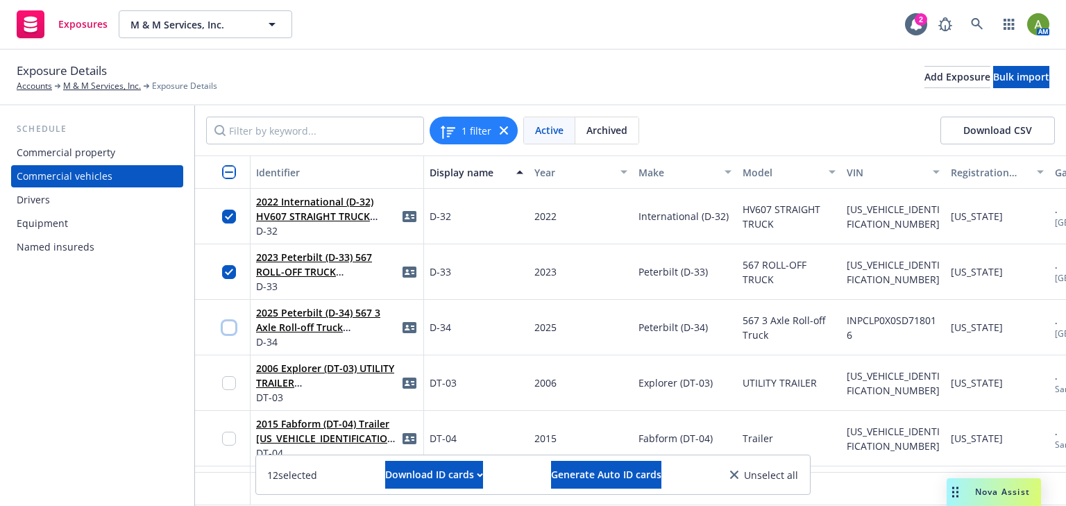
click at [233, 328] on input "checkbox" at bounding box center [229, 328] width 14 height 14
click at [232, 381] on input "checkbox" at bounding box center [229, 383] width 14 height 14
click at [452, 475] on div "Download ID cards" at bounding box center [434, 474] width 98 height 26
click at [427, 439] on link "Download uneditable ID cards" at bounding box center [406, 440] width 185 height 28
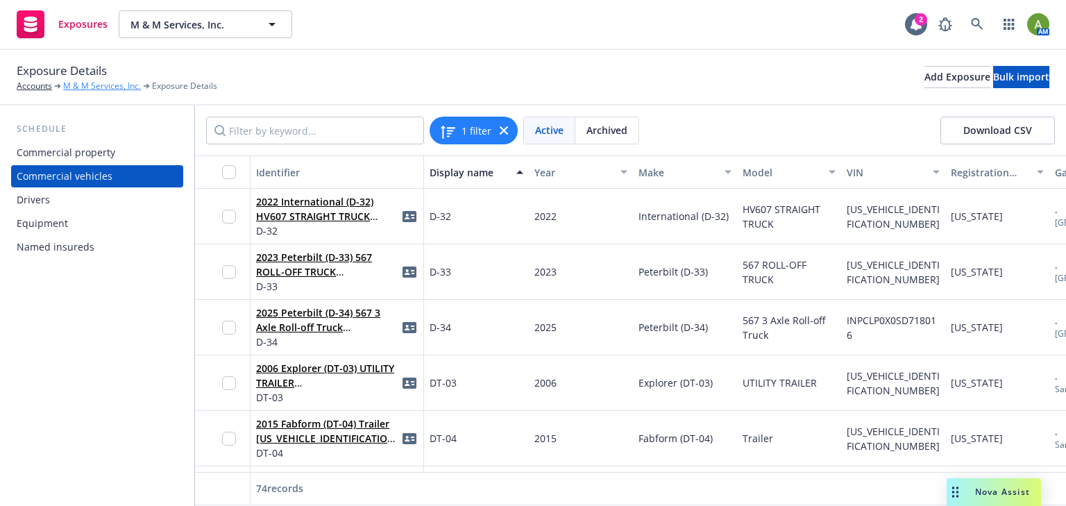
click at [113, 85] on link "M & M Services, Inc." at bounding box center [102, 86] width 78 height 12
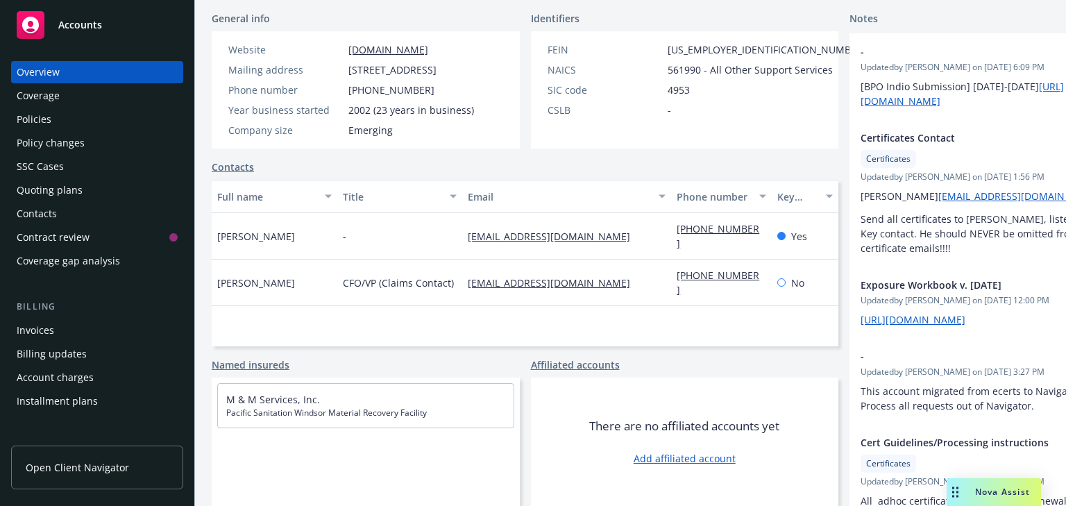
scroll to position [278, 0]
click at [59, 118] on div "Policies" at bounding box center [97, 119] width 161 height 22
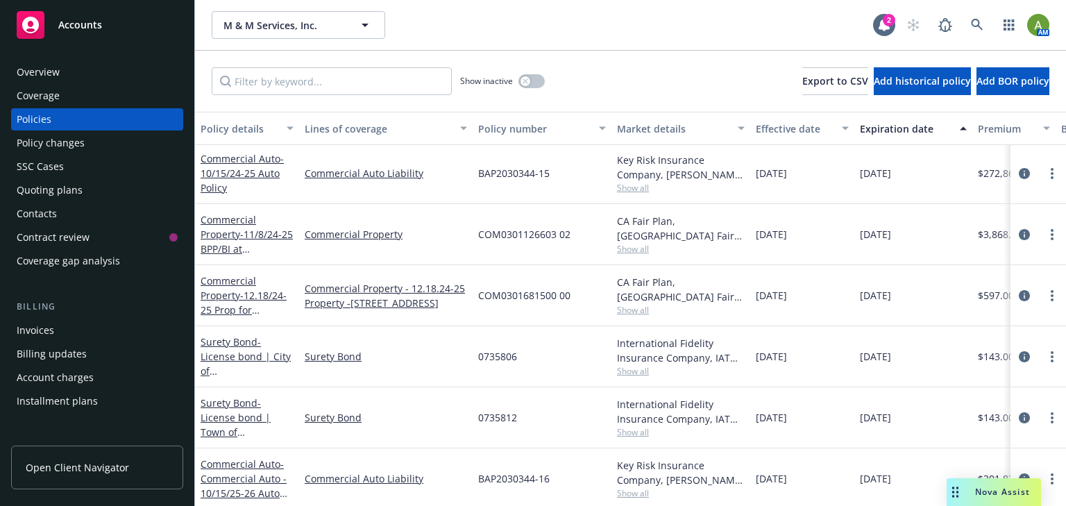
scroll to position [296, 0]
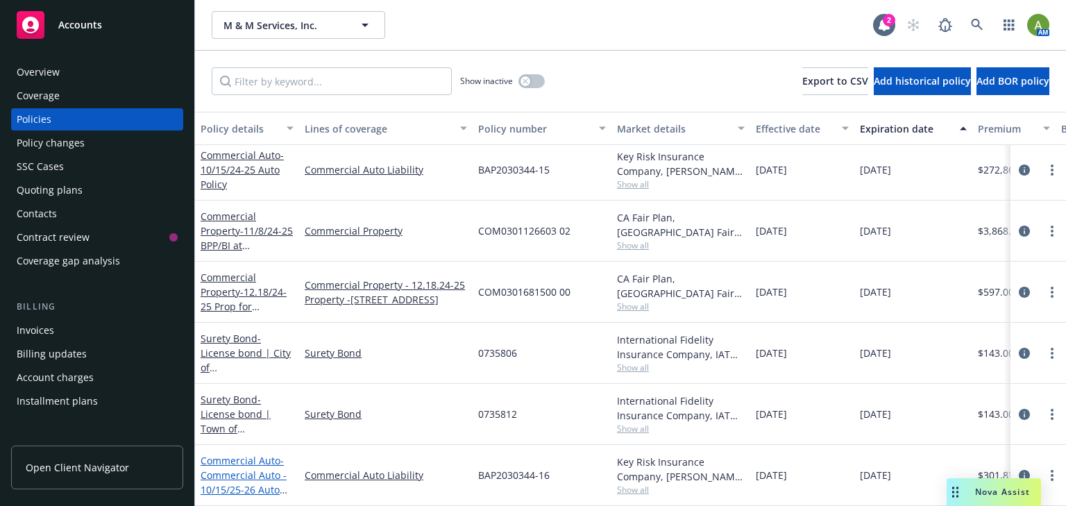
click at [240, 470] on span "- Commercial Auto - 10/15/25-26 Auto Policy" at bounding box center [244, 482] width 87 height 57
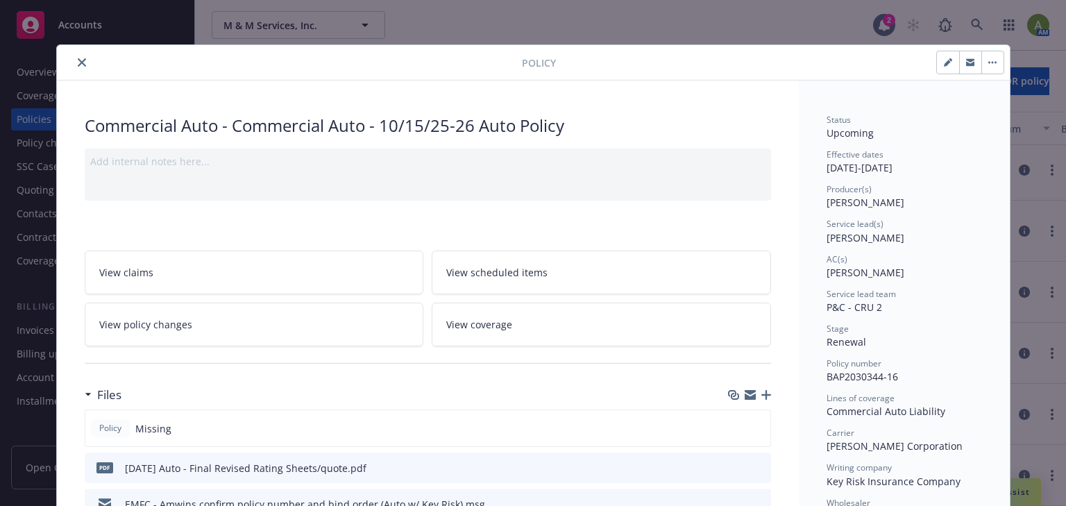
click at [543, 272] on link "View scheduled items" at bounding box center [601, 273] width 339 height 44
